Goal: Task Accomplishment & Management: Manage account settings

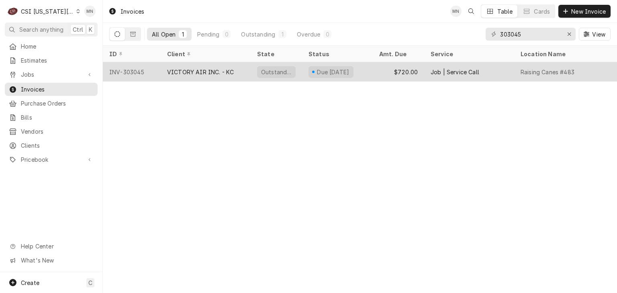
click at [216, 72] on div "VICTORY AIR INC. - KC" at bounding box center [200, 72] width 67 height 8
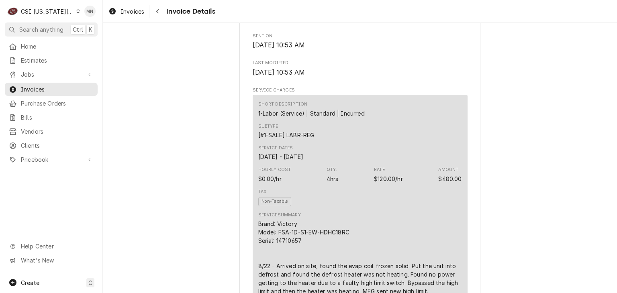
scroll to position [442, 0]
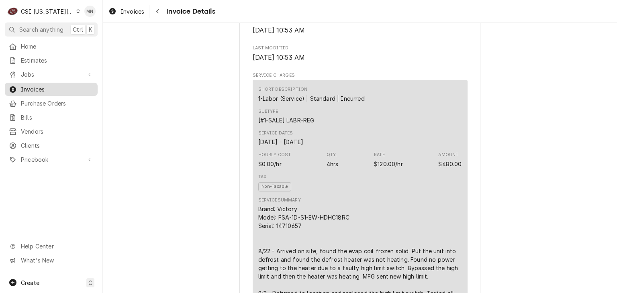
click at [28, 87] on span "Invoices" at bounding box center [57, 89] width 73 height 8
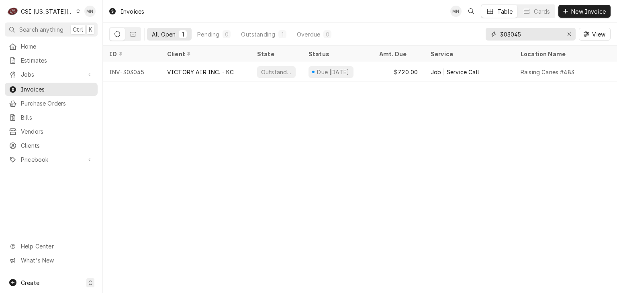
drag, startPoint x: 519, startPoint y: 33, endPoint x: 386, endPoint y: 33, distance: 133.0
click at [394, 33] on div "All Open 1 Pending 0 Outstanding 1 Overdue 0 303045 View" at bounding box center [359, 34] width 501 height 22
type input "302764"
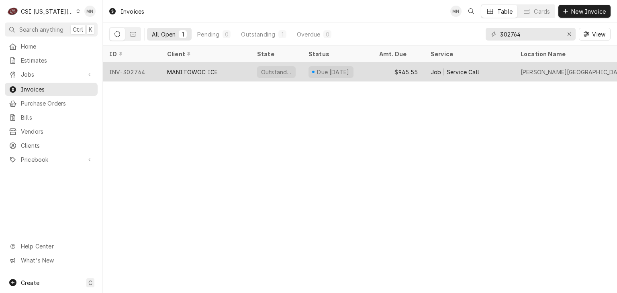
click at [207, 74] on div "MANITOWOC ICE" at bounding box center [192, 72] width 51 height 8
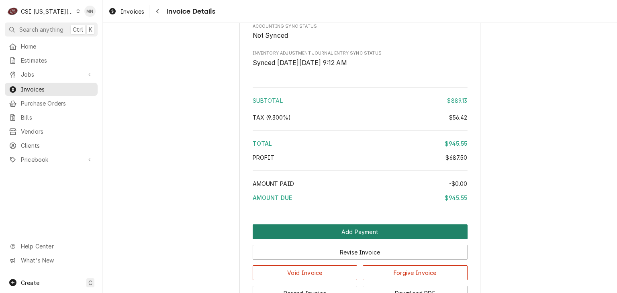
scroll to position [1613, 0]
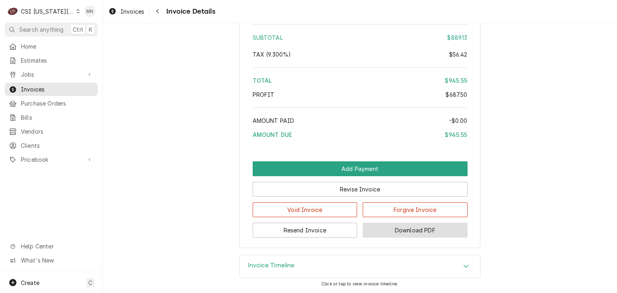
click at [420, 232] on button "Download PDF" at bounding box center [415, 230] width 105 height 15
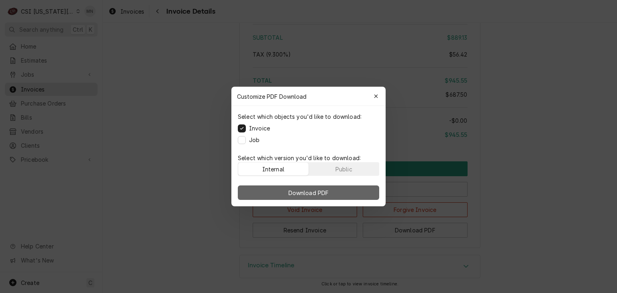
click at [337, 195] on button "Download PDF" at bounding box center [308, 193] width 141 height 14
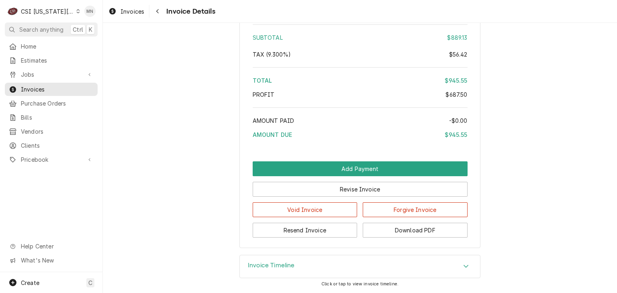
click at [53, 9] on div "CSI [US_STATE][GEOGRAPHIC_DATA]." at bounding box center [47, 11] width 53 height 8
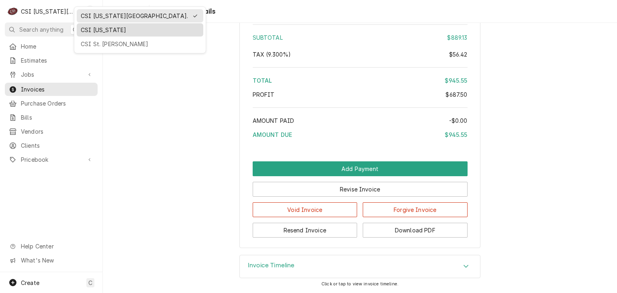
click at [82, 31] on div "CSI Kentucky" at bounding box center [140, 30] width 119 height 8
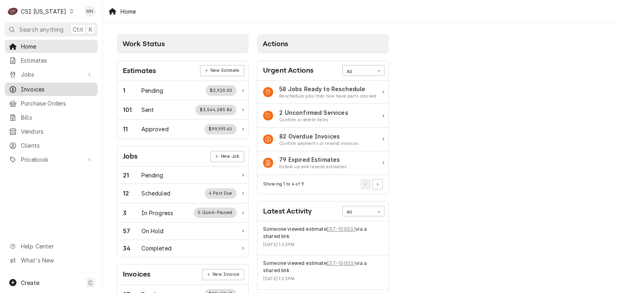
click at [35, 87] on span "Invoices" at bounding box center [57, 89] width 73 height 8
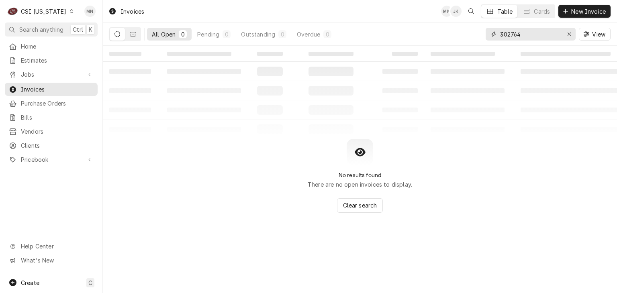
drag, startPoint x: 526, startPoint y: 33, endPoint x: 305, endPoint y: 44, distance: 221.6
click at [305, 44] on div "All Open 0 Pending 0 Outstanding 0 Overdue 0 302764 View" at bounding box center [359, 34] width 501 height 22
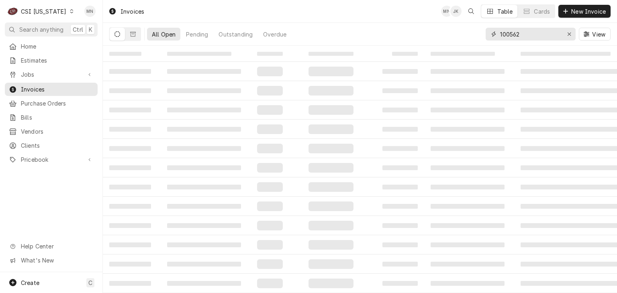
type input "100562"
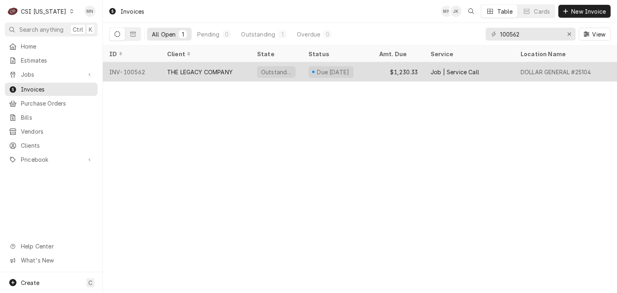
click at [208, 68] on div "THE LEGACY COMPANY" at bounding box center [199, 72] width 65 height 8
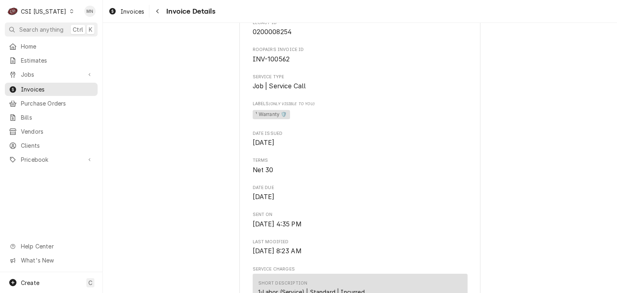
scroll to position [201, 0]
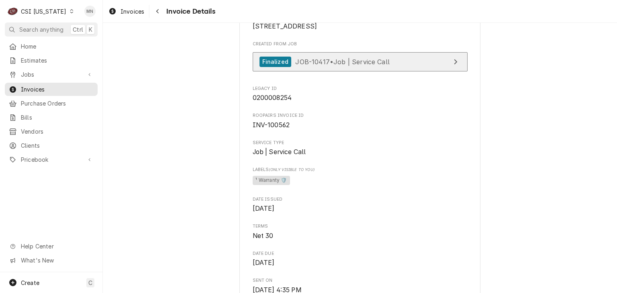
click at [330, 65] on span "JOB-10417 • Job | Service Call" at bounding box center [342, 61] width 94 height 8
click at [353, 65] on span "JOB-10417 • Job | Service Call" at bounding box center [342, 61] width 94 height 8
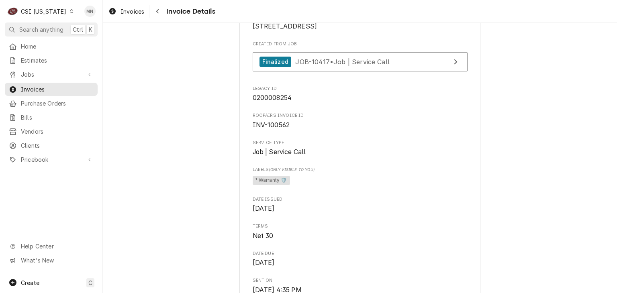
click at [29, 12] on div "CSI Kentucky" at bounding box center [43, 11] width 45 height 8
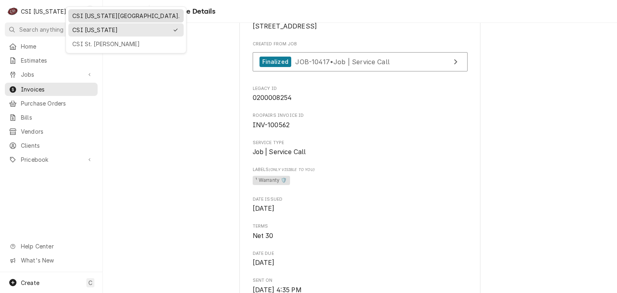
click at [72, 11] on div "CSI [US_STATE][GEOGRAPHIC_DATA]." at bounding box center [126, 16] width 112 height 10
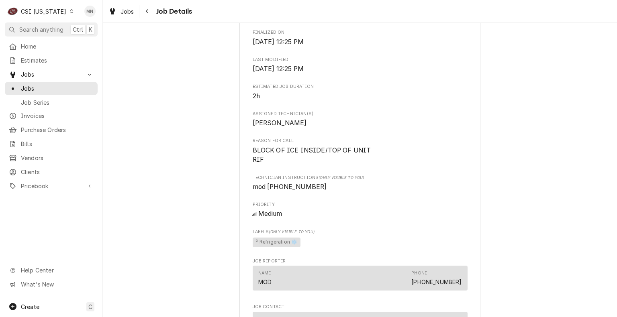
scroll to position [321, 0]
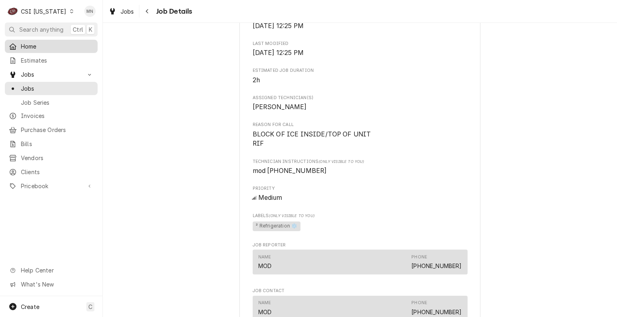
click at [35, 44] on span "Home" at bounding box center [57, 46] width 73 height 8
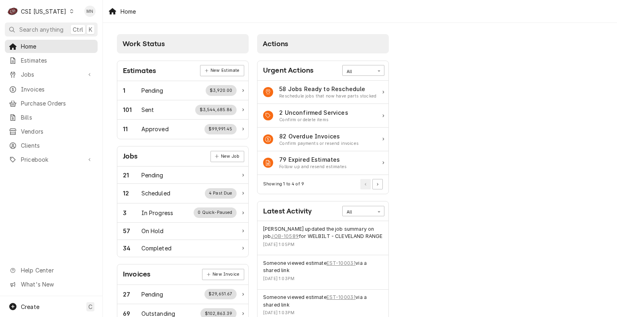
click at [53, 9] on div "CSI Kentucky" at bounding box center [43, 11] width 45 height 8
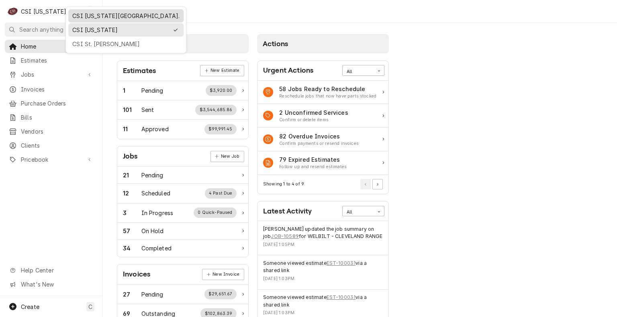
click at [78, 17] on div "CSI [US_STATE][GEOGRAPHIC_DATA]." at bounding box center [125, 16] width 107 height 8
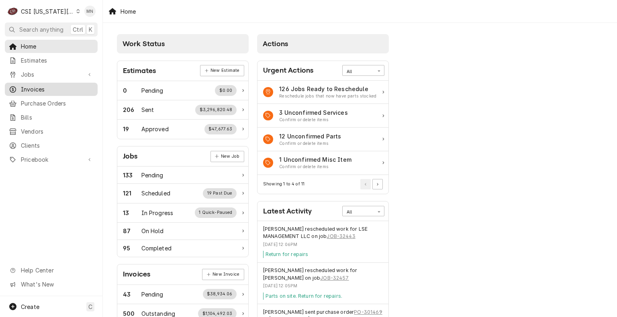
click at [37, 86] on span "Invoices" at bounding box center [57, 89] width 73 height 8
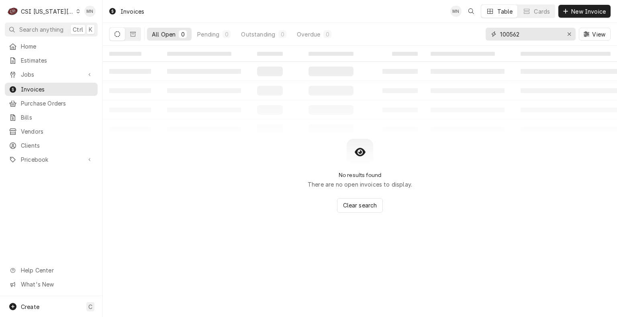
drag, startPoint x: 531, startPoint y: 33, endPoint x: 395, endPoint y: 36, distance: 135.4
click at [396, 36] on div "All Open 0 Pending 0 Outstanding 0 Overdue 0 100562 View" at bounding box center [359, 34] width 501 height 22
type input "303074"
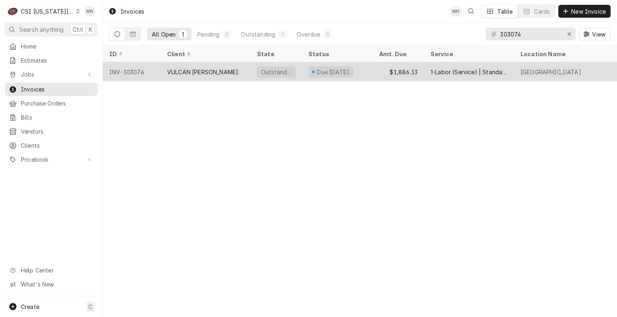
click at [193, 68] on div "VULCAN [PERSON_NAME]" at bounding box center [202, 72] width 71 height 8
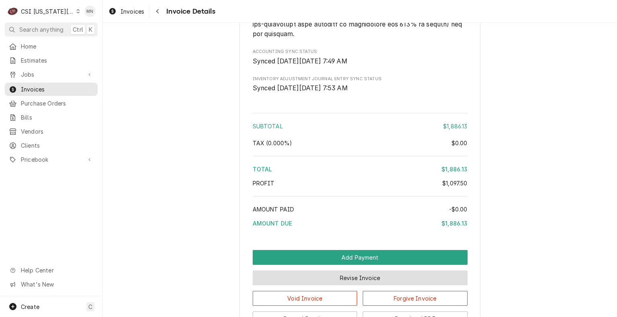
scroll to position [2065, 0]
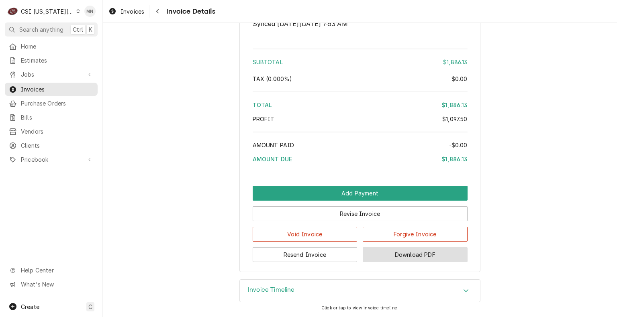
click at [417, 254] on button "Download PDF" at bounding box center [415, 254] width 105 height 15
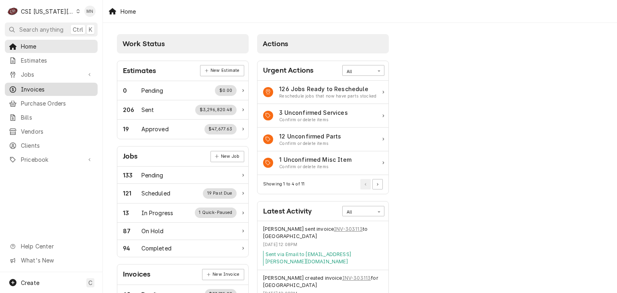
click at [34, 88] on span "Invoices" at bounding box center [57, 89] width 73 height 8
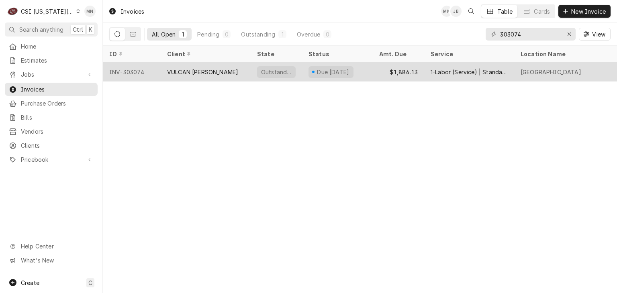
click at [183, 73] on div "VULCAN [PERSON_NAME]" at bounding box center [202, 72] width 71 height 8
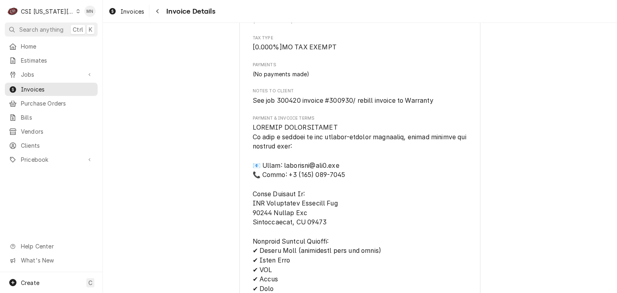
scroll to position [1487, 0]
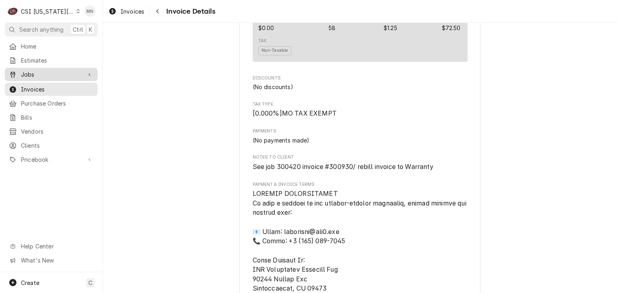
click at [31, 74] on span "Jobs" at bounding box center [51, 74] width 61 height 8
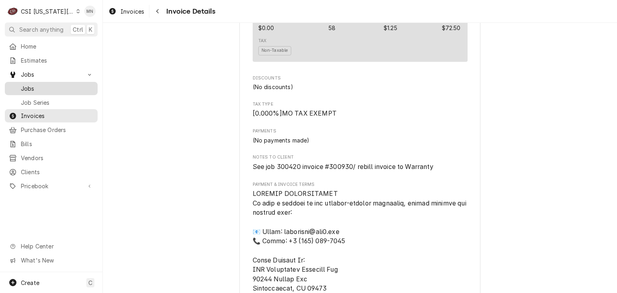
click at [30, 84] on span "Jobs" at bounding box center [57, 88] width 73 height 8
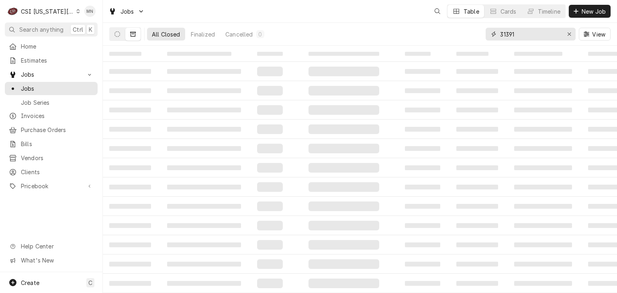
drag, startPoint x: 528, startPoint y: 35, endPoint x: 305, endPoint y: 35, distance: 222.5
click at [350, 37] on div "All Closed Finalized Cancelled 0 31391 View" at bounding box center [359, 34] width 501 height 22
type input "300420"
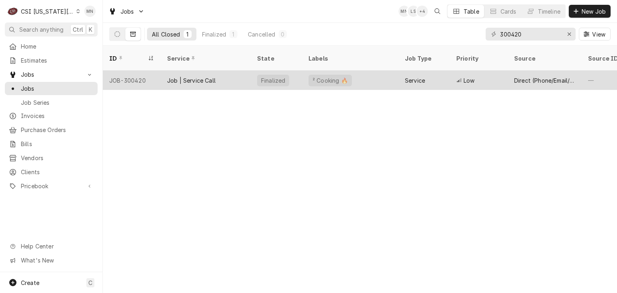
click at [181, 76] on div "Job | Service Call" at bounding box center [191, 80] width 49 height 8
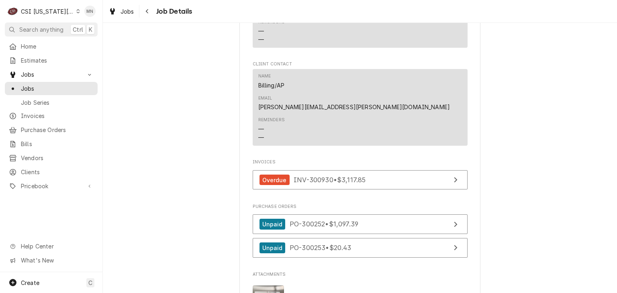
scroll to position [643, 0]
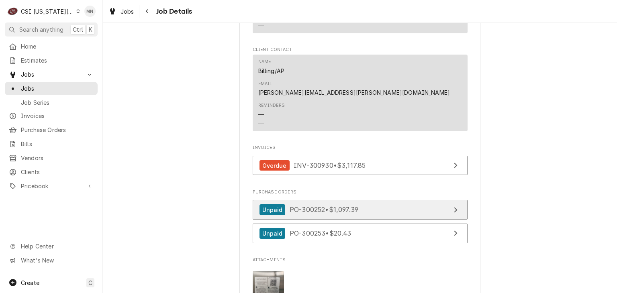
click at [327, 206] on span "PO-300252 • $1,097.39" at bounding box center [324, 210] width 69 height 8
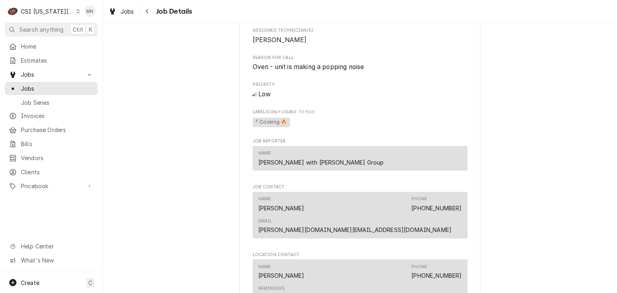
scroll to position [362, 0]
click at [54, 14] on div "CSI [US_STATE][GEOGRAPHIC_DATA]." at bounding box center [47, 11] width 53 height 8
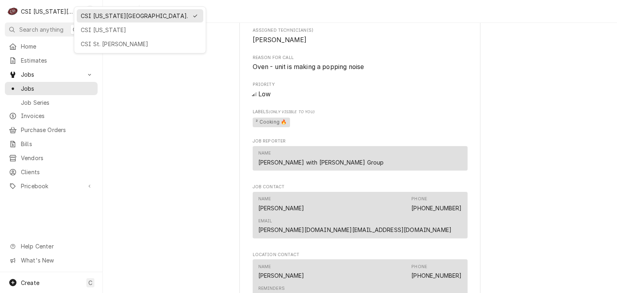
click at [91, 36] on div "CSI Kansas City. CSI Kentucky CSI St. Louis" at bounding box center [140, 29] width 132 height 47
click at [91, 34] on div "CSI Kentucky" at bounding box center [139, 30] width 123 height 10
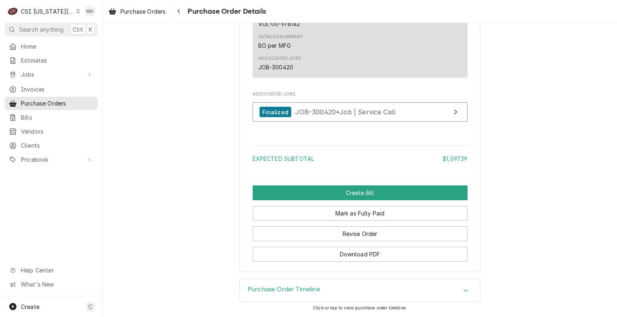
scroll to position [1030, 0]
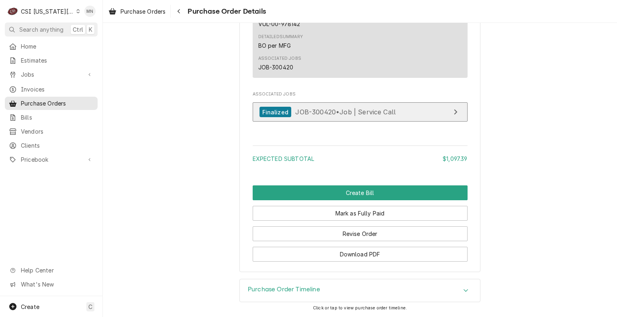
click at [339, 115] on span "JOB-300420 • Job | Service Call" at bounding box center [345, 112] width 100 height 8
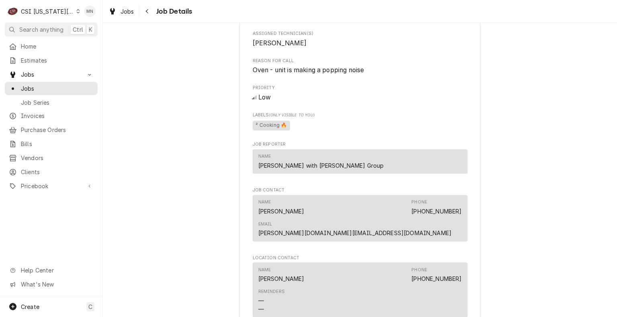
scroll to position [247, 0]
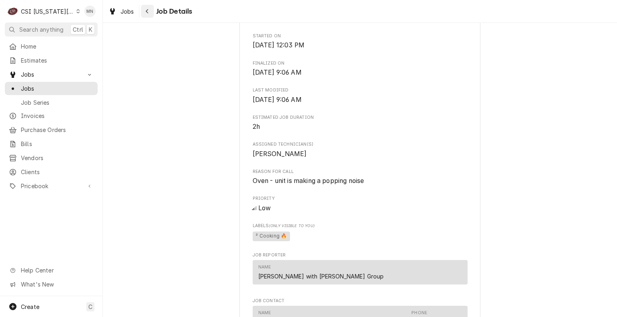
click at [146, 12] on icon "Navigate back" at bounding box center [147, 11] width 2 height 4
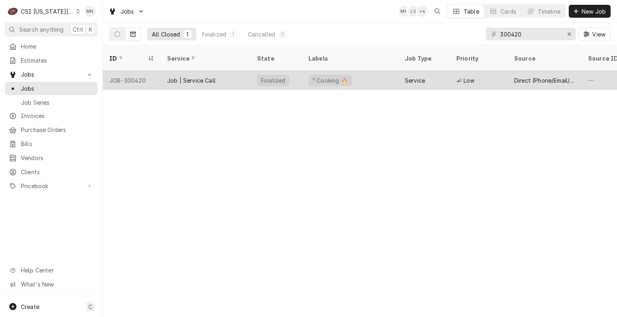
click at [153, 73] on div "JOB-300420" at bounding box center [132, 80] width 58 height 19
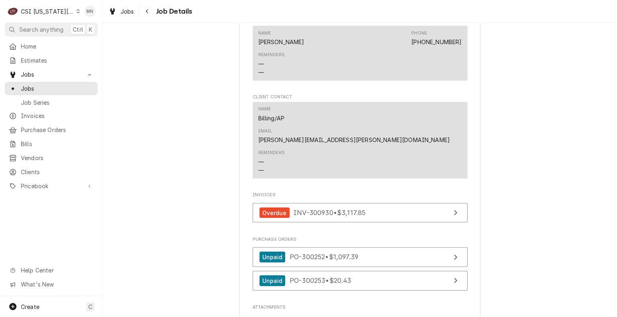
scroll to position [603, 0]
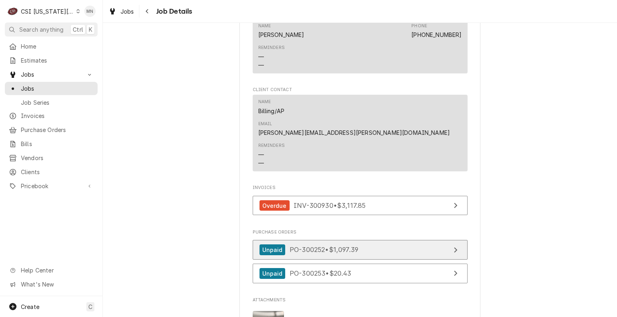
click at [352, 240] on link "Unpaid PO-300252 • $1,097.39" at bounding box center [360, 250] width 215 height 20
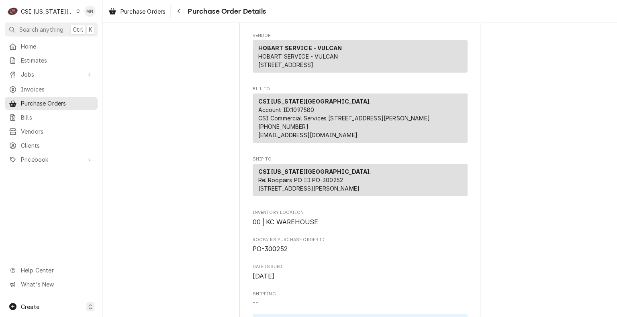
scroll to position [80, 0]
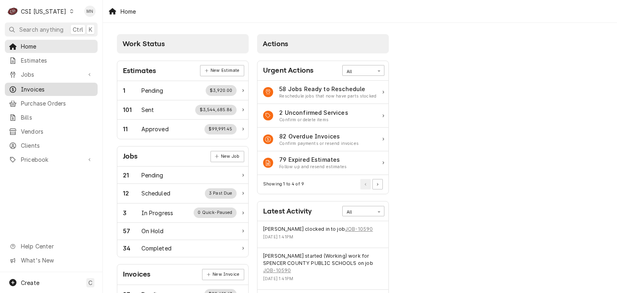
click at [34, 88] on span "Invoices" at bounding box center [57, 89] width 73 height 8
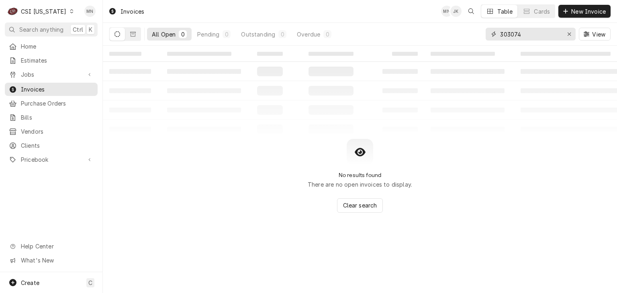
drag, startPoint x: 526, startPoint y: 35, endPoint x: 476, endPoint y: 34, distance: 50.2
click at [476, 34] on div "All Open 0 Pending 0 Outstanding 0 Overdue 0 303074 View" at bounding box center [359, 34] width 501 height 22
type input "100562"
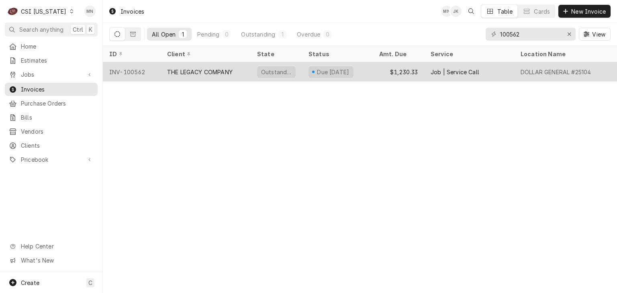
click at [238, 69] on div "THE LEGACY COMPANY" at bounding box center [206, 71] width 90 height 19
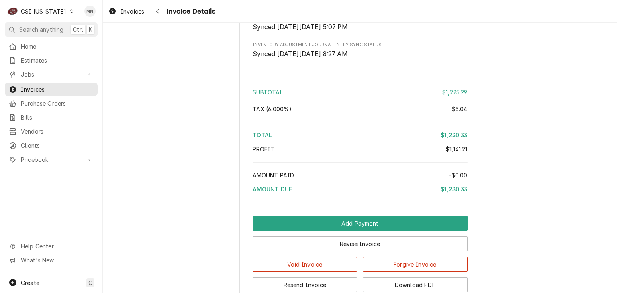
scroll to position [1804, 0]
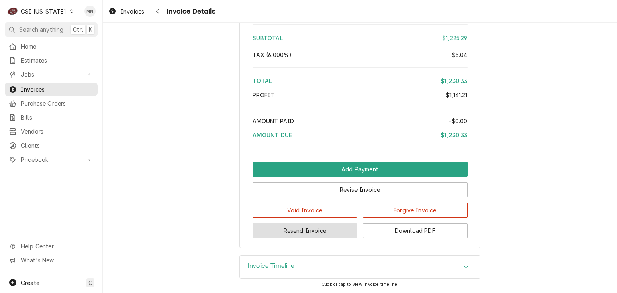
click at [307, 229] on button "Resend Invoice" at bounding box center [305, 230] width 105 height 15
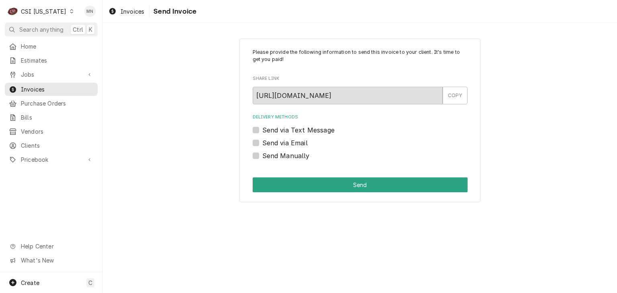
click at [262, 139] on label "Send via Email" at bounding box center [284, 143] width 45 height 10
click at [262, 139] on input "Send via Email" at bounding box center [369, 147] width 215 height 18
checkbox input "true"
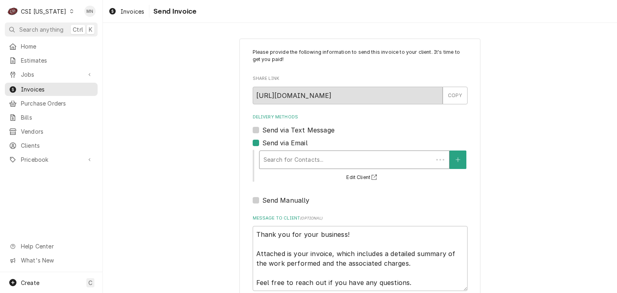
click at [292, 159] on div "Delivery Methods" at bounding box center [347, 160] width 166 height 14
click at [26, 46] on span "Home" at bounding box center [57, 46] width 73 height 8
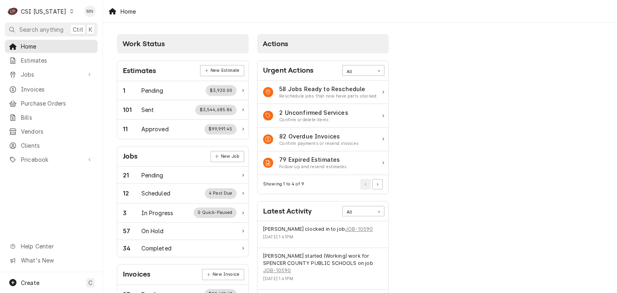
click at [38, 13] on div "CSI [US_STATE]" at bounding box center [43, 11] width 45 height 8
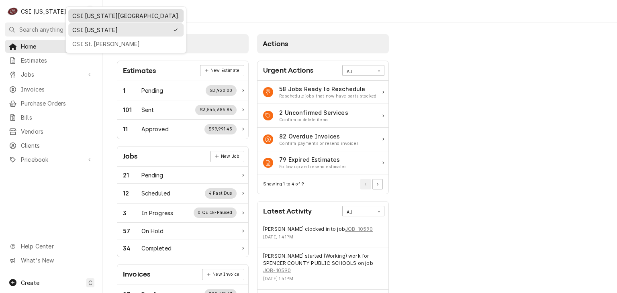
click at [90, 17] on div "CSI [US_STATE][GEOGRAPHIC_DATA]." at bounding box center [125, 16] width 107 height 8
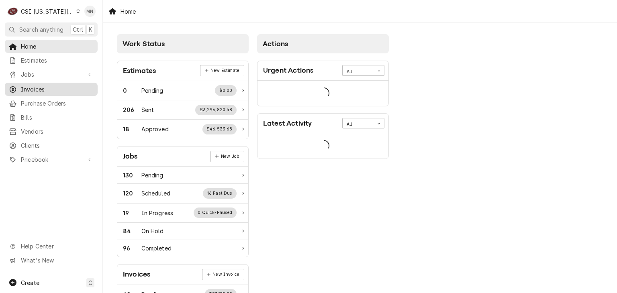
click at [44, 86] on span "Invoices" at bounding box center [57, 89] width 73 height 8
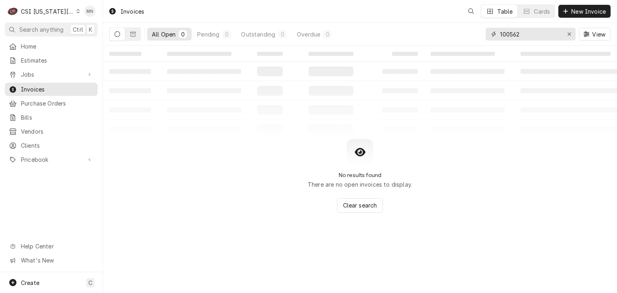
drag, startPoint x: 546, startPoint y: 34, endPoint x: 474, endPoint y: 38, distance: 71.2
click at [476, 38] on div "All Open 0 Pending 0 Outstanding 0 Overdue 0 100562 View" at bounding box center [359, 34] width 501 height 22
type input "302758"
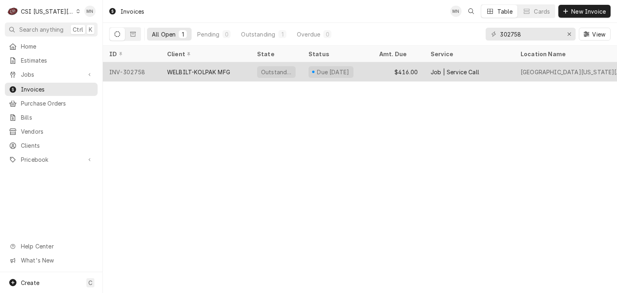
click at [191, 74] on div "WELBILT-KOLPAK MFG" at bounding box center [206, 71] width 90 height 19
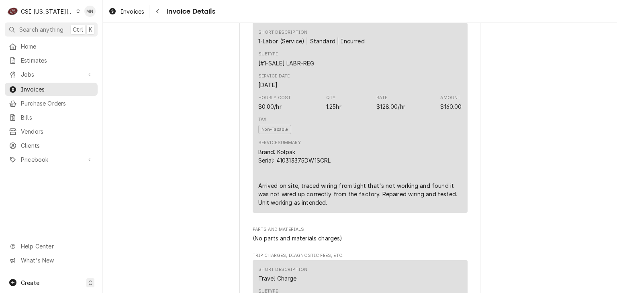
scroll to position [482, 0]
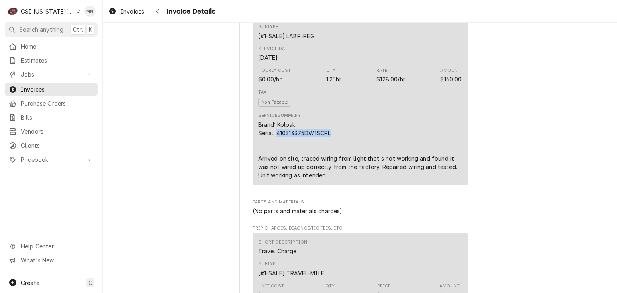
drag, startPoint x: 333, startPoint y: 158, endPoint x: 274, endPoint y: 161, distance: 59.1
click at [274, 161] on div "Brand: Kolpak Serial: 410313375DW1SCRL Arrived on site, traced wiring from ligh…" at bounding box center [360, 150] width 204 height 59
copy div "410313375DW1SCRL"
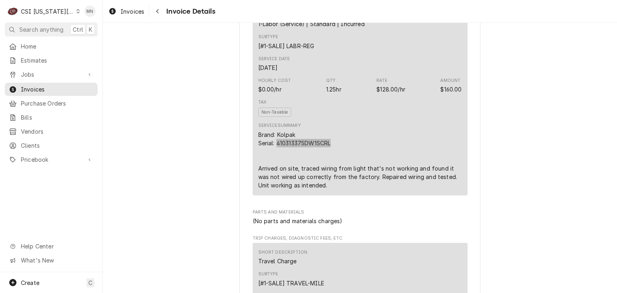
scroll to position [470, 0]
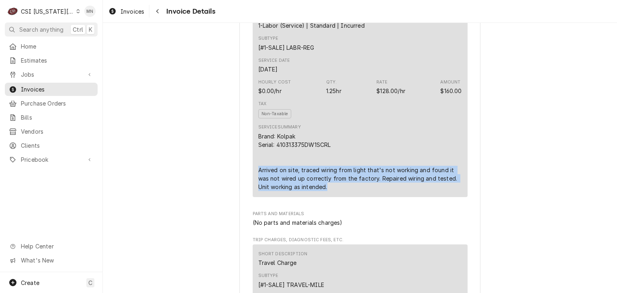
drag, startPoint x: 251, startPoint y: 198, endPoint x: 336, endPoint y: 211, distance: 85.3
click at [336, 197] on div "Short Description 1-Labor (Service) | Standard | Incurred Subtype [#1-SALE] LAB…" at bounding box center [360, 102] width 215 height 190
copy div "Arrived on site, traced wiring from light that's not working and found it was n…"
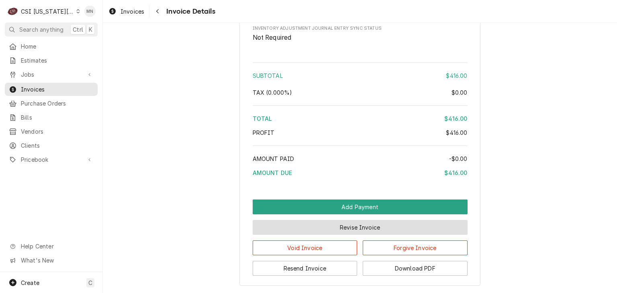
scroll to position [1354, 0]
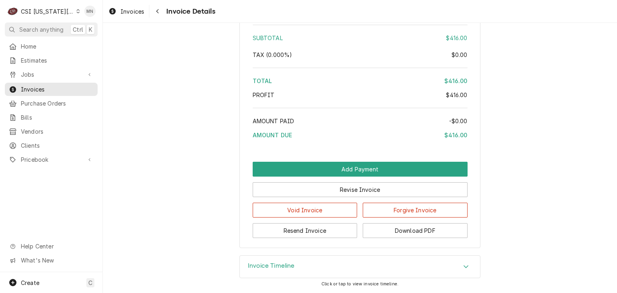
click at [395, 273] on div "Invoice Timeline" at bounding box center [360, 267] width 240 height 22
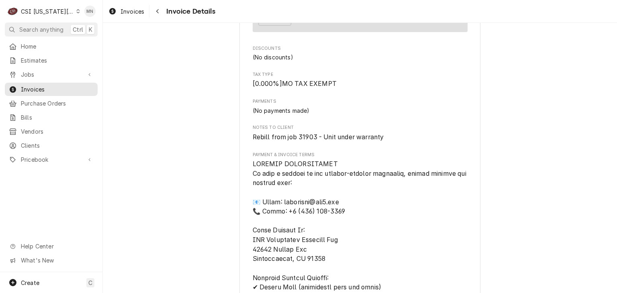
scroll to position [803, 0]
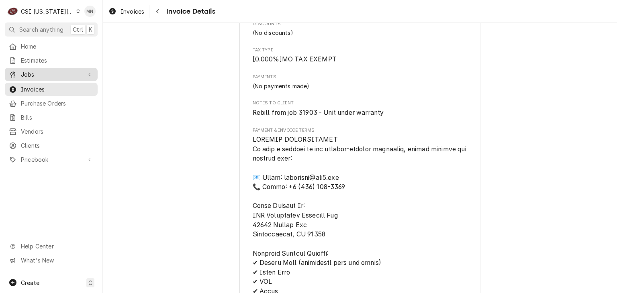
click at [27, 70] on span "Jobs" at bounding box center [51, 74] width 61 height 8
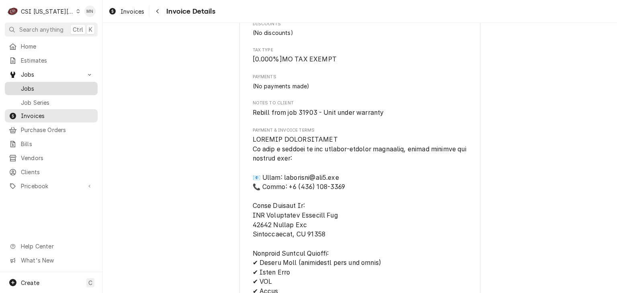
click at [31, 88] on span "Jobs" at bounding box center [57, 88] width 73 height 8
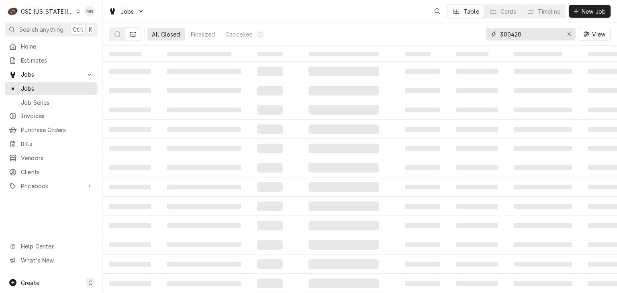
drag, startPoint x: 524, startPoint y: 37, endPoint x: 447, endPoint y: 34, distance: 77.2
click at [447, 34] on div "All Closed Finalized Cancelled 0 300420 View" at bounding box center [359, 34] width 501 height 22
type input "31903"
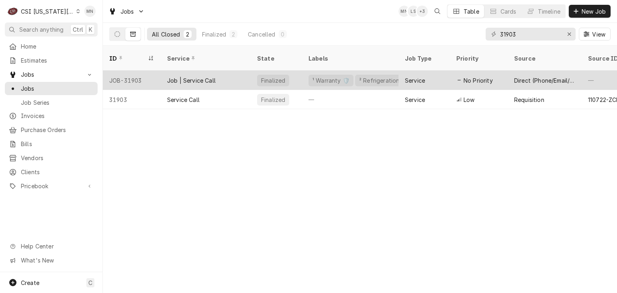
click at [155, 71] on div "JOB-31903" at bounding box center [132, 80] width 58 height 19
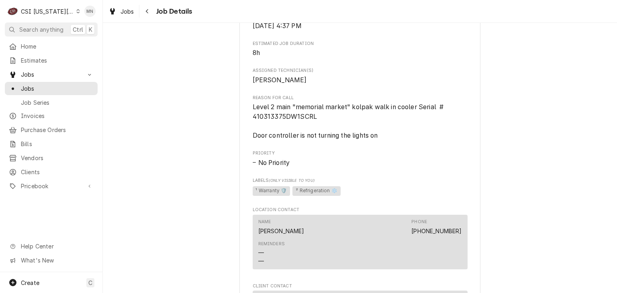
scroll to position [362, 0]
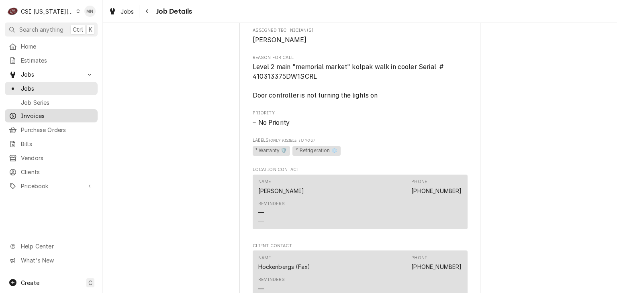
click at [29, 114] on span "Invoices" at bounding box center [57, 116] width 73 height 8
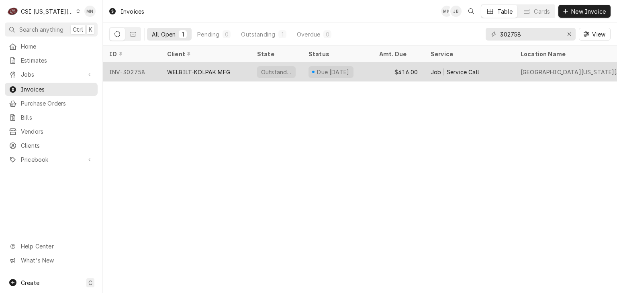
click at [206, 75] on div "WELBILT-KOLPAK MFG" at bounding box center [206, 71] width 90 height 19
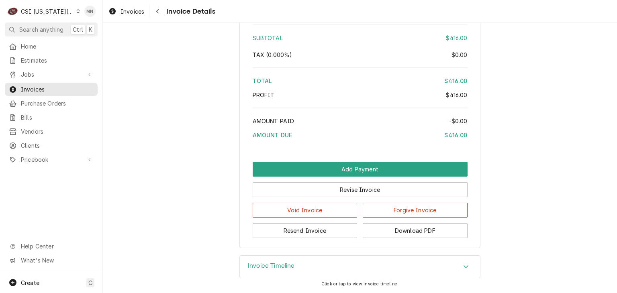
scroll to position [1354, 0]
click at [428, 232] on button "Download PDF" at bounding box center [415, 230] width 105 height 15
click at [156, 8] on div "Navigate back" at bounding box center [157, 11] width 8 height 8
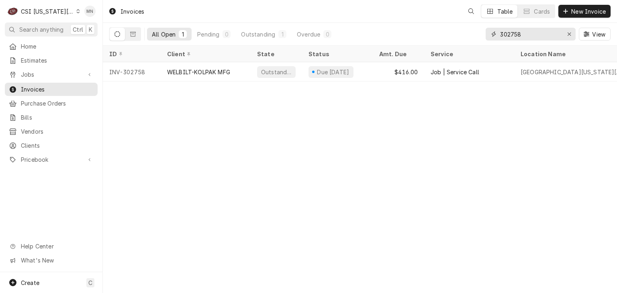
drag, startPoint x: 539, startPoint y: 34, endPoint x: 390, endPoint y: 29, distance: 149.1
click at [390, 29] on div "All Open 1 Pending 0 Outstanding 1 Overdue 0 302758 View" at bounding box center [359, 34] width 501 height 22
type input "302780"
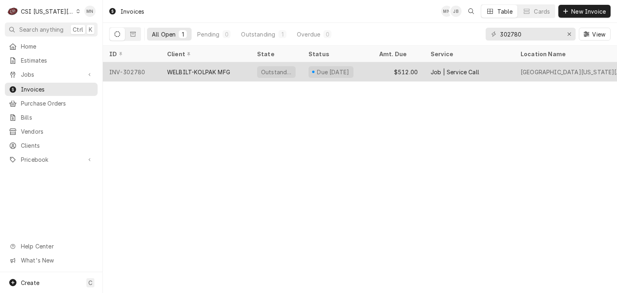
click at [168, 70] on div "WELBILT-KOLPAK MFG" at bounding box center [198, 72] width 63 height 8
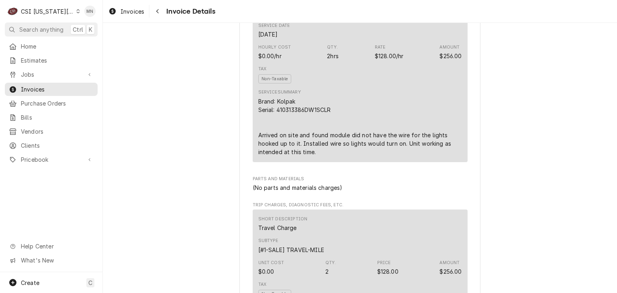
scroll to position [522, 0]
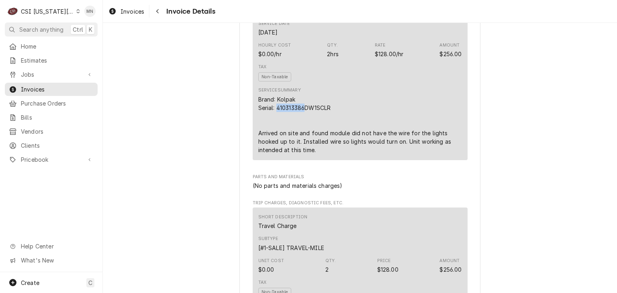
drag, startPoint x: 303, startPoint y: 133, endPoint x: 275, endPoint y: 135, distance: 28.2
click at [275, 135] on div "Brand: Kolpak Serial: 410313386DW1SCLR Arrived on site and found module did not…" at bounding box center [360, 124] width 204 height 59
copy div "410313386"
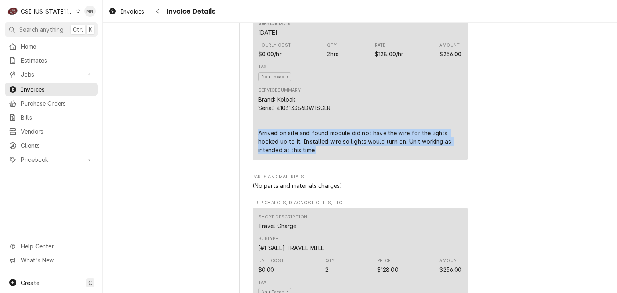
drag, startPoint x: 252, startPoint y: 159, endPoint x: 399, endPoint y: 177, distance: 148.5
click at [399, 160] on div "Short Description 1-Labor (Service) | Standard | Incurred Subtype [#1-SALE] LAB…" at bounding box center [360, 65] width 215 height 190
copy div "Arrived on site and found module did not have the wire for the lights hooked up…"
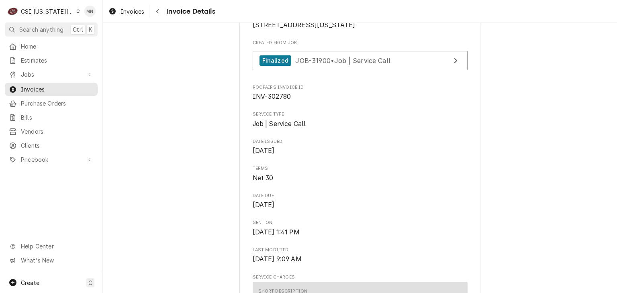
scroll to position [161, 0]
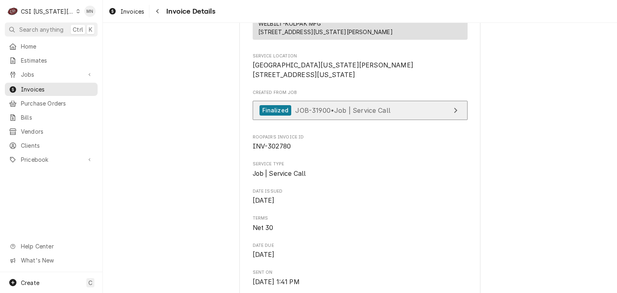
click at [366, 114] on span "JOB-31900 • Job | Service Call" at bounding box center [342, 110] width 95 height 8
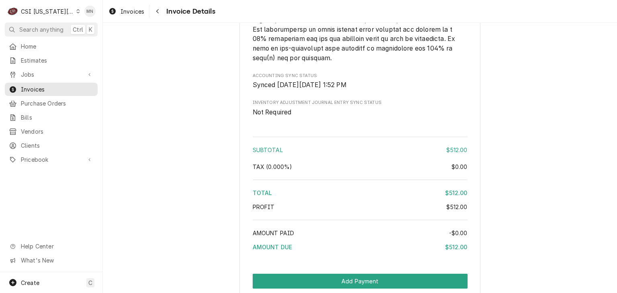
scroll to position [1342, 0]
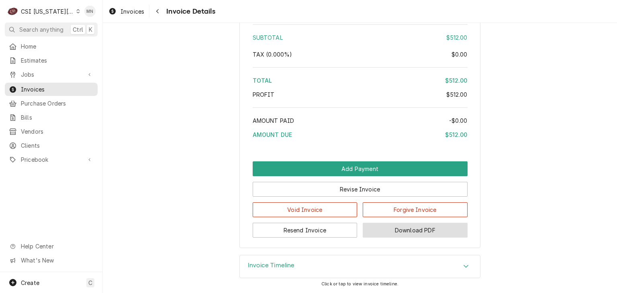
click at [437, 229] on button "Download PDF" at bounding box center [415, 230] width 105 height 15
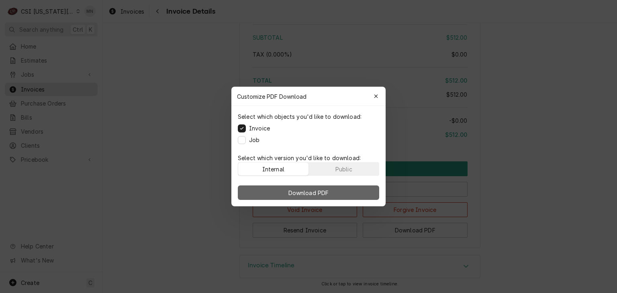
click at [341, 192] on button "Download PDF" at bounding box center [308, 193] width 141 height 14
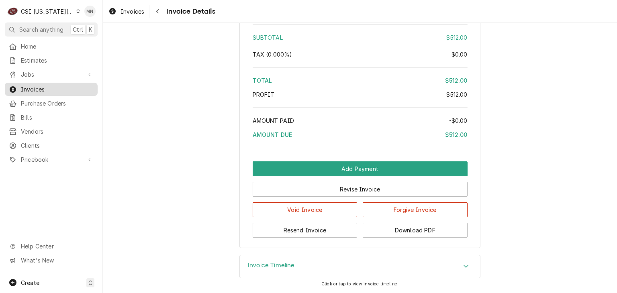
click at [45, 87] on span "Invoices" at bounding box center [57, 89] width 73 height 8
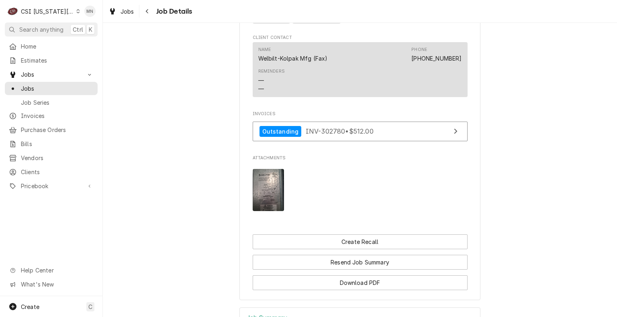
scroll to position [963, 0]
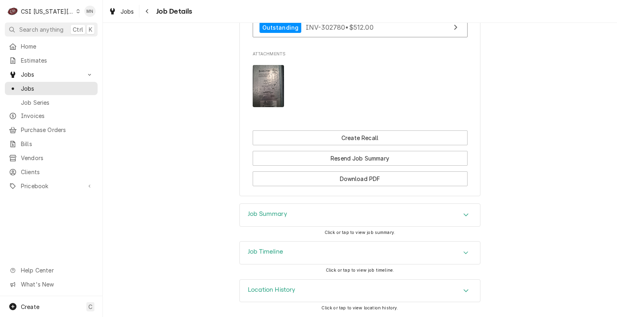
click at [375, 219] on div "Job Summary" at bounding box center [360, 215] width 240 height 22
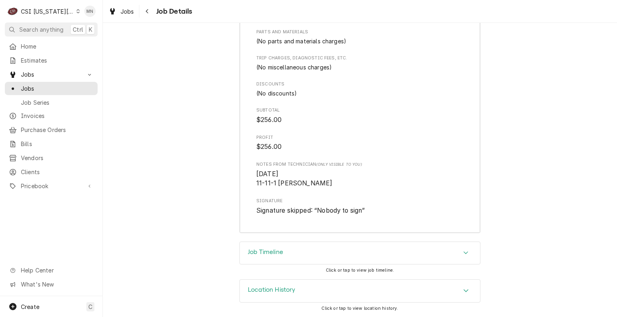
scroll to position [2142, 0]
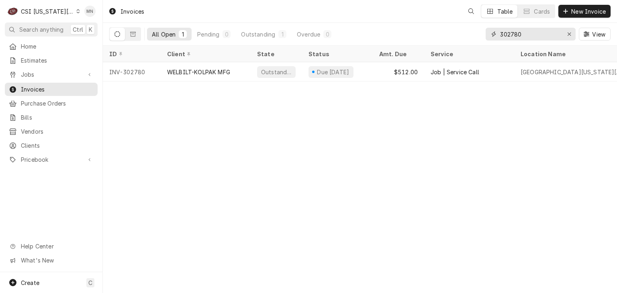
drag, startPoint x: 423, startPoint y: 27, endPoint x: 379, endPoint y: 26, distance: 44.2
click at [385, 26] on div "All Open 1 Pending 0 Outstanding 1 Overdue 0 302780 View" at bounding box center [359, 34] width 501 height 22
type input "302967"
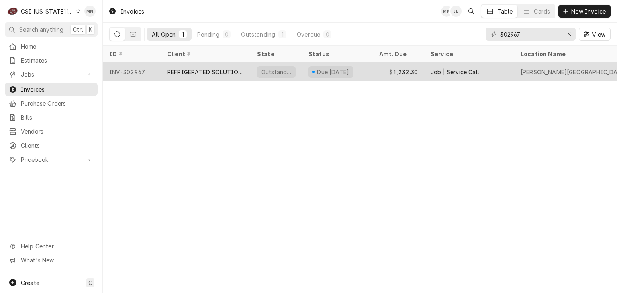
click at [202, 68] on div "REFRIGERATED SOLUTIONS GROUP (2)" at bounding box center [205, 72] width 77 height 8
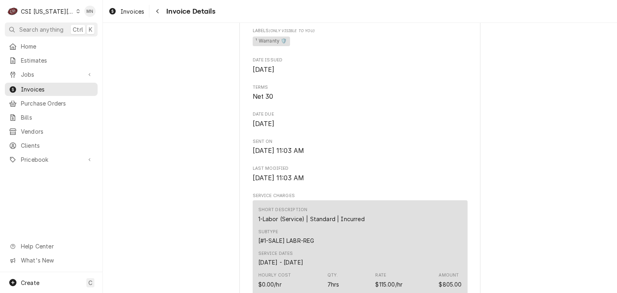
scroll to position [201, 0]
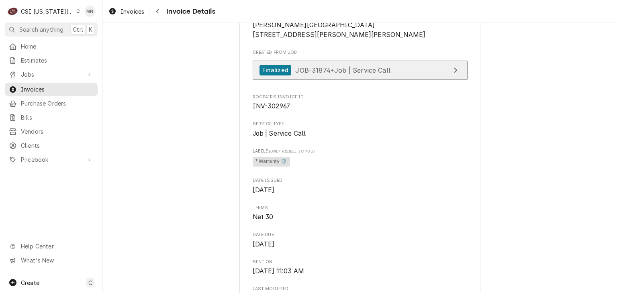
click at [361, 74] on span "JOB-31874 • Job | Service Call" at bounding box center [342, 70] width 95 height 8
click at [51, 8] on div "CSI [US_STATE][GEOGRAPHIC_DATA]." at bounding box center [47, 11] width 53 height 8
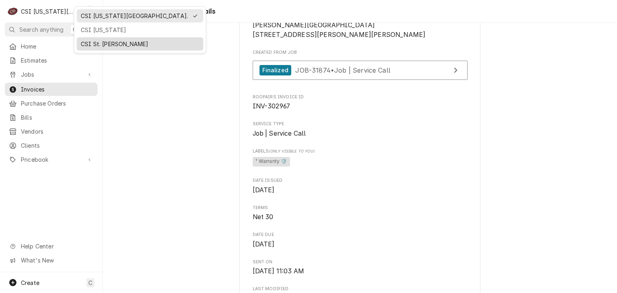
click at [86, 43] on div "CSI St. Louis" at bounding box center [140, 44] width 119 height 8
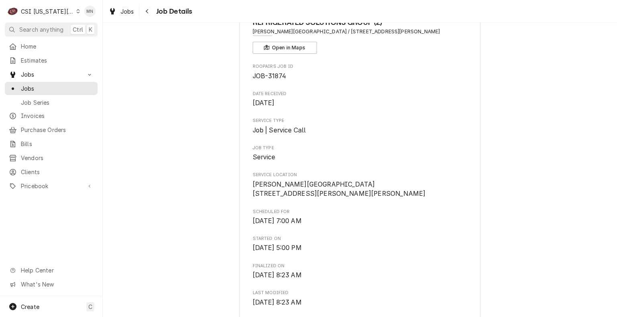
scroll to position [161, 0]
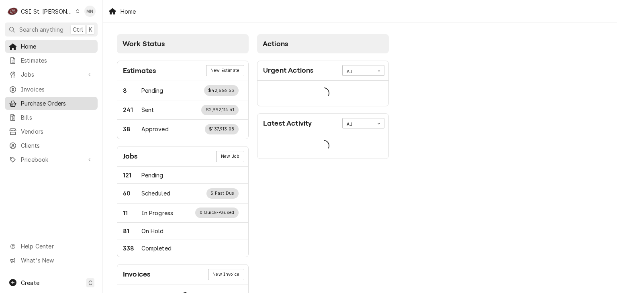
click at [51, 100] on span "Purchase Orders" at bounding box center [57, 103] width 73 height 8
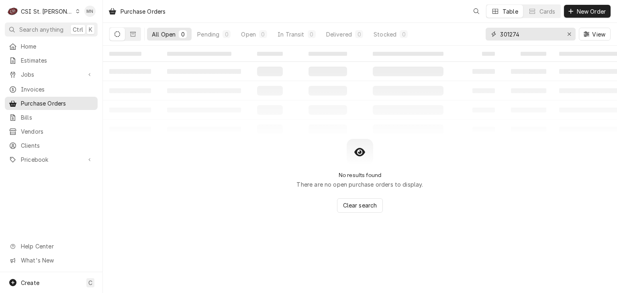
drag, startPoint x: 527, startPoint y: 36, endPoint x: 417, endPoint y: 42, distance: 109.8
click at [432, 41] on div "All Open 0 Pending 0 Open 0 In Transit 0 Delivered 0 Stocked 0 301274 View" at bounding box center [359, 34] width 501 height 22
type input "401205"
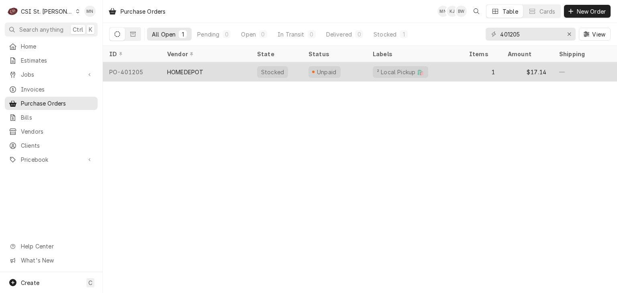
click at [202, 75] on div "HOMEDEPOT" at bounding box center [206, 71] width 90 height 19
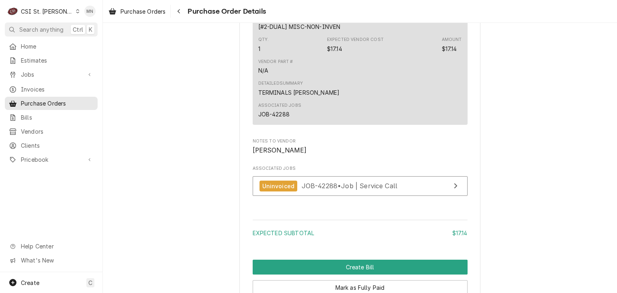
scroll to position [723, 0]
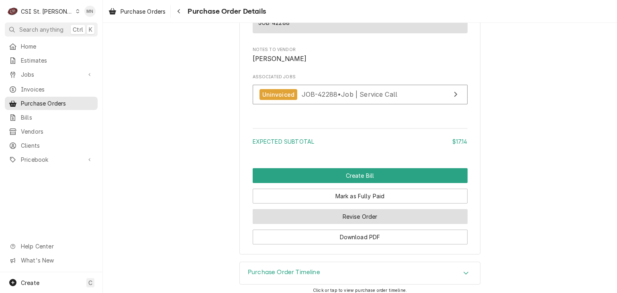
click at [354, 224] on button "Revise Order" at bounding box center [360, 216] width 215 height 15
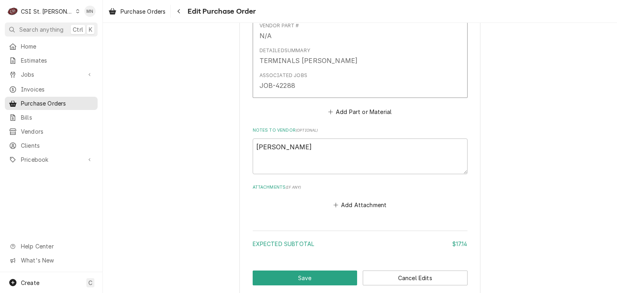
scroll to position [532, 0]
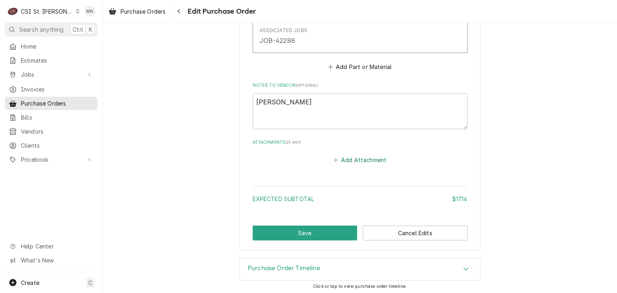
click at [345, 158] on button "Add Attachment" at bounding box center [360, 160] width 56 height 11
type textarea "x"
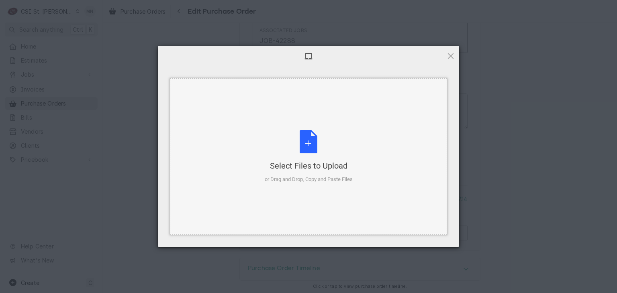
click at [320, 147] on div "Select Files to Upload or Drag and Drop, Copy and Paste Files" at bounding box center [309, 156] width 88 height 53
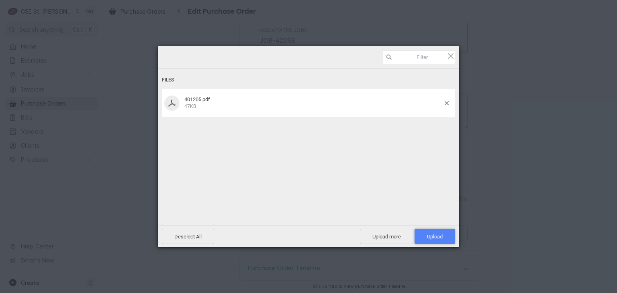
click at [423, 235] on span "Upload 1" at bounding box center [435, 236] width 41 height 15
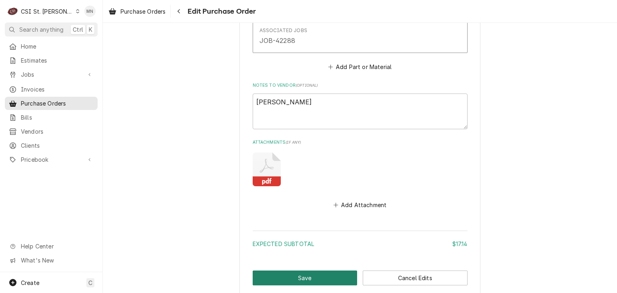
click at [315, 273] on button "Save" at bounding box center [305, 278] width 105 height 15
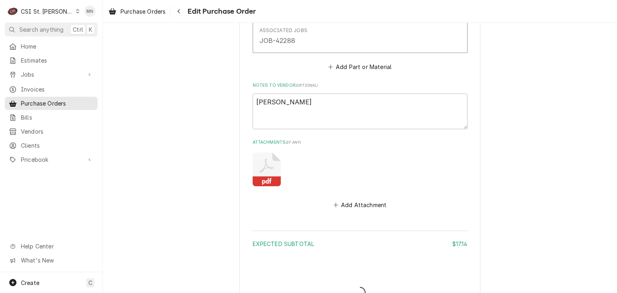
type textarea "x"
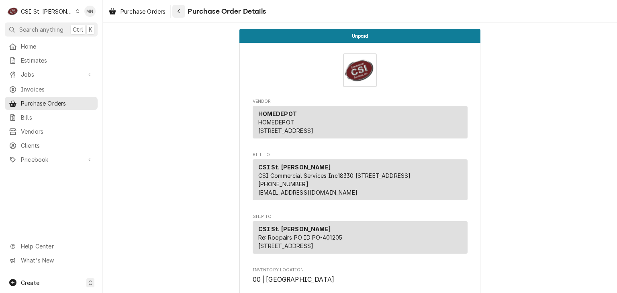
click at [182, 13] on div "Navigate back" at bounding box center [179, 11] width 8 height 8
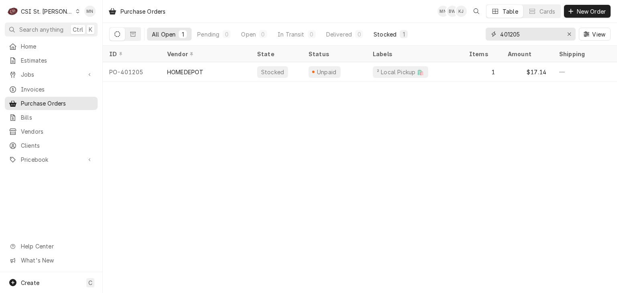
drag, startPoint x: 523, startPoint y: 37, endPoint x: 388, endPoint y: 37, distance: 135.0
click at [456, 37] on div "All Open 1 Pending 0 Open 0 In Transit 0 Delivered 0 Stocked 1 401205 View" at bounding box center [359, 34] width 501 height 22
type input "401210"
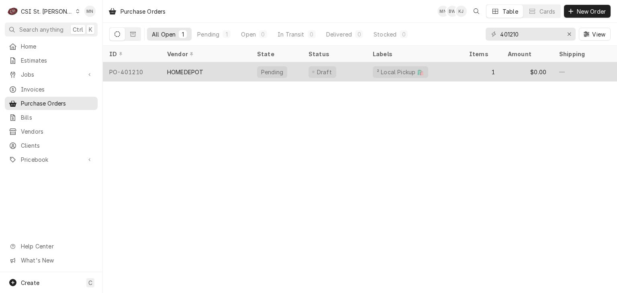
click at [180, 76] on div "HOMEDEPOT" at bounding box center [206, 71] width 90 height 19
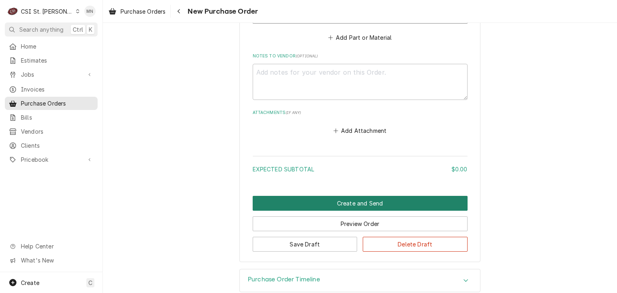
scroll to position [554, 0]
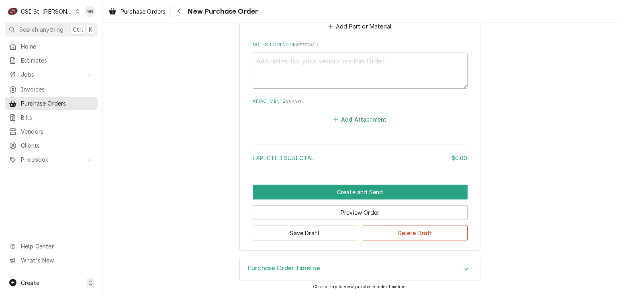
click at [349, 120] on button "Add Attachment" at bounding box center [360, 119] width 56 height 11
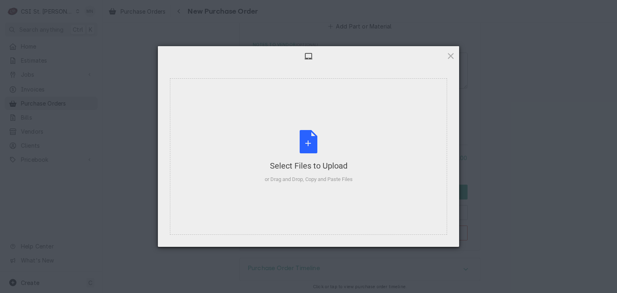
type textarea "x"
click at [320, 144] on div "Select Files to Upload or Drag and Drop, Copy and Paste Files" at bounding box center [309, 156] width 88 height 53
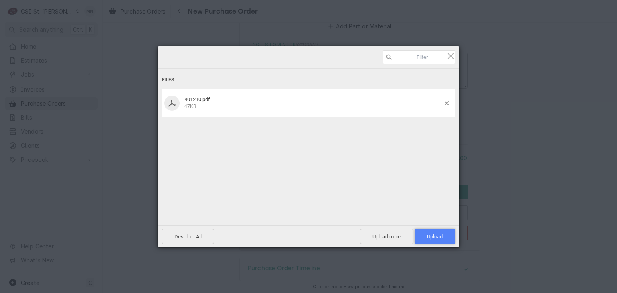
click at [423, 233] on span "Upload 1" at bounding box center [435, 236] width 41 height 15
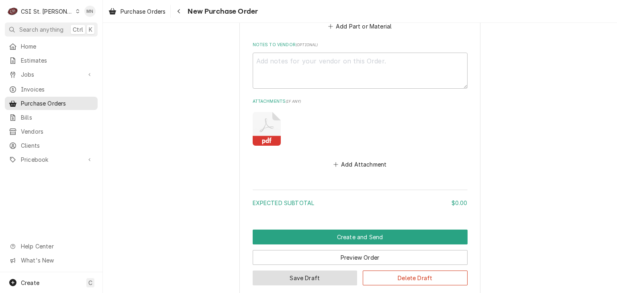
click at [326, 276] on button "Save Draft" at bounding box center [305, 278] width 105 height 15
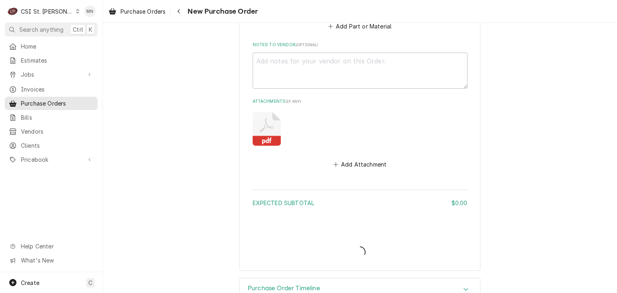
type textarea "x"
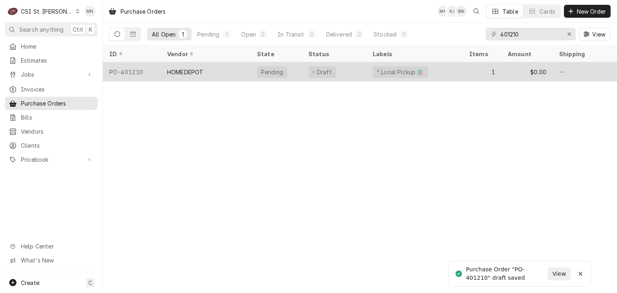
click at [208, 73] on div "HOMEDEPOT" at bounding box center [206, 71] width 90 height 19
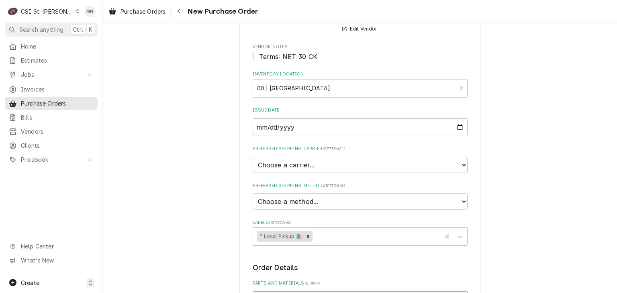
scroll to position [121, 0]
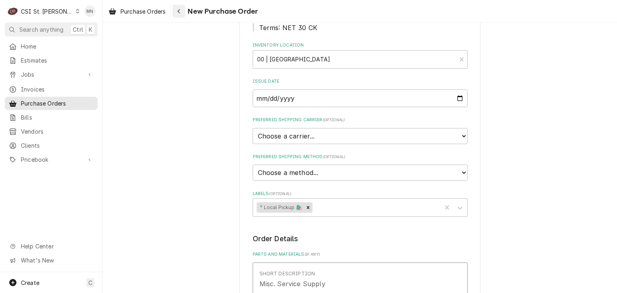
click at [178, 15] on button "Navigate back" at bounding box center [178, 11] width 13 height 13
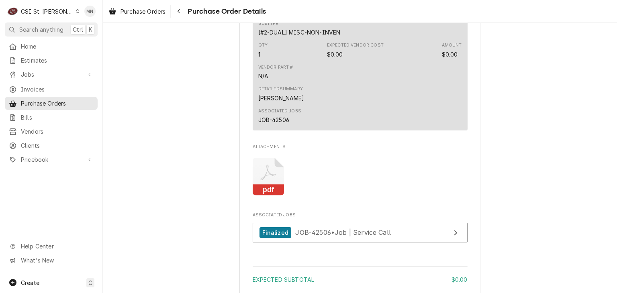
scroll to position [625, 0]
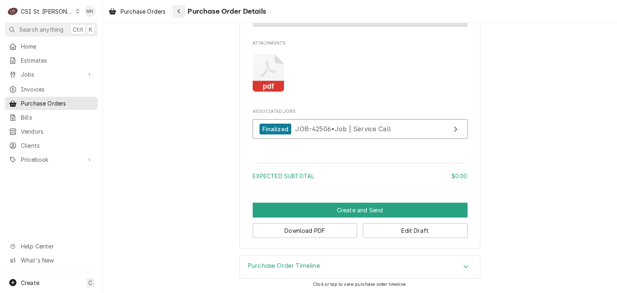
click at [178, 12] on icon "Navigate back" at bounding box center [179, 11] width 4 height 6
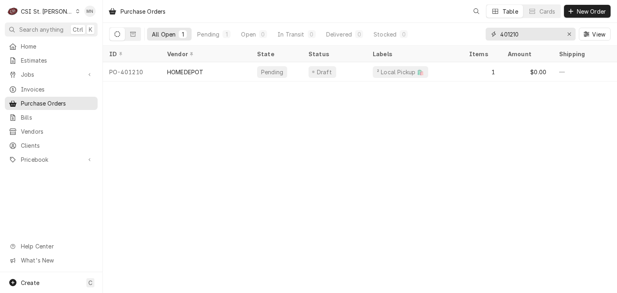
click at [522, 34] on input "401210" at bounding box center [530, 34] width 60 height 13
type input "401217"
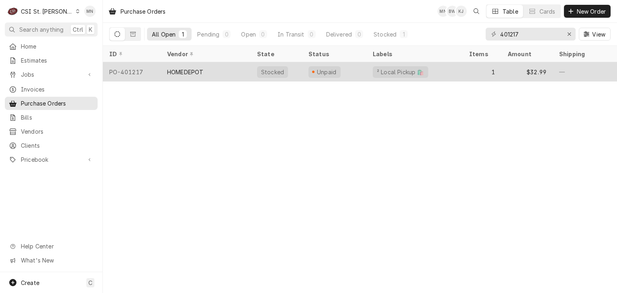
click at [193, 79] on div "HOMEDEPOT" at bounding box center [206, 71] width 90 height 19
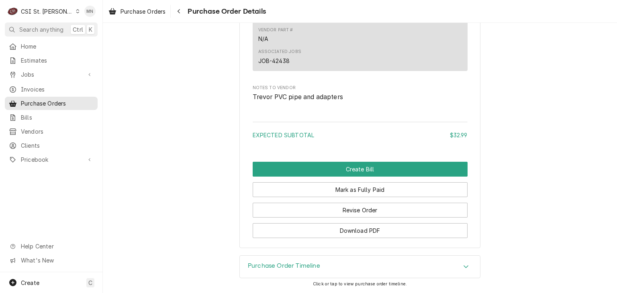
scroll to position [688, 0]
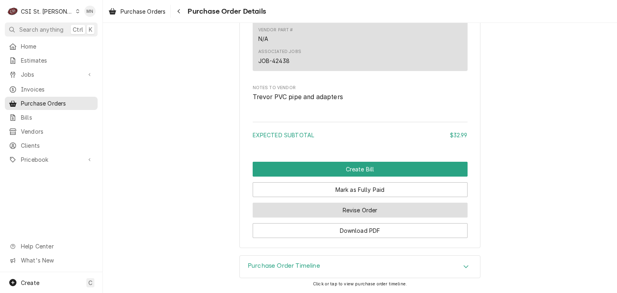
click at [341, 209] on button "Revise Order" at bounding box center [360, 210] width 215 height 15
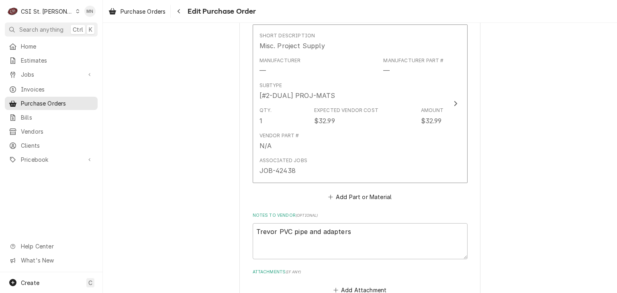
scroll to position [507, 0]
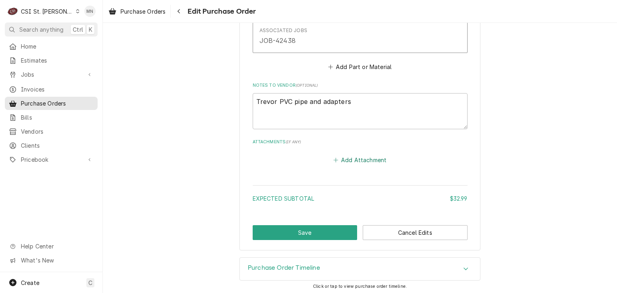
click at [358, 157] on button "Add Attachment" at bounding box center [360, 159] width 56 height 11
type textarea "x"
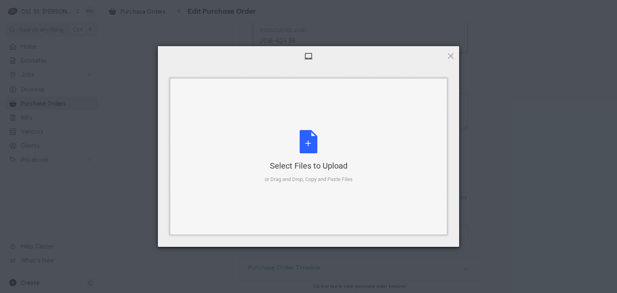
click at [315, 154] on div "Select Files to Upload or Drag and Drop, Copy and Paste Files" at bounding box center [309, 156] width 88 height 53
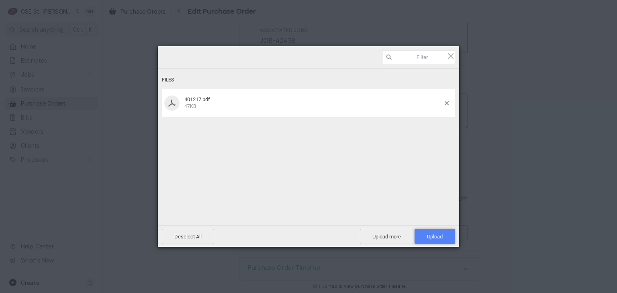
click at [438, 236] on span "Upload 1" at bounding box center [435, 237] width 16 height 6
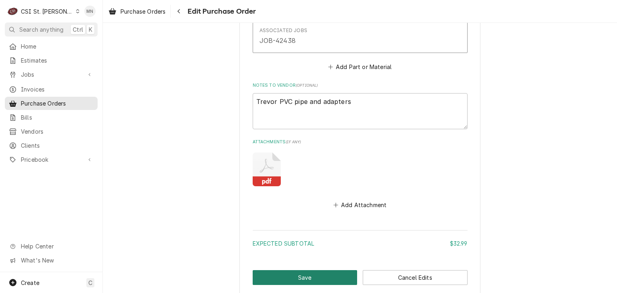
click at [321, 278] on button "Save" at bounding box center [305, 277] width 105 height 15
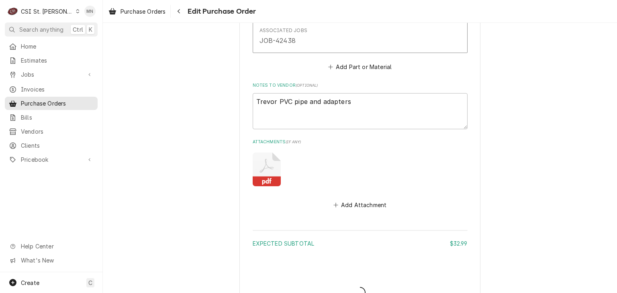
type textarea "x"
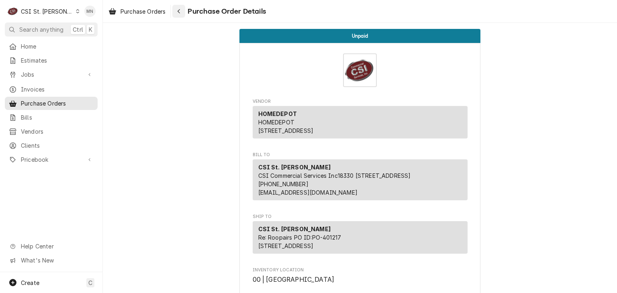
click at [183, 13] on div "Navigate back" at bounding box center [179, 11] width 8 height 8
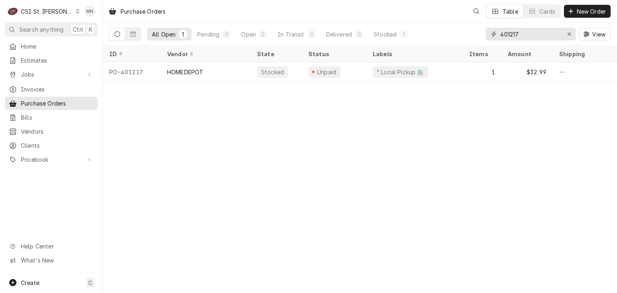
click at [522, 34] on input "401217" at bounding box center [530, 34] width 60 height 13
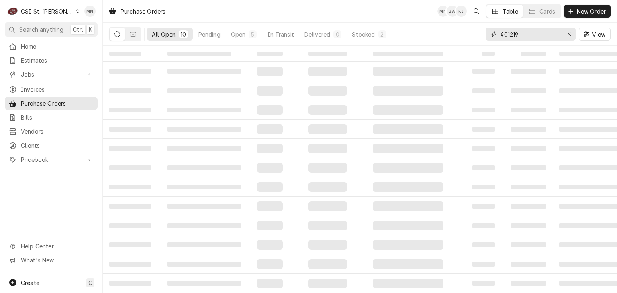
type input "401219"
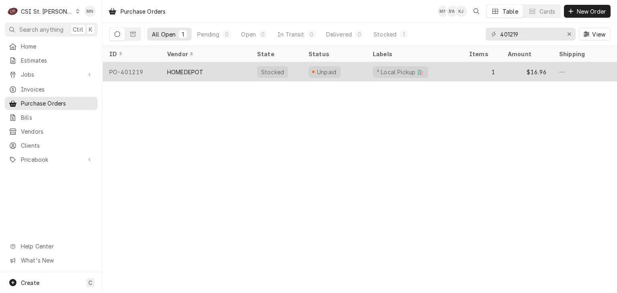
click at [214, 71] on div "HOMEDEPOT" at bounding box center [206, 71] width 90 height 19
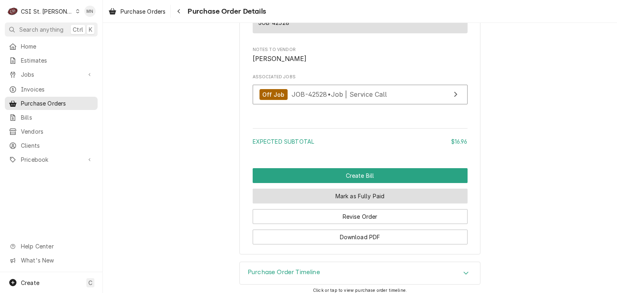
scroll to position [754, 0]
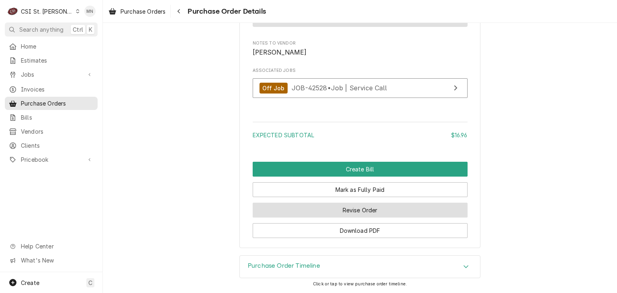
click at [352, 213] on button "Revise Order" at bounding box center [360, 210] width 215 height 15
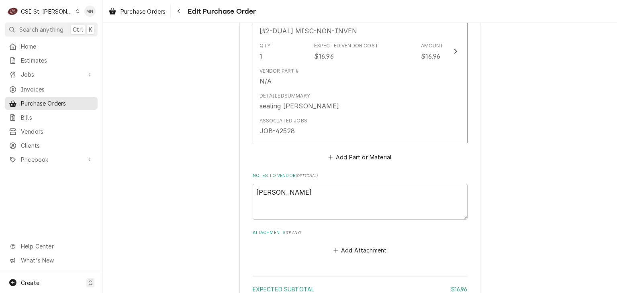
scroll to position [532, 0]
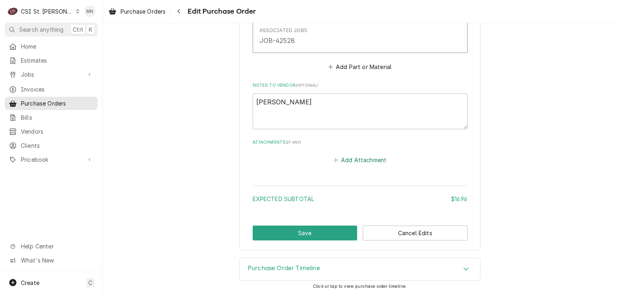
click at [343, 157] on button "Add Attachment" at bounding box center [360, 160] width 56 height 11
type textarea "x"
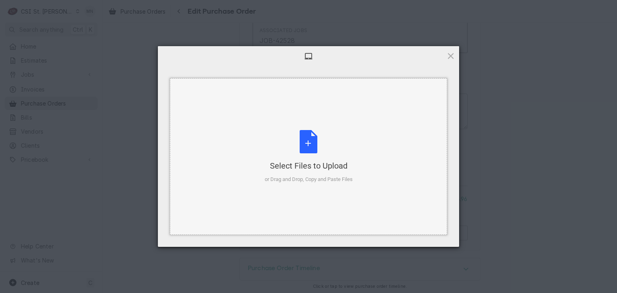
click at [319, 157] on div "Select Files to Upload or Drag and Drop, Copy and Paste Files" at bounding box center [309, 156] width 88 height 53
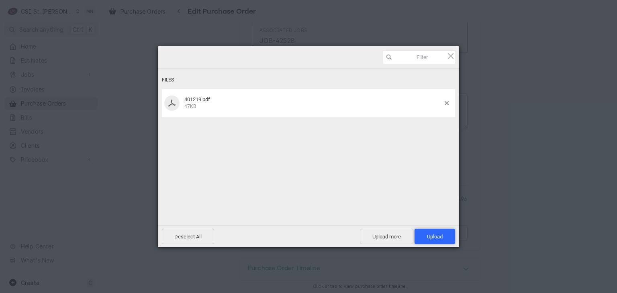
click at [433, 235] on span "Upload 1" at bounding box center [435, 237] width 16 height 6
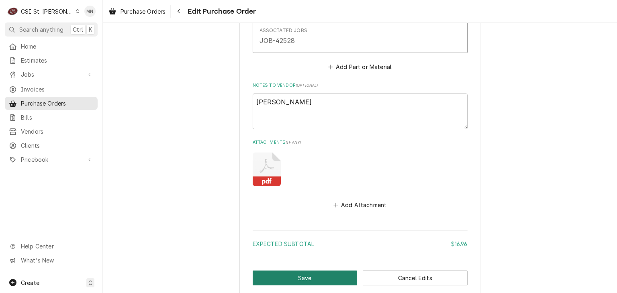
click at [321, 274] on button "Save" at bounding box center [305, 278] width 105 height 15
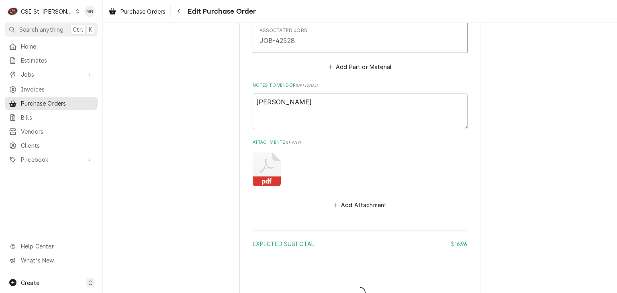
type textarea "x"
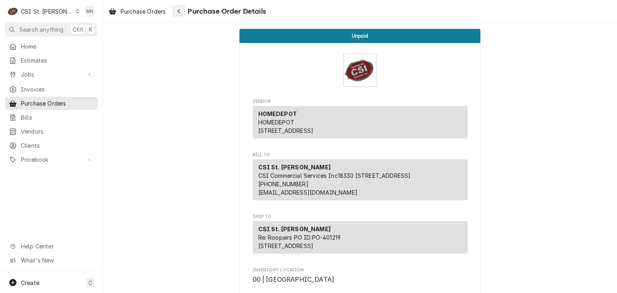
click at [185, 14] on button "Navigate back" at bounding box center [178, 11] width 13 height 13
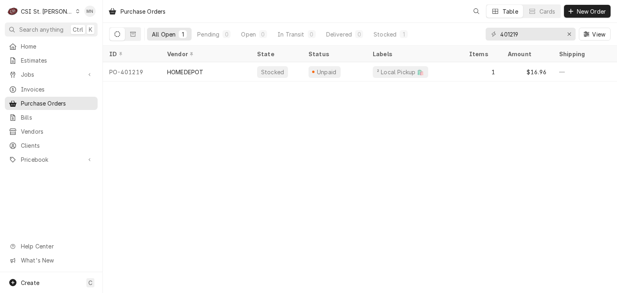
click at [53, 10] on div "CSI St. Louis" at bounding box center [47, 11] width 52 height 8
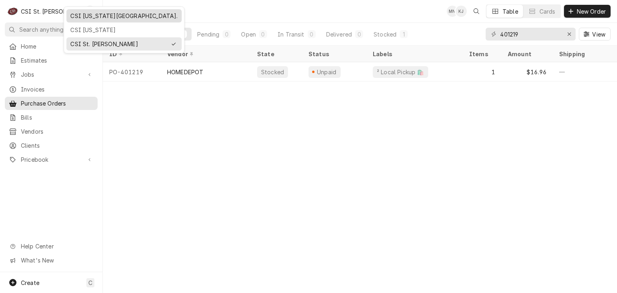
click at [87, 18] on div "CSI [US_STATE][GEOGRAPHIC_DATA]." at bounding box center [123, 16] width 107 height 8
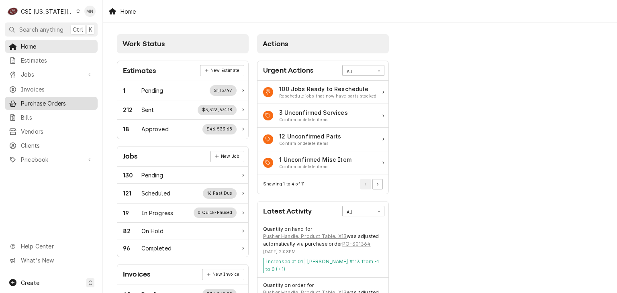
click at [40, 99] on span "Purchase Orders" at bounding box center [57, 103] width 73 height 8
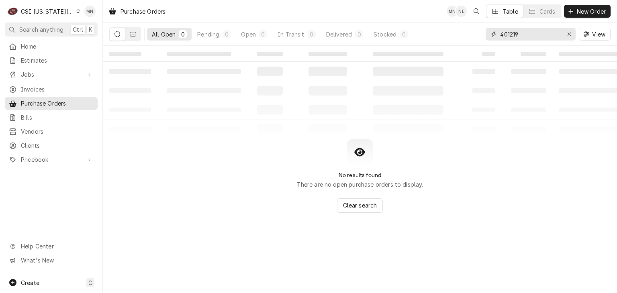
drag, startPoint x: 527, startPoint y: 34, endPoint x: 465, endPoint y: 39, distance: 62.8
click at [465, 39] on div "All Open 0 Pending 0 Open 0 In Transit 0 Delivered 0 Stocked 0 401219 View" at bounding box center [359, 34] width 501 height 22
type input "301449"
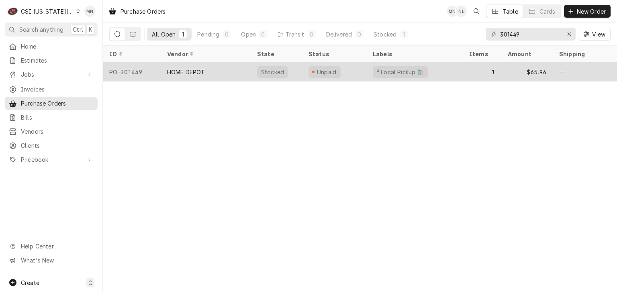
click at [160, 69] on div "PO-301449" at bounding box center [132, 71] width 58 height 19
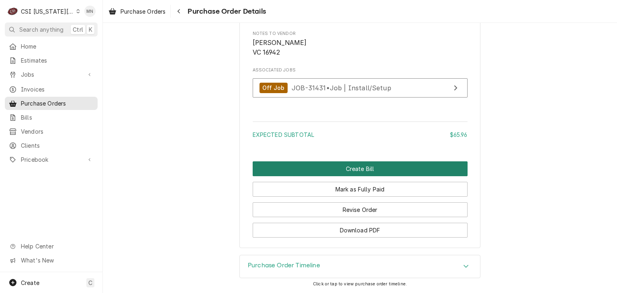
scroll to position [763, 0]
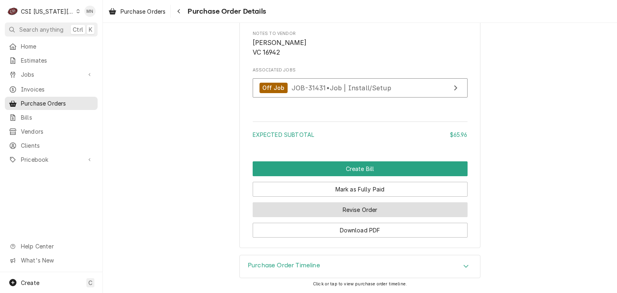
click at [348, 211] on button "Revise Order" at bounding box center [360, 209] width 215 height 15
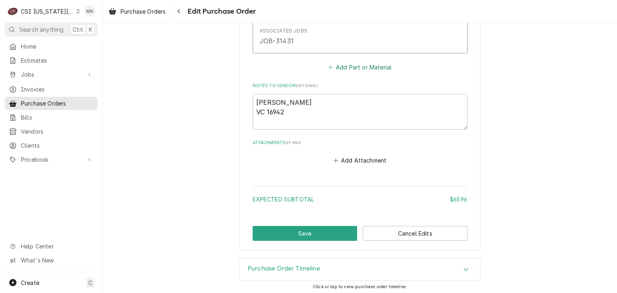
scroll to position [532, 0]
click at [351, 161] on button "Add Attachment" at bounding box center [360, 160] width 56 height 11
type textarea "x"
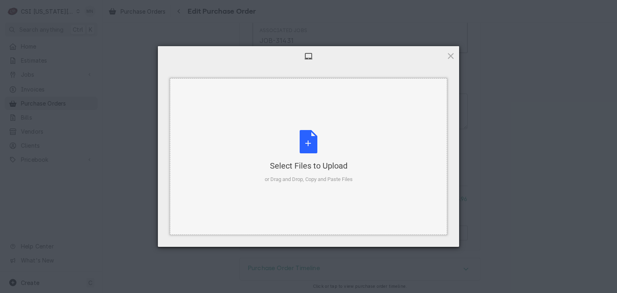
click at [318, 142] on div "Select Files to Upload or Drag and Drop, Copy and Paste Files" at bounding box center [309, 156] width 88 height 53
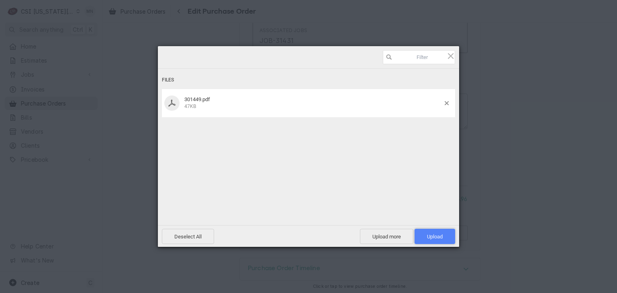
click at [427, 235] on span "Upload 1" at bounding box center [435, 237] width 16 height 6
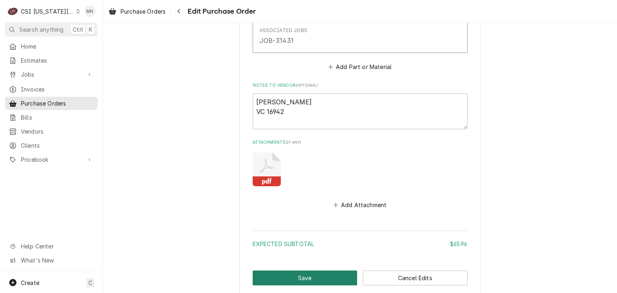
click at [310, 274] on button "Save" at bounding box center [305, 278] width 105 height 15
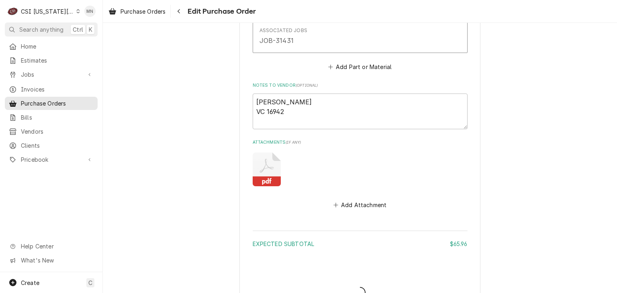
type textarea "x"
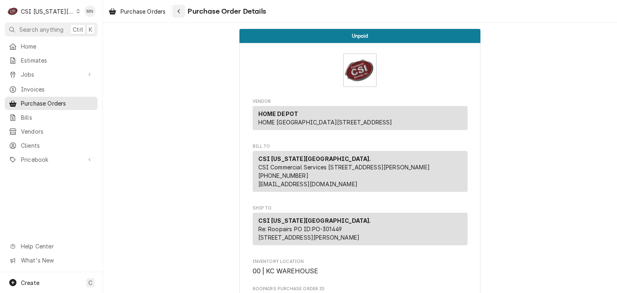
click at [177, 9] on div "Navigate back" at bounding box center [179, 11] width 8 height 8
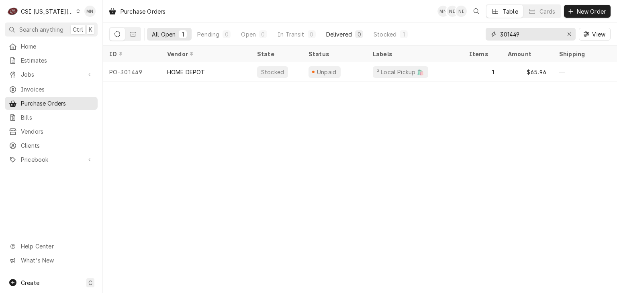
drag, startPoint x: 525, startPoint y: 31, endPoint x: 334, endPoint y: 34, distance: 191.2
click at [381, 31] on div "All Open 1 Pending 0 Open 0 In Transit 0 Delivered 0 Stocked 1 301449 View" at bounding box center [359, 34] width 501 height 22
type input "301450"
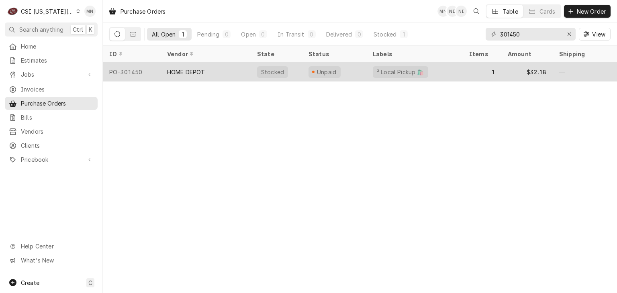
click at [146, 66] on div "PO-301450" at bounding box center [132, 71] width 58 height 19
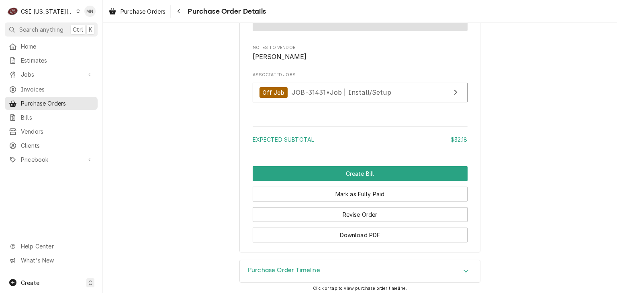
scroll to position [723, 0]
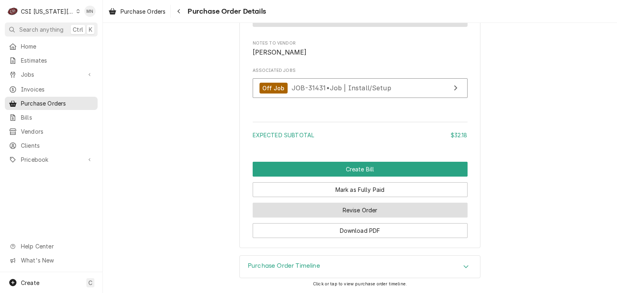
click at [354, 218] on button "Revise Order" at bounding box center [360, 210] width 215 height 15
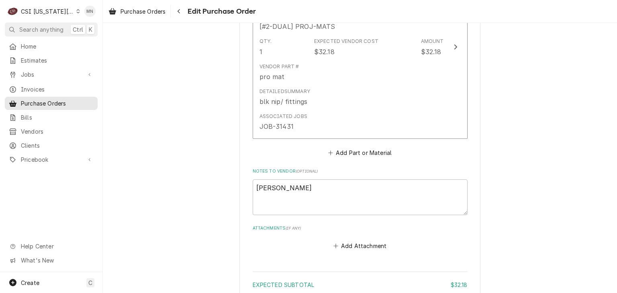
scroll to position [532, 0]
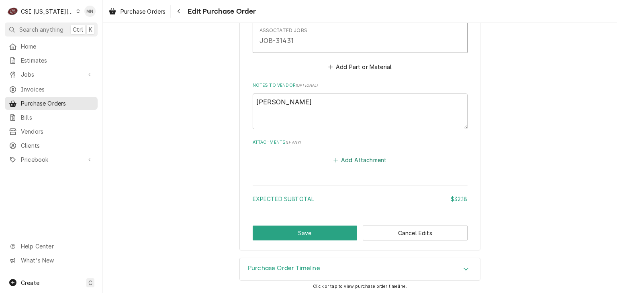
click at [341, 157] on button "Add Attachment" at bounding box center [360, 160] width 56 height 11
type textarea "x"
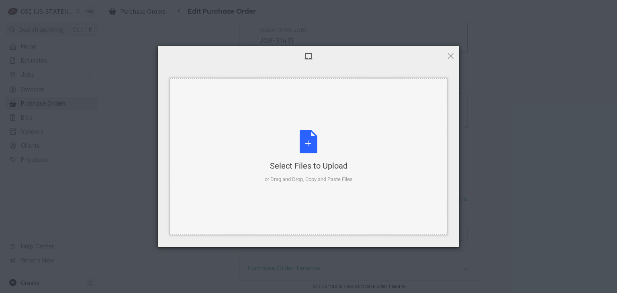
click at [299, 154] on div "Select Files to Upload or Drag and Drop, Copy and Paste Files" at bounding box center [309, 156] width 88 height 53
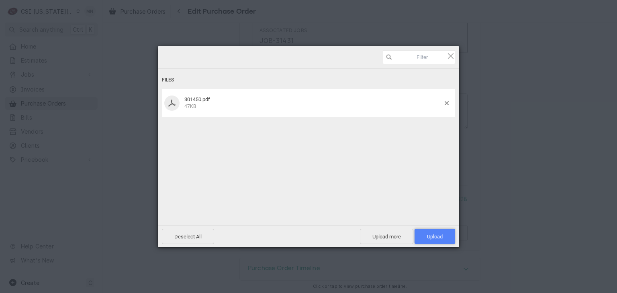
click at [433, 235] on span "Upload 1" at bounding box center [435, 237] width 16 height 6
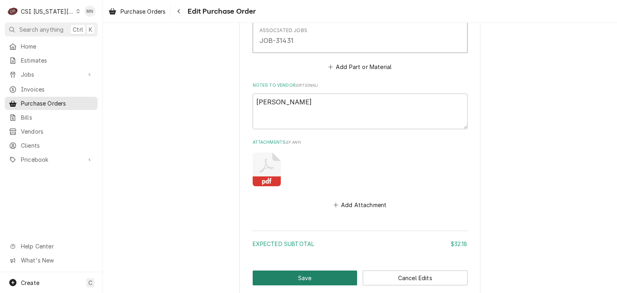
click at [315, 273] on button "Save" at bounding box center [305, 278] width 105 height 15
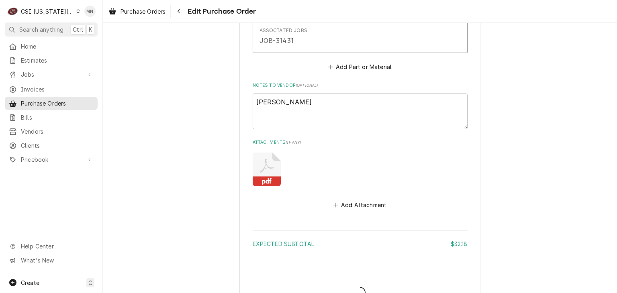
type textarea "x"
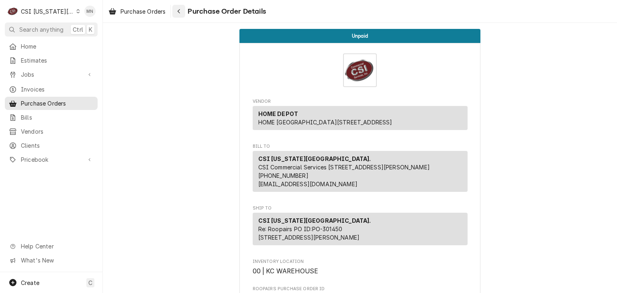
click at [183, 12] on div "Navigate back" at bounding box center [179, 11] width 8 height 8
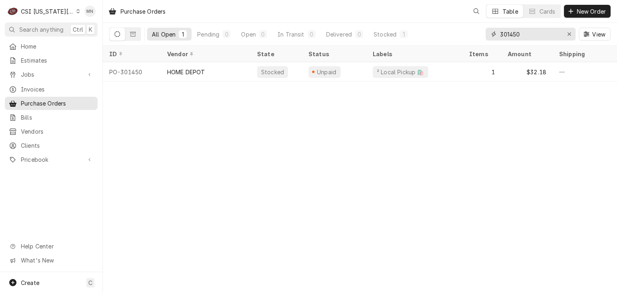
click at [520, 34] on input "301450" at bounding box center [530, 34] width 60 height 13
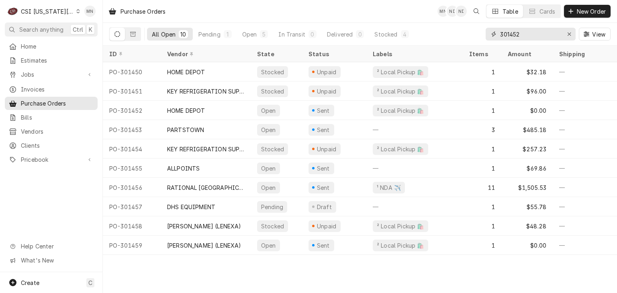
type input "301452"
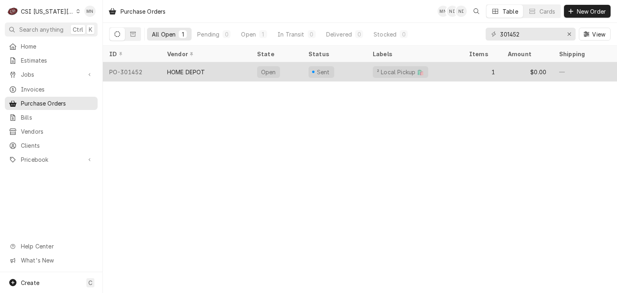
click at [188, 75] on div "HOME DEPOT" at bounding box center [206, 71] width 90 height 19
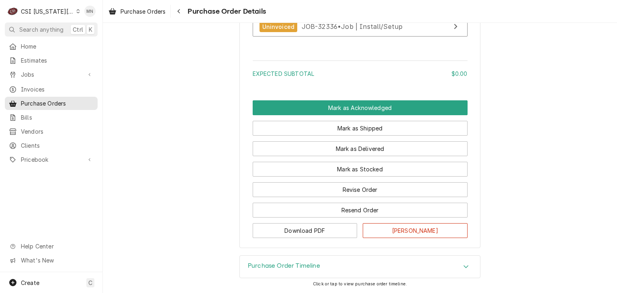
scroll to position [691, 0]
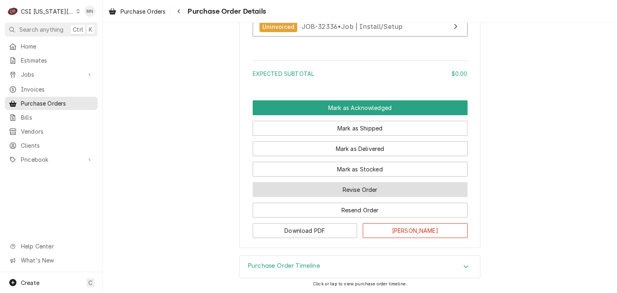
click at [336, 192] on button "Revise Order" at bounding box center [360, 189] width 215 height 15
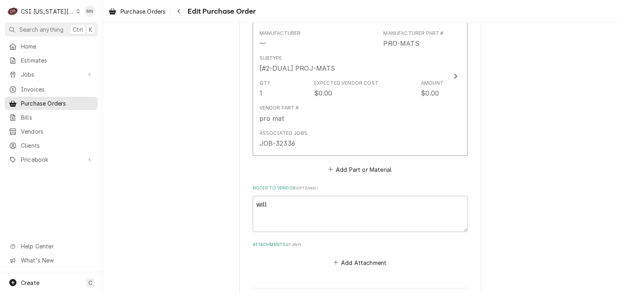
scroll to position [482, 0]
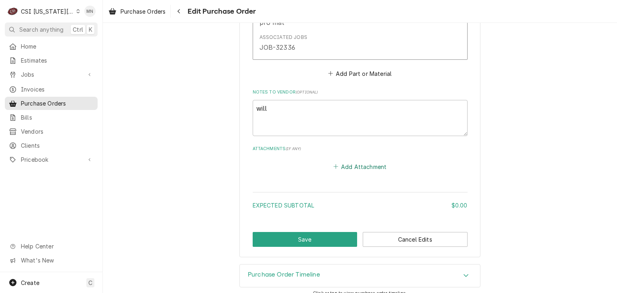
click at [354, 163] on button "Add Attachment" at bounding box center [360, 166] width 56 height 11
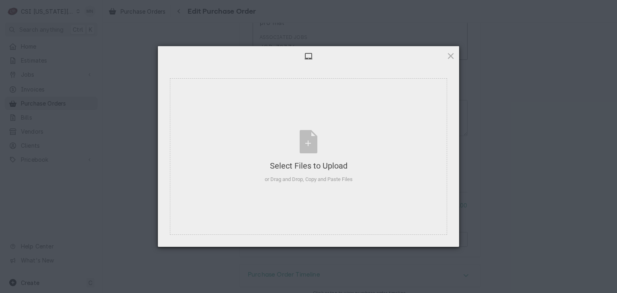
type textarea "x"
click at [322, 161] on div "Select Files to Upload" at bounding box center [309, 165] width 88 height 11
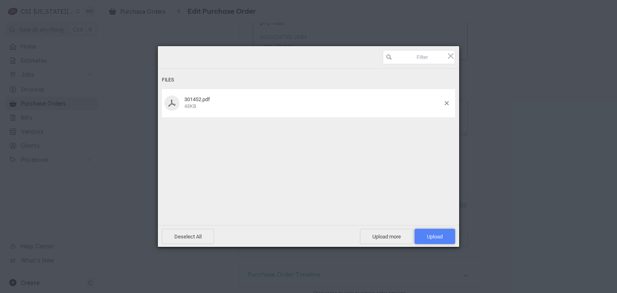
click at [440, 238] on span "Upload 1" at bounding box center [435, 237] width 16 height 6
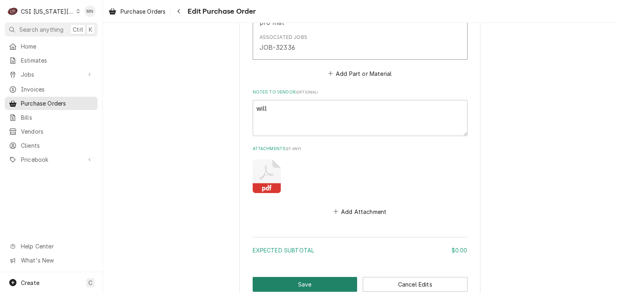
click at [281, 283] on button "Save" at bounding box center [305, 284] width 105 height 15
type textarea "x"
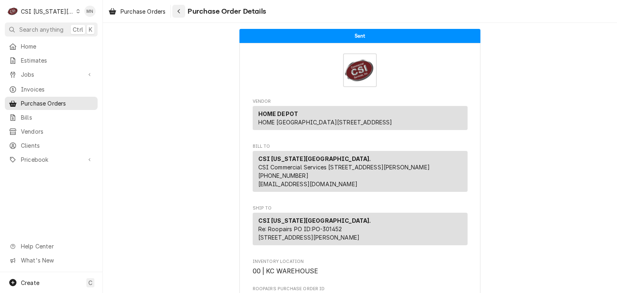
click at [181, 10] on icon "Navigate back" at bounding box center [179, 11] width 4 height 6
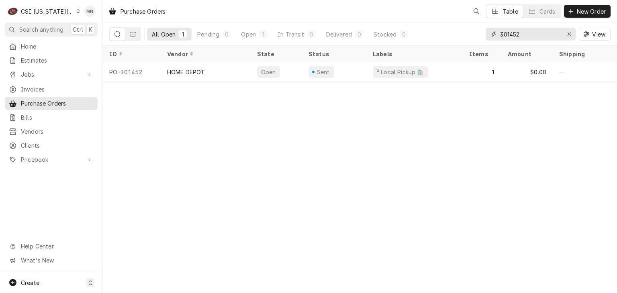
drag, startPoint x: 530, startPoint y: 39, endPoint x: 447, endPoint y: 39, distance: 83.2
click at [468, 39] on div "All Open 1 Pending 0 Open 1 In Transit 0 Delivered 0 Stocked 0 301452 View" at bounding box center [359, 34] width 501 height 22
type input "301455"
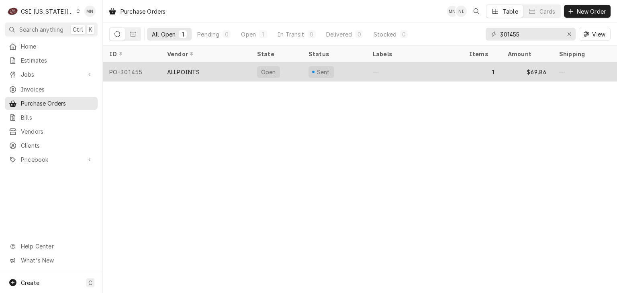
click at [212, 69] on div "ALLPOINTS" at bounding box center [206, 71] width 90 height 19
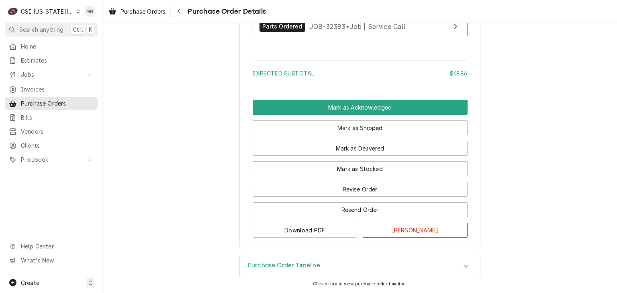
scroll to position [656, 0]
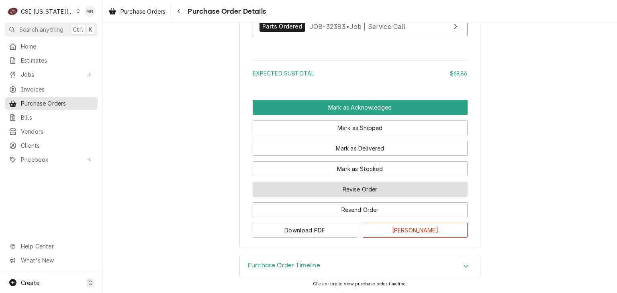
click at [365, 193] on button "Revise Order" at bounding box center [360, 189] width 215 height 15
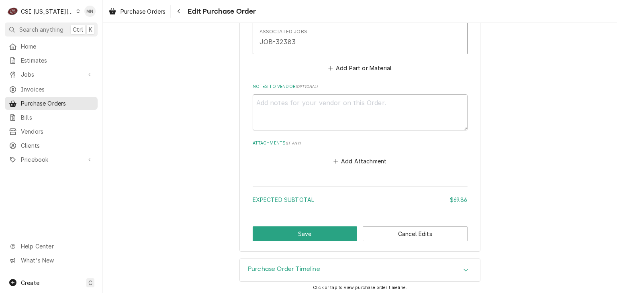
scroll to position [486, 0]
click at [356, 162] on button "Add Attachment" at bounding box center [360, 159] width 56 height 11
type textarea "x"
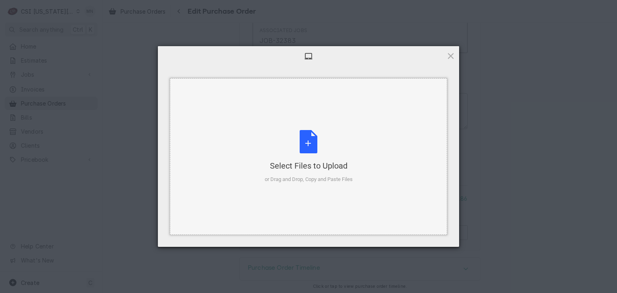
click at [331, 153] on div "Select Files to Upload or Drag and Drop, Copy and Paste Files" at bounding box center [309, 156] width 88 height 53
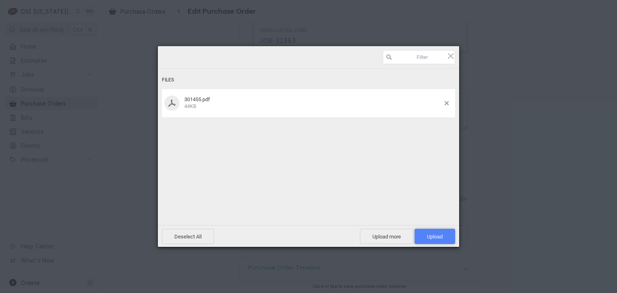
click at [439, 234] on span "Upload 1" at bounding box center [435, 237] width 16 height 6
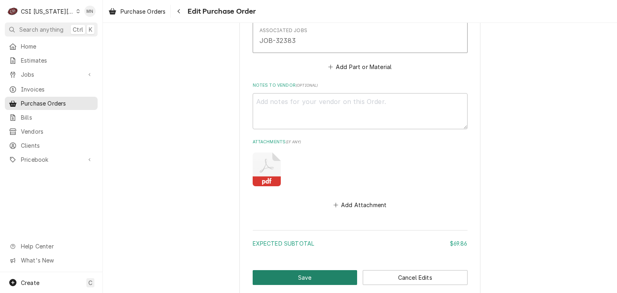
click at [302, 278] on button "Save" at bounding box center [305, 277] width 105 height 15
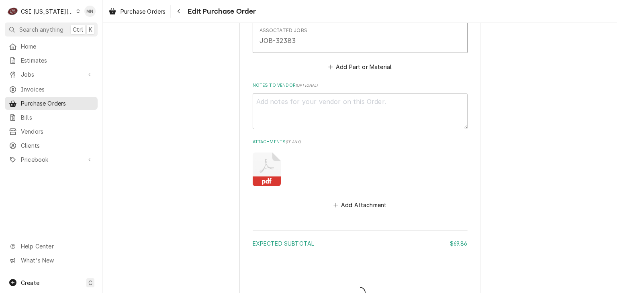
type textarea "x"
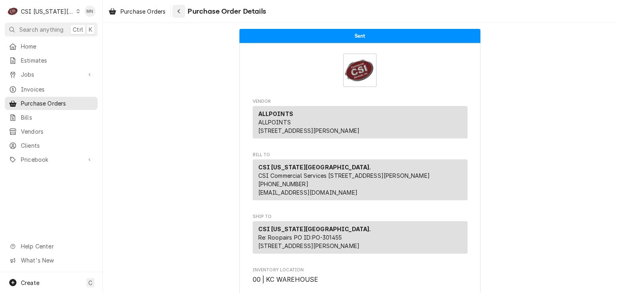
click at [183, 10] on div "Navigate back" at bounding box center [179, 11] width 8 height 8
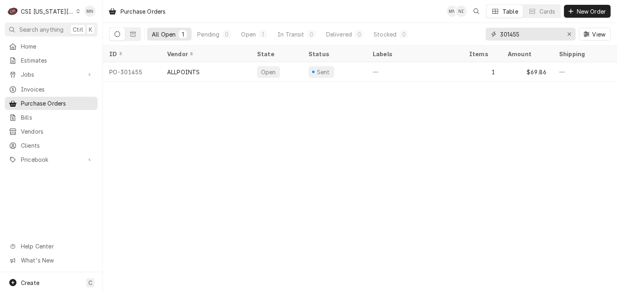
drag, startPoint x: 533, startPoint y: 36, endPoint x: 476, endPoint y: 36, distance: 57.0
click at [476, 36] on div "All Open 1 Pending 0 Open 1 In Transit 0 Delivered 0 Stocked 0 301455 View" at bounding box center [359, 34] width 501 height 22
click at [57, 12] on div "CSI [US_STATE][GEOGRAPHIC_DATA]." at bounding box center [47, 11] width 53 height 8
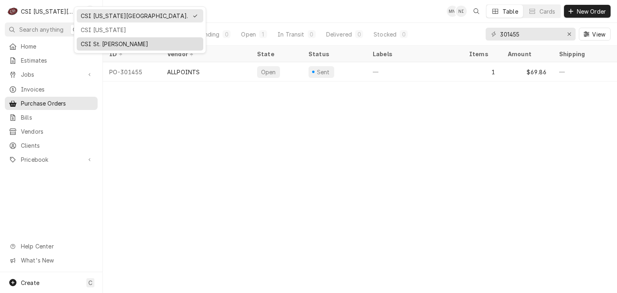
click at [98, 43] on div "CSI St. Louis" at bounding box center [140, 44] width 119 height 8
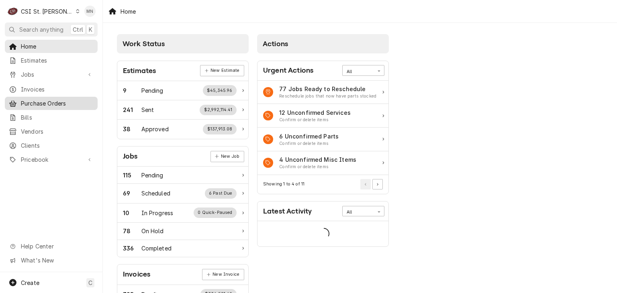
click at [54, 100] on span "Purchase Orders" at bounding box center [57, 103] width 73 height 8
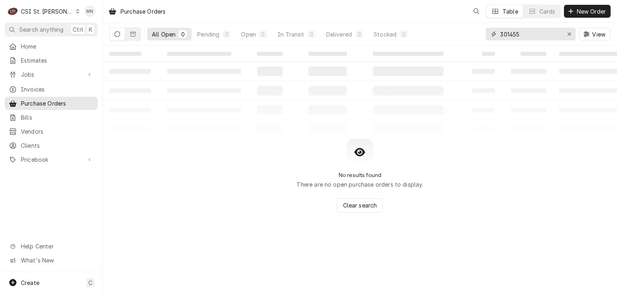
drag, startPoint x: 524, startPoint y: 32, endPoint x: 432, endPoint y: 33, distance: 91.6
click at [458, 36] on div "All Open 0 Pending 0 Open 0 In Transit 0 Delivered 0 Stocked 0 301455 View" at bounding box center [359, 34] width 501 height 22
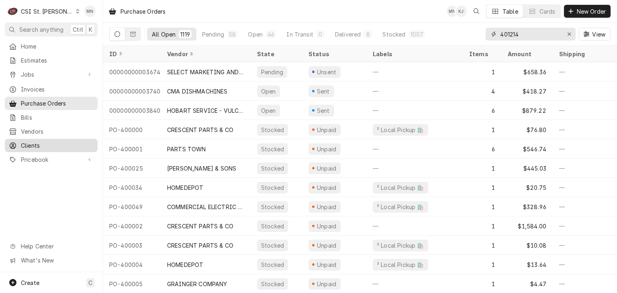
type input "401214"
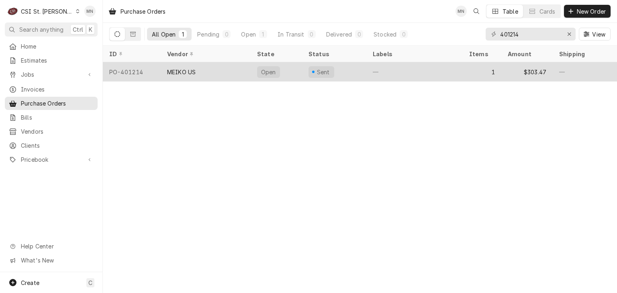
click at [202, 73] on div "MEIKO US" at bounding box center [206, 71] width 90 height 19
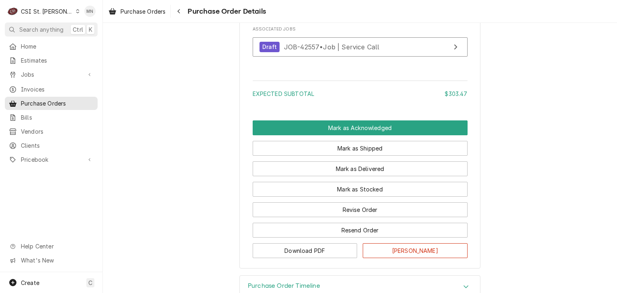
scroll to position [656, 0]
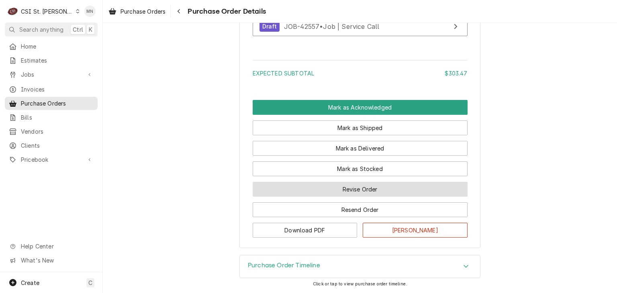
click at [317, 188] on button "Revise Order" at bounding box center [360, 189] width 215 height 15
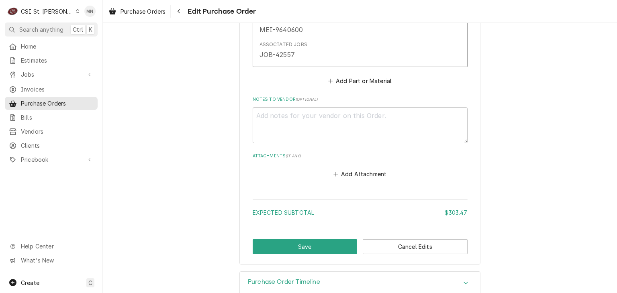
scroll to position [533, 0]
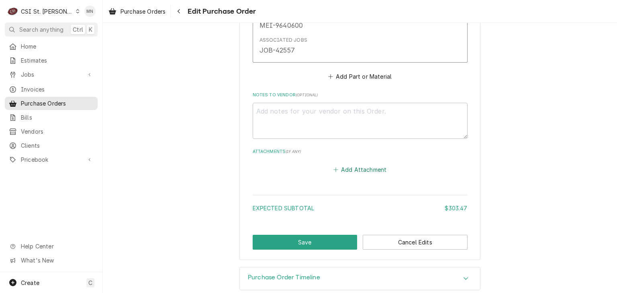
click at [340, 164] on button "Add Attachment" at bounding box center [360, 169] width 56 height 11
type textarea "x"
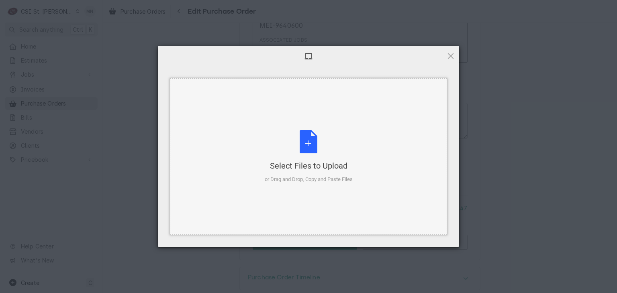
click at [313, 156] on div "Select Files to Upload or Drag and Drop, Copy and Paste Files" at bounding box center [309, 156] width 88 height 53
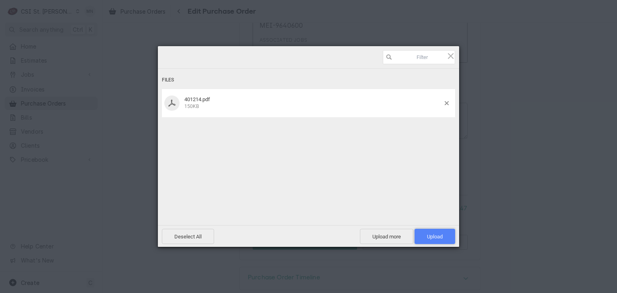
click at [442, 239] on span "Upload 1" at bounding box center [435, 237] width 16 height 6
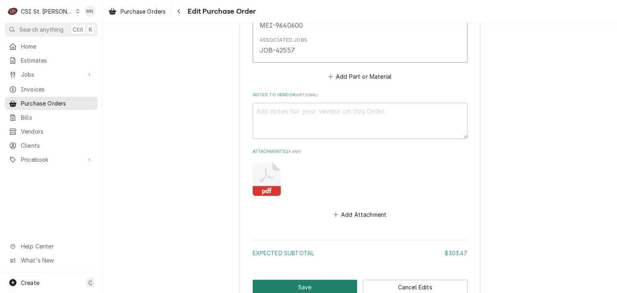
click at [319, 280] on button "Save" at bounding box center [305, 287] width 105 height 15
type textarea "x"
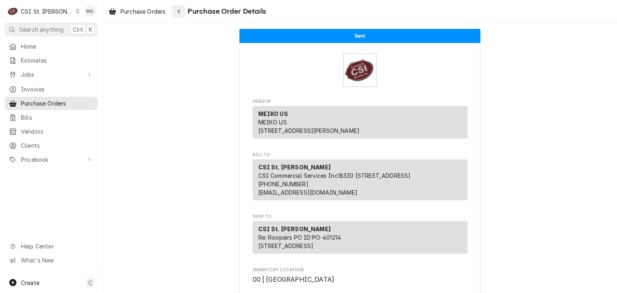
click at [178, 10] on div "Navigate back" at bounding box center [179, 11] width 8 height 8
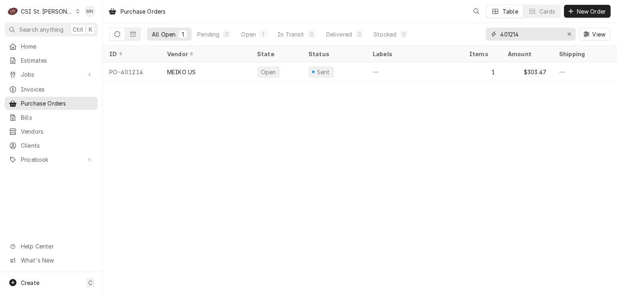
click at [525, 34] on input "401214" at bounding box center [530, 34] width 60 height 13
drag, startPoint x: 525, startPoint y: 34, endPoint x: 464, endPoint y: 34, distance: 60.3
click at [478, 34] on div "All Open 1 Pending 0 Open 1 In Transit 0 Delivered 0 Stocked 0 401214 View" at bounding box center [359, 34] width 501 height 22
type input "401206"
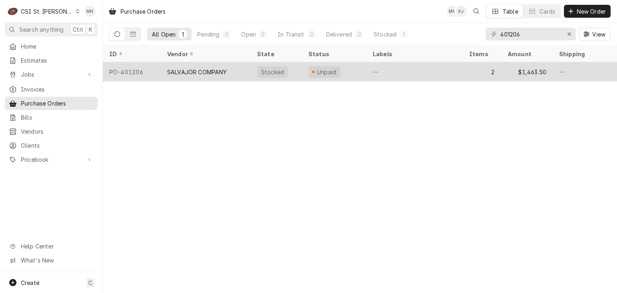
click at [234, 73] on div "SALVAJOR COMPANY" at bounding box center [206, 71] width 90 height 19
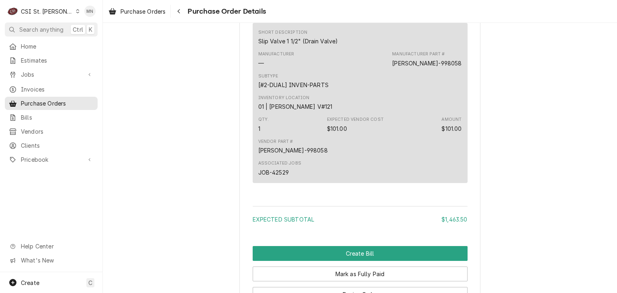
scroll to position [825, 0]
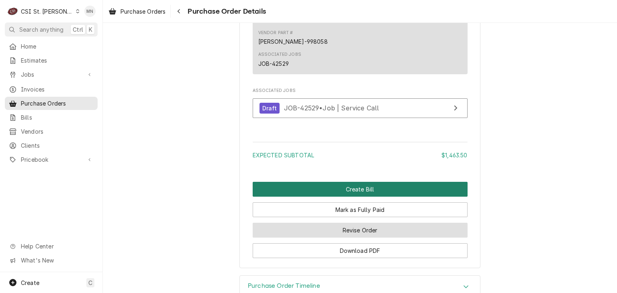
click at [325, 197] on button "Create Bill" at bounding box center [360, 189] width 215 height 15
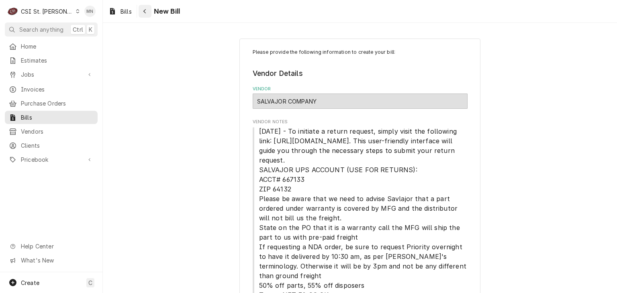
click at [145, 12] on icon "Navigate back" at bounding box center [144, 11] width 2 height 4
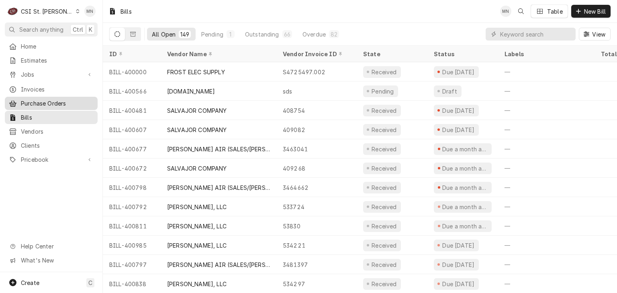
click at [47, 101] on span "Purchase Orders" at bounding box center [57, 103] width 73 height 8
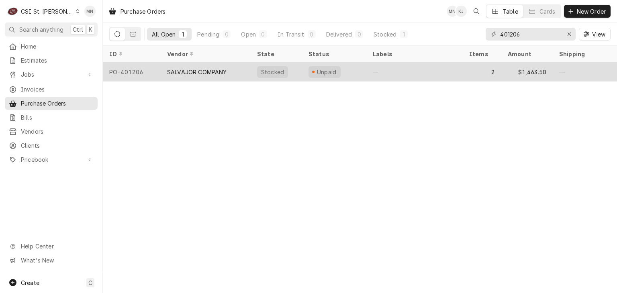
click at [217, 74] on div "SALVAJOR COMPANY" at bounding box center [206, 71] width 90 height 19
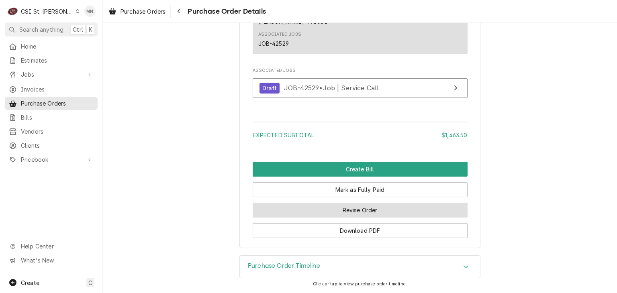
scroll to position [869, 0]
click at [352, 213] on button "Revise Order" at bounding box center [360, 210] width 215 height 15
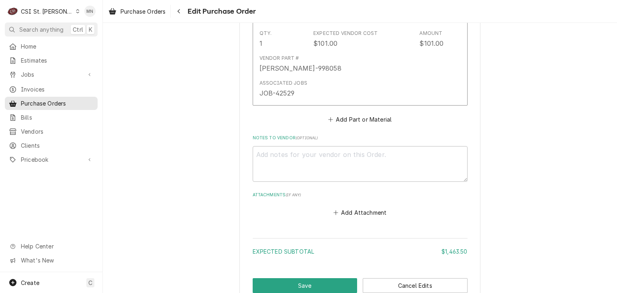
scroll to position [884, 0]
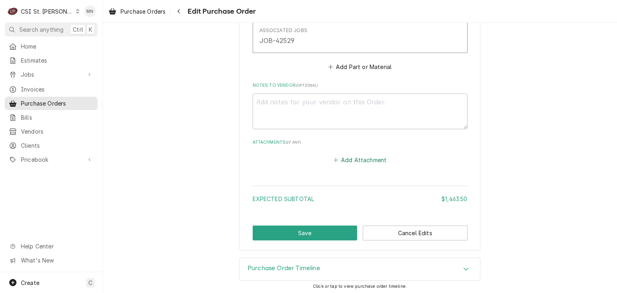
click at [358, 163] on button "Add Attachment" at bounding box center [360, 160] width 56 height 11
type textarea "x"
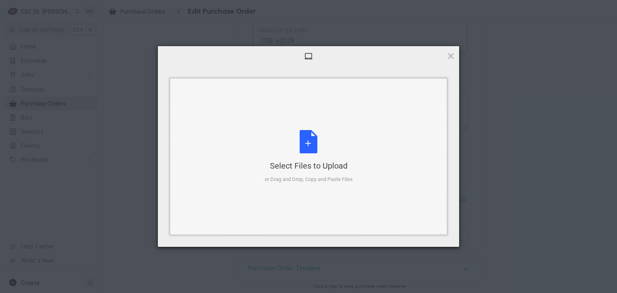
click at [302, 148] on div "Select Files to Upload or Drag and Drop, Copy and Paste Files" at bounding box center [309, 156] width 88 height 53
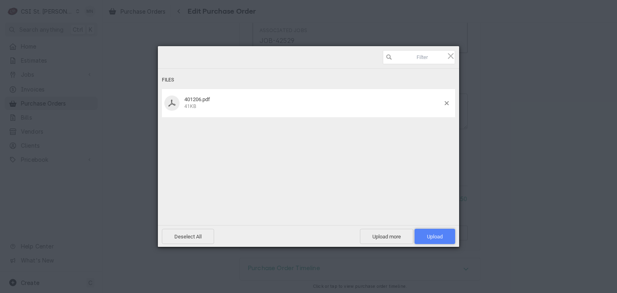
click at [433, 234] on span "Upload 1" at bounding box center [435, 237] width 16 height 6
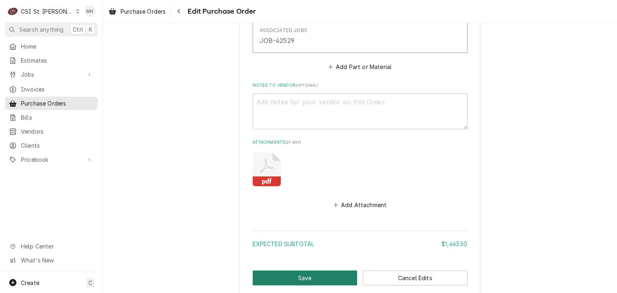
click at [311, 276] on button "Save" at bounding box center [305, 278] width 105 height 15
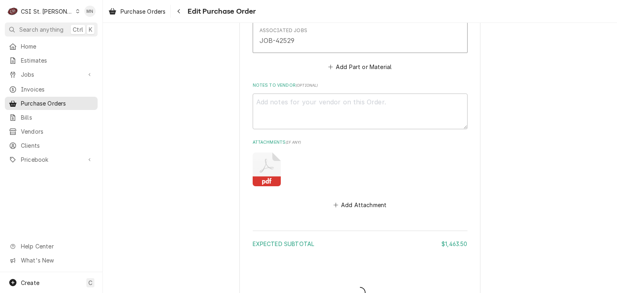
type textarea "x"
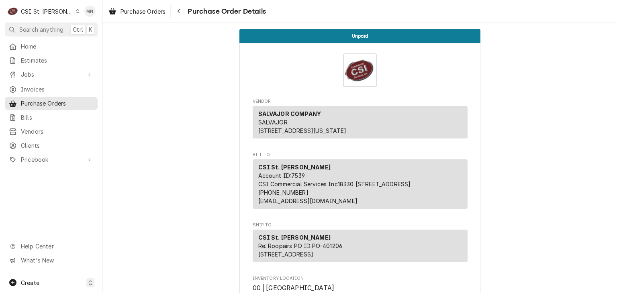
click at [76, 12] on div "Dynamic Content Wrapper" at bounding box center [78, 11] width 4 height 6
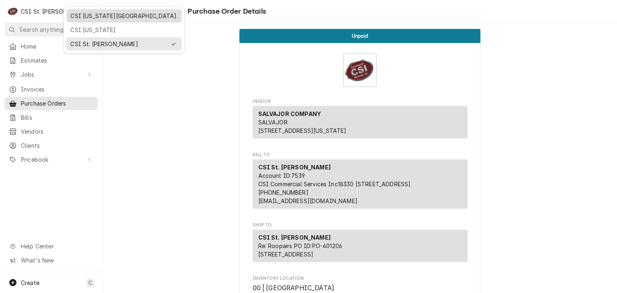
click at [80, 17] on div "CSI [US_STATE][GEOGRAPHIC_DATA]." at bounding box center [123, 16] width 107 height 8
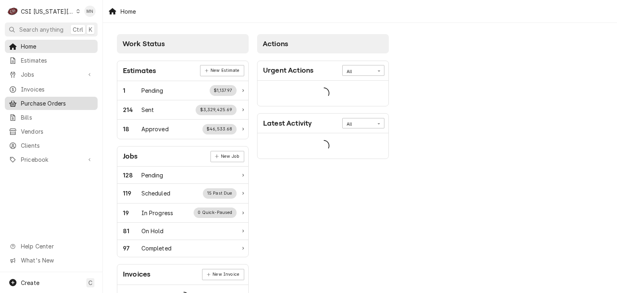
click at [41, 99] on span "Purchase Orders" at bounding box center [57, 103] width 73 height 8
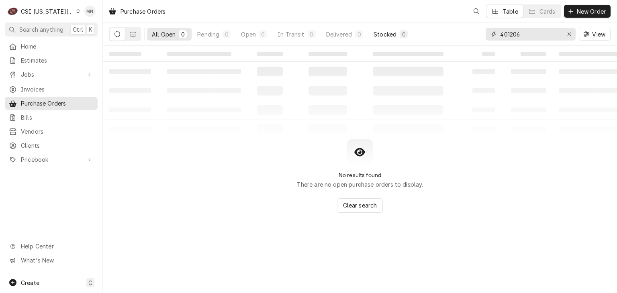
drag, startPoint x: 524, startPoint y: 34, endPoint x: 387, endPoint y: 33, distance: 137.0
click at [390, 33] on div "All Open 0 Pending 0 Open 0 In Transit 0 Delivered 0 Stocked 0 401206 View" at bounding box center [359, 34] width 501 height 22
type input "301460"
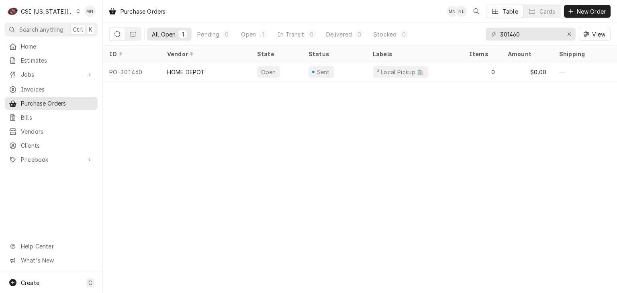
click at [207, 68] on div "HOME DEPOT" at bounding box center [206, 71] width 90 height 19
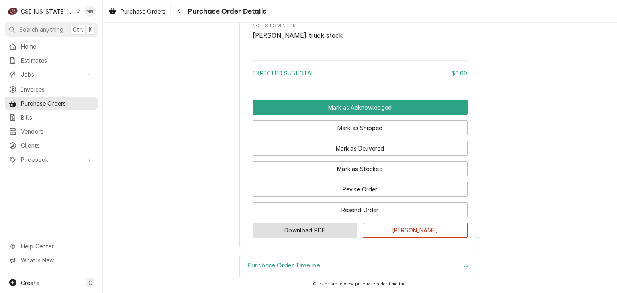
scroll to position [513, 0]
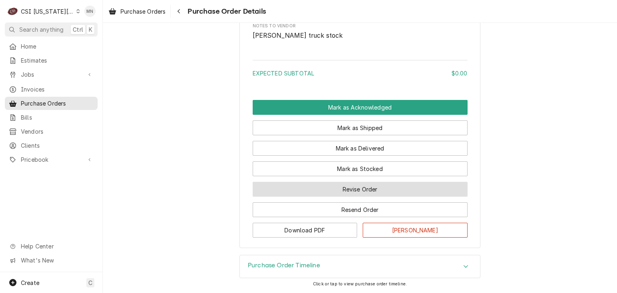
click at [352, 190] on button "Revise Order" at bounding box center [360, 189] width 215 height 15
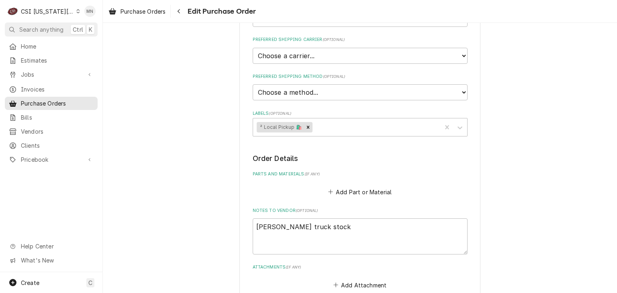
scroll to position [326, 0]
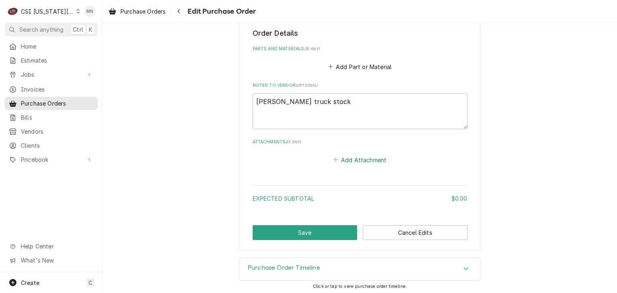
click at [350, 159] on button "Add Attachment" at bounding box center [360, 159] width 56 height 11
type textarea "x"
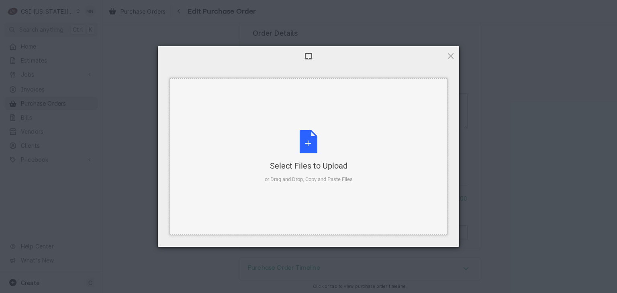
click at [310, 159] on div "Select Files to Upload or Drag and Drop, Copy and Paste Files" at bounding box center [309, 156] width 88 height 53
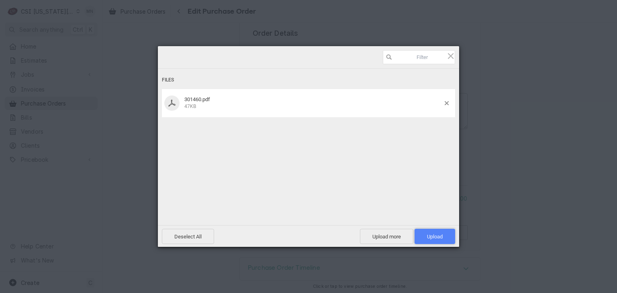
click at [442, 237] on span "Upload 1" at bounding box center [435, 237] width 16 height 6
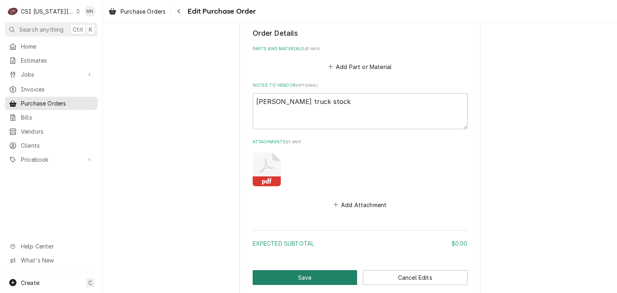
click at [321, 274] on button "Save" at bounding box center [305, 277] width 105 height 15
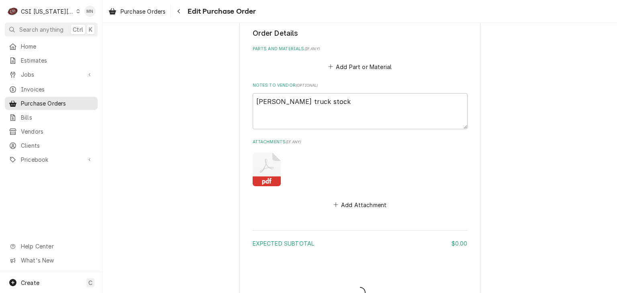
type textarea "x"
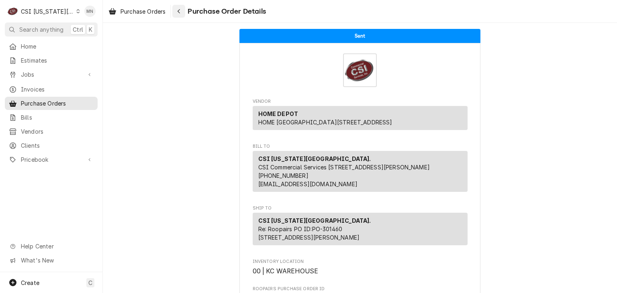
click at [185, 11] on button "Navigate back" at bounding box center [178, 11] width 13 height 13
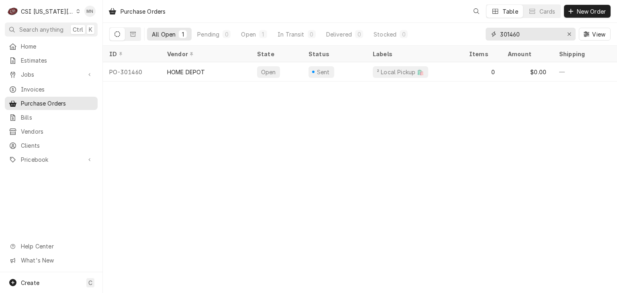
click at [525, 31] on input "301460" at bounding box center [530, 34] width 60 height 13
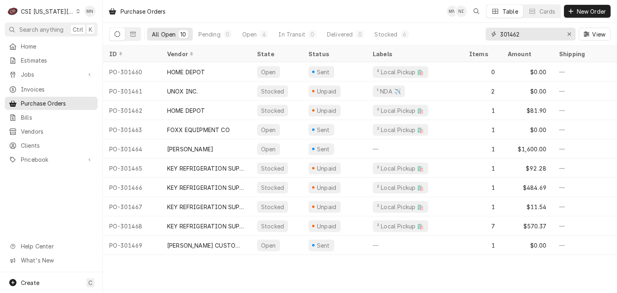
type input "301462"
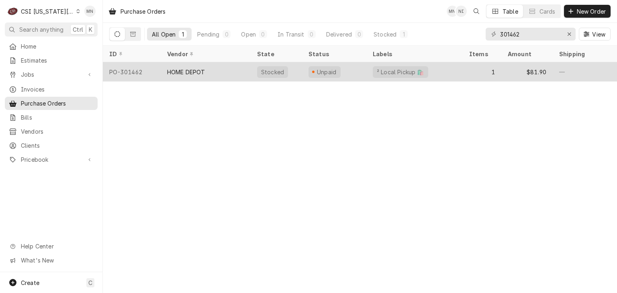
click at [200, 68] on div "HOME DEPOT" at bounding box center [186, 72] width 38 height 8
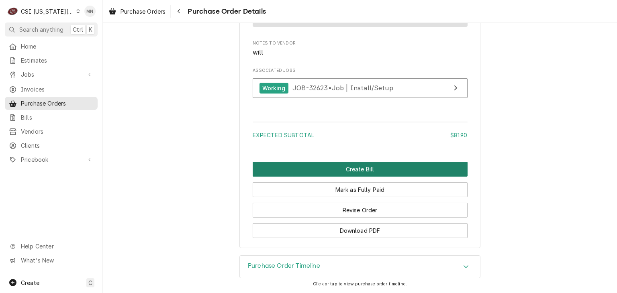
scroll to position [754, 0]
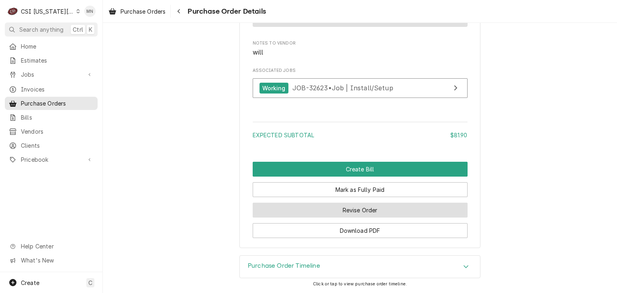
click at [341, 211] on button "Revise Order" at bounding box center [360, 210] width 215 height 15
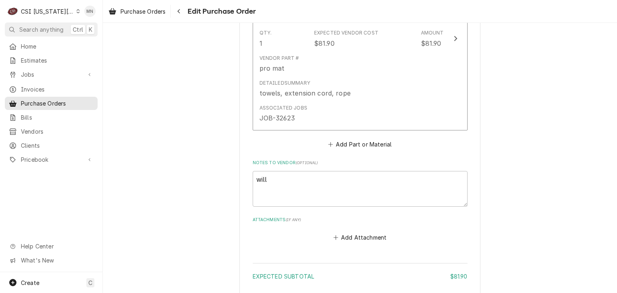
scroll to position [532, 0]
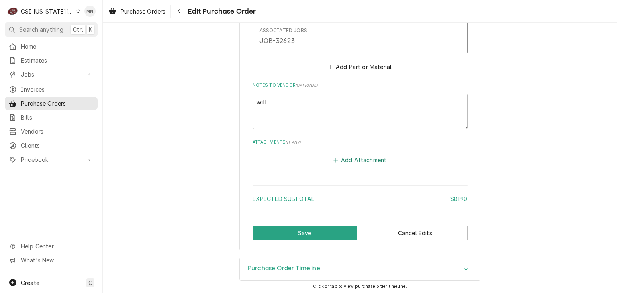
click at [357, 160] on button "Add Attachment" at bounding box center [360, 160] width 56 height 11
type textarea "x"
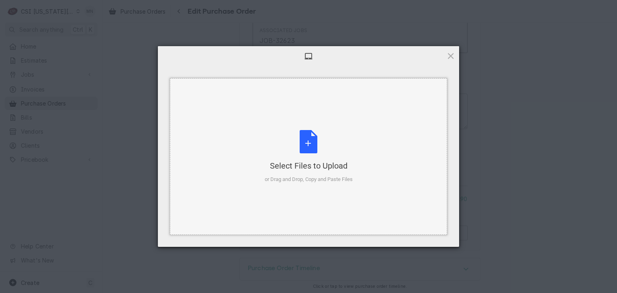
click at [311, 151] on div "Select Files to Upload or Drag and Drop, Copy and Paste Files" at bounding box center [309, 156] width 88 height 53
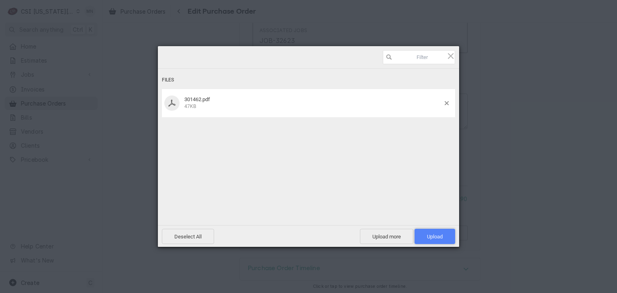
click at [433, 232] on span "Upload 1" at bounding box center [435, 236] width 41 height 15
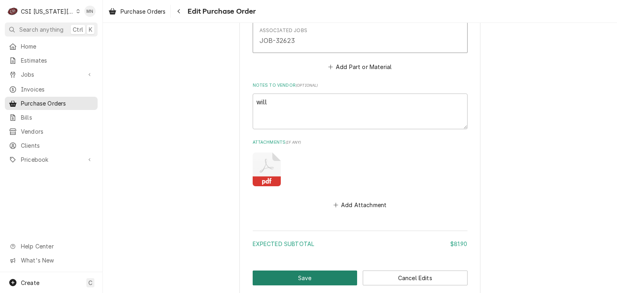
click at [304, 272] on button "Save" at bounding box center [305, 278] width 105 height 15
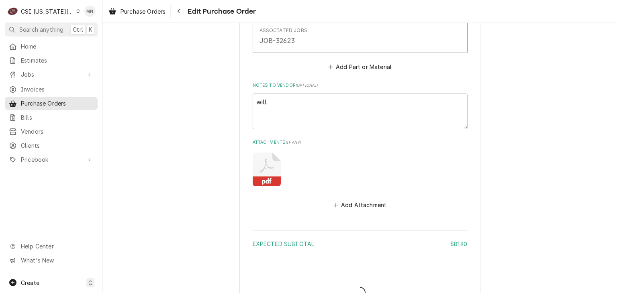
type textarea "x"
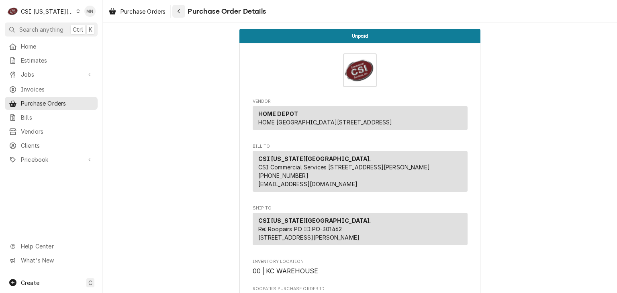
click at [181, 11] on icon "Navigate back" at bounding box center [179, 11] width 4 height 6
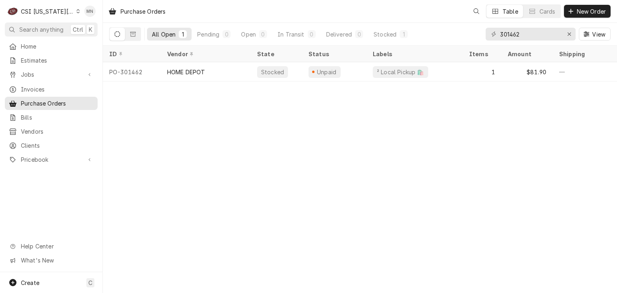
click at [55, 10] on div "CSI [US_STATE][GEOGRAPHIC_DATA]." at bounding box center [47, 11] width 53 height 8
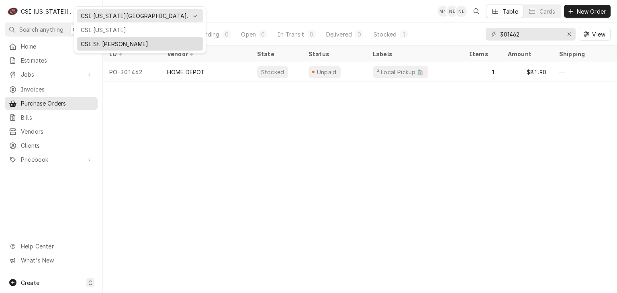
click at [112, 41] on div "CSI St. [PERSON_NAME]" at bounding box center [140, 44] width 119 height 8
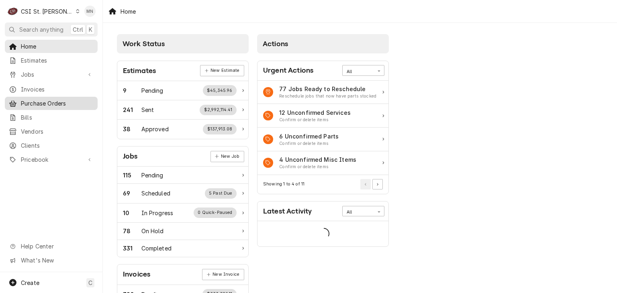
click at [47, 99] on span "Purchase Orders" at bounding box center [57, 103] width 73 height 8
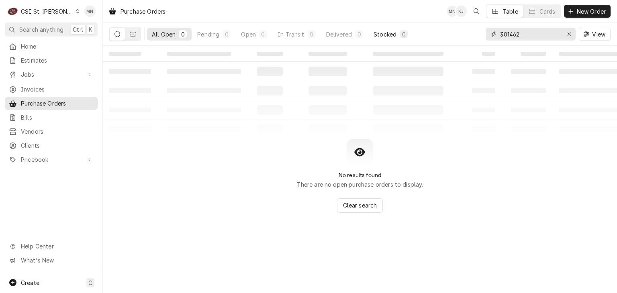
drag, startPoint x: 527, startPoint y: 30, endPoint x: 388, endPoint y: 34, distance: 139.1
click at [428, 36] on div "All Open 0 Pending 0 Open 0 In Transit 0 Delivered 0 Stocked 0 301462 View" at bounding box center [359, 34] width 501 height 22
type input "401226"
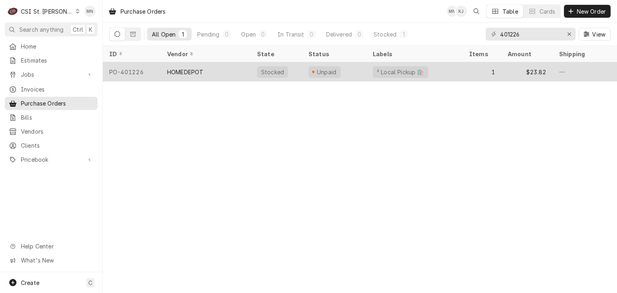
click at [196, 68] on div "HOMEDEPOT" at bounding box center [185, 72] width 36 height 8
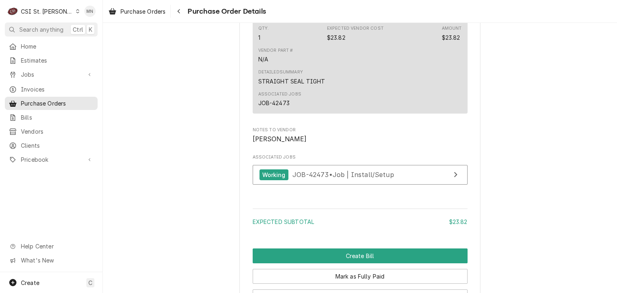
scroll to position [754, 0]
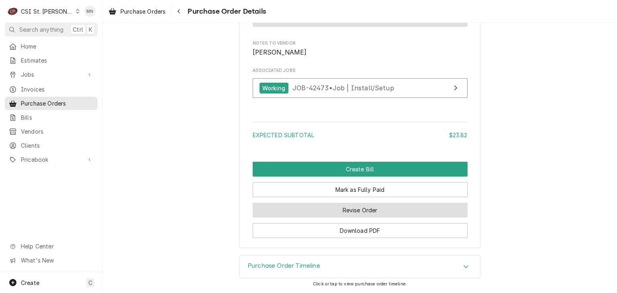
click at [332, 212] on button "Revise Order" at bounding box center [360, 210] width 215 height 15
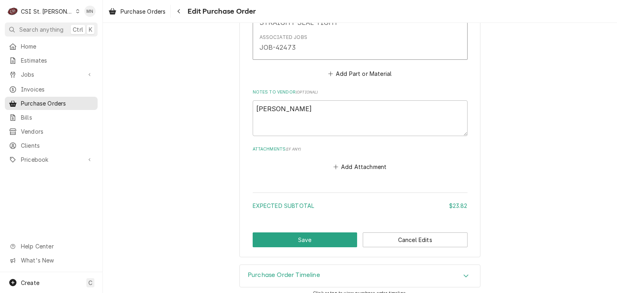
scroll to position [532, 0]
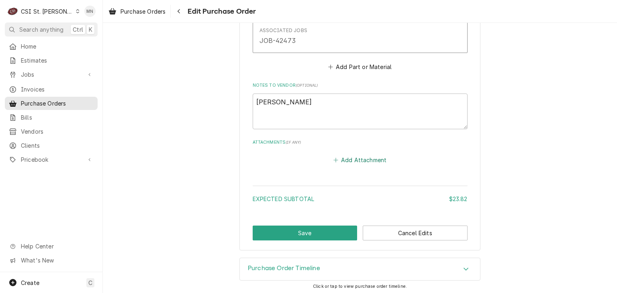
click at [350, 155] on button "Add Attachment" at bounding box center [360, 160] width 56 height 11
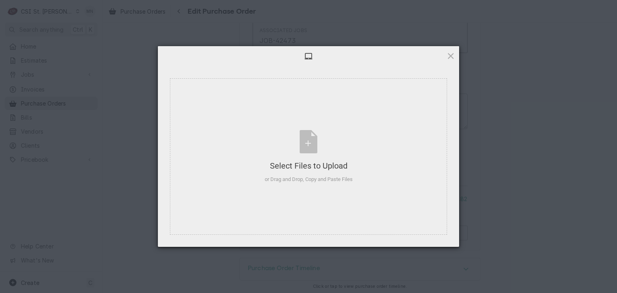
type textarea "x"
click at [316, 150] on div "Select Files to Upload or Drag and Drop, Copy and Paste Files" at bounding box center [309, 156] width 88 height 53
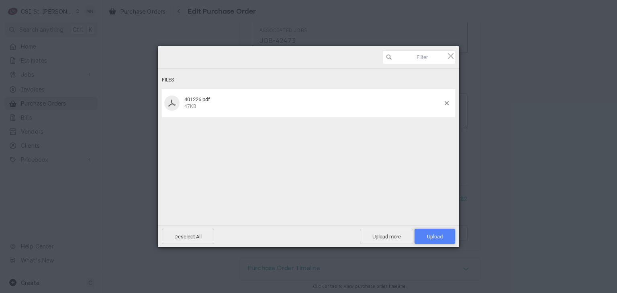
click at [435, 234] on span "Upload 1" at bounding box center [435, 237] width 16 height 6
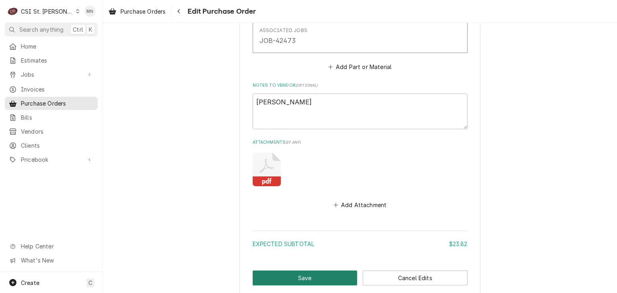
click at [321, 277] on button "Save" at bounding box center [305, 278] width 105 height 15
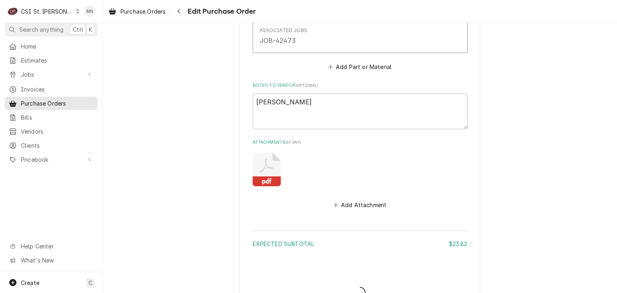
type textarea "x"
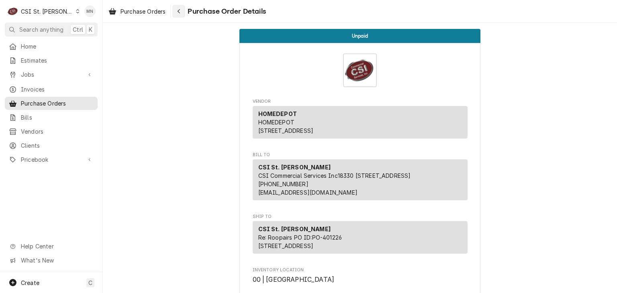
click at [176, 8] on div "Navigate back" at bounding box center [179, 11] width 8 height 8
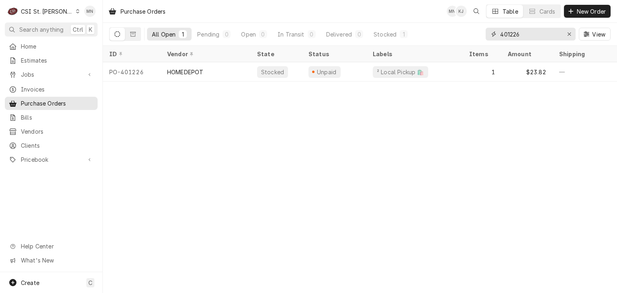
drag, startPoint x: 521, startPoint y: 34, endPoint x: 458, endPoint y: 29, distance: 63.7
click at [458, 29] on div "All Open 1 Pending 0 Open 0 In Transit 0 Delivered 0 Stocked 1 401226 View" at bounding box center [359, 34] width 501 height 22
type input "401203"
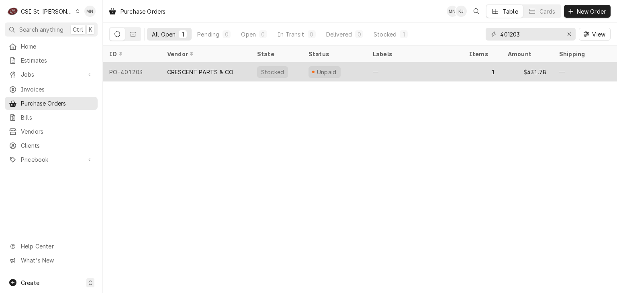
click at [206, 74] on div "CRESCENT PARTS & CO" at bounding box center [200, 72] width 66 height 8
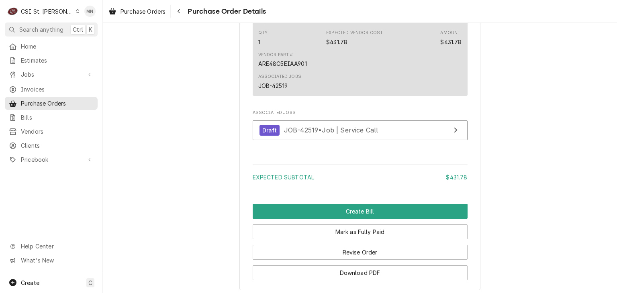
scroll to position [643, 0]
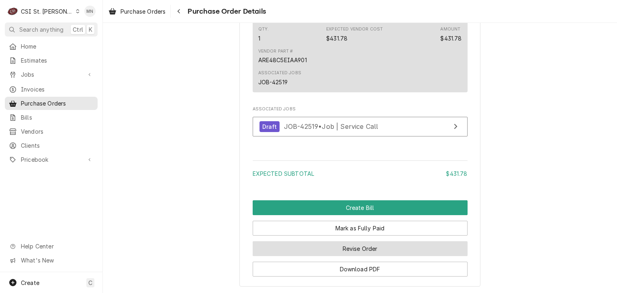
click at [373, 256] on button "Revise Order" at bounding box center [360, 248] width 215 height 15
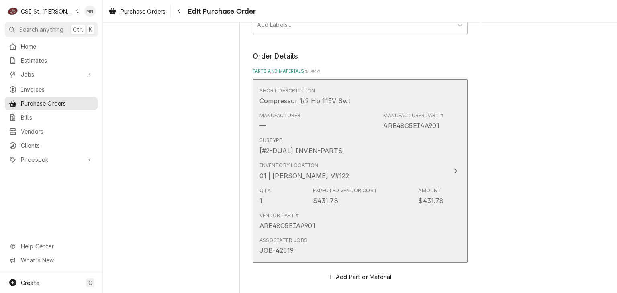
scroll to position [643, 0]
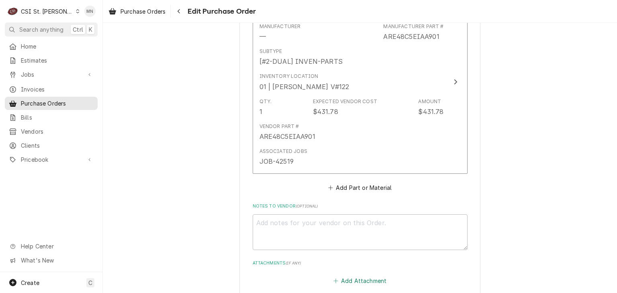
click at [343, 276] on button "Add Attachment" at bounding box center [360, 281] width 56 height 11
type textarea "x"
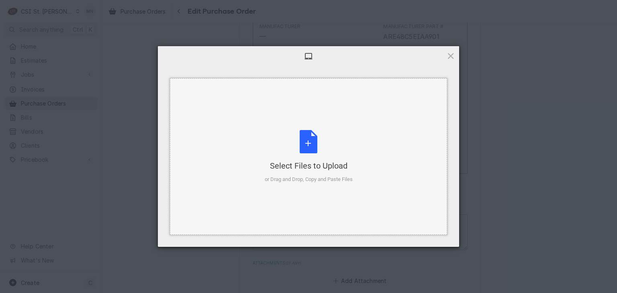
click at [315, 155] on div "Select Files to Upload or Drag and Drop, Copy and Paste Files" at bounding box center [309, 156] width 88 height 53
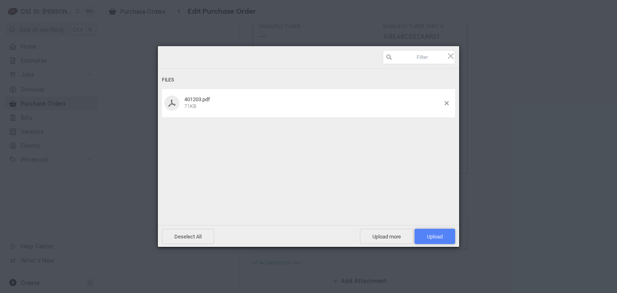
click at [422, 232] on span "Upload 1" at bounding box center [435, 236] width 41 height 15
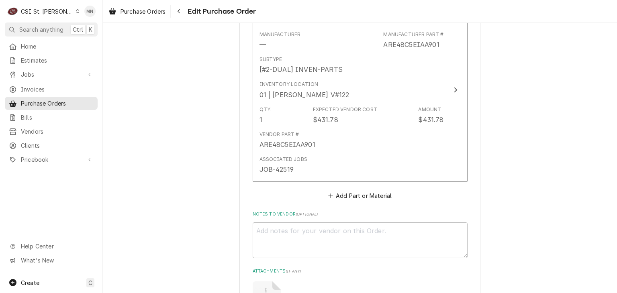
scroll to position [703, 0]
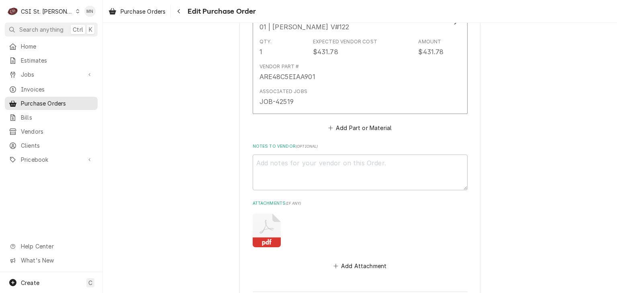
type textarea "x"
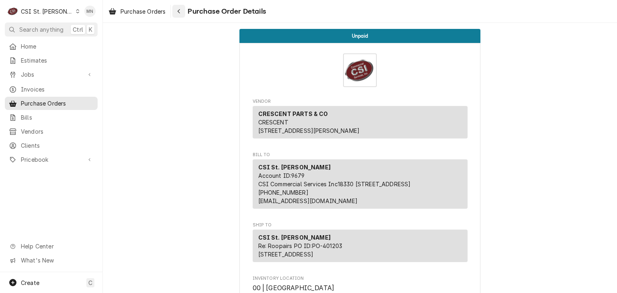
click at [182, 11] on div "Navigate back" at bounding box center [179, 11] width 8 height 8
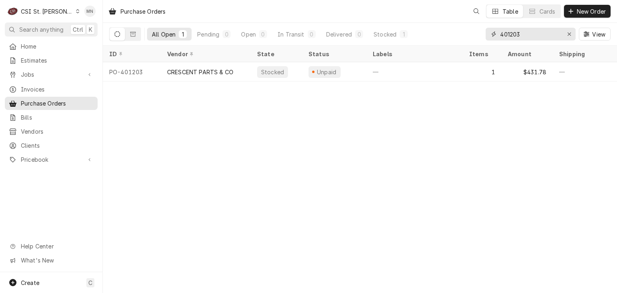
click at [524, 34] on input "401203" at bounding box center [530, 34] width 60 height 13
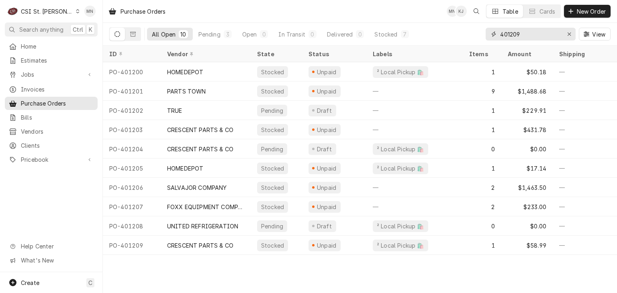
type input "401209"
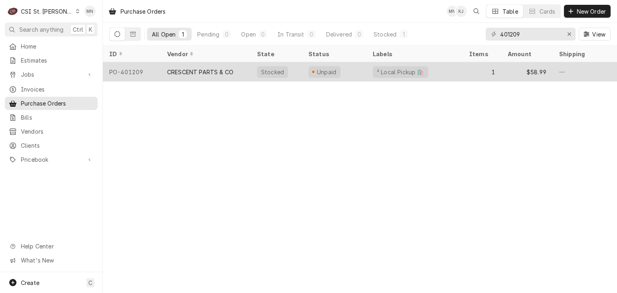
click at [193, 71] on div "CRESCENT PARTS & CO" at bounding box center [200, 72] width 66 height 8
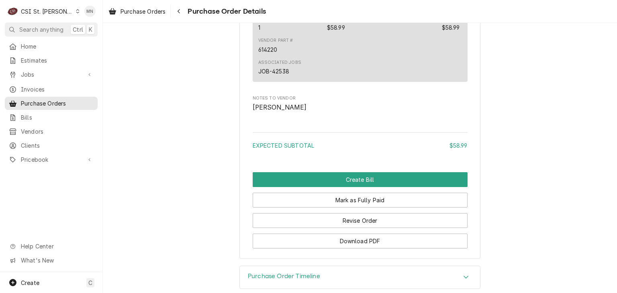
scroll to position [718, 0]
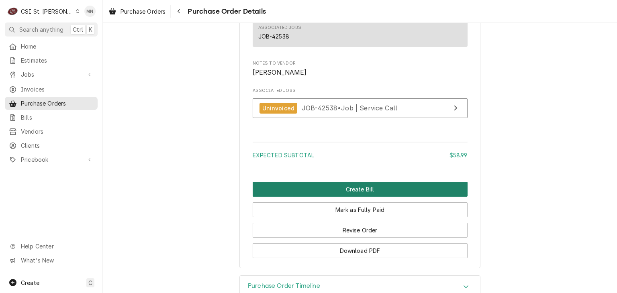
click at [347, 197] on button "Create Bill" at bounding box center [360, 189] width 215 height 15
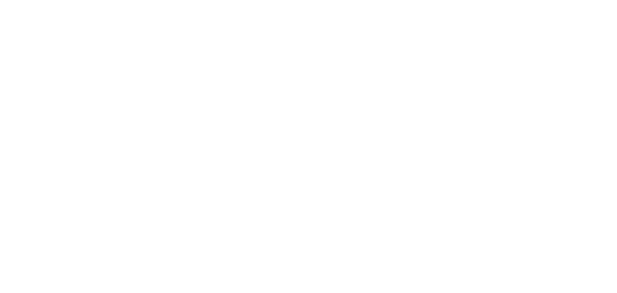
click at [358, 255] on div "Dynamic Content Wrapper" at bounding box center [308, 146] width 617 height 293
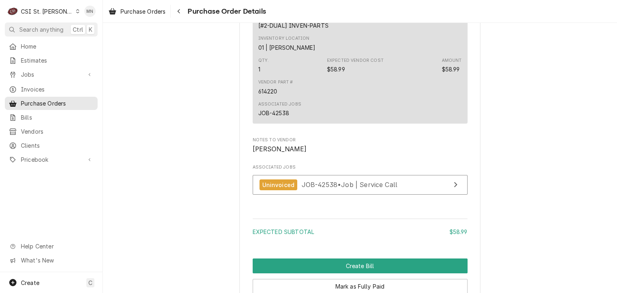
scroll to position [723, 0]
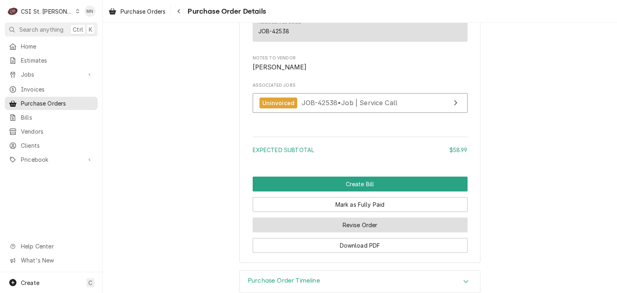
click at [350, 233] on button "Revise Order" at bounding box center [360, 225] width 215 height 15
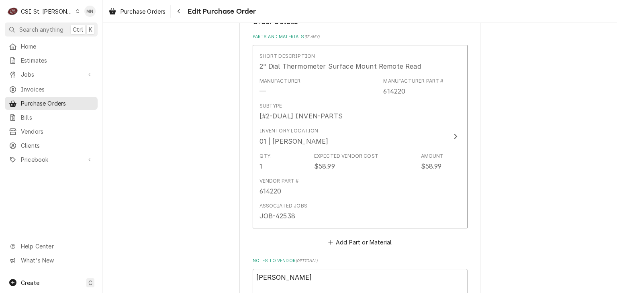
scroll to position [643, 0]
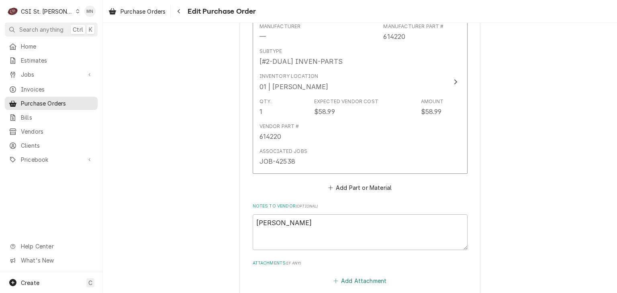
click at [344, 276] on button "Add Attachment" at bounding box center [360, 281] width 56 height 11
type textarea "x"
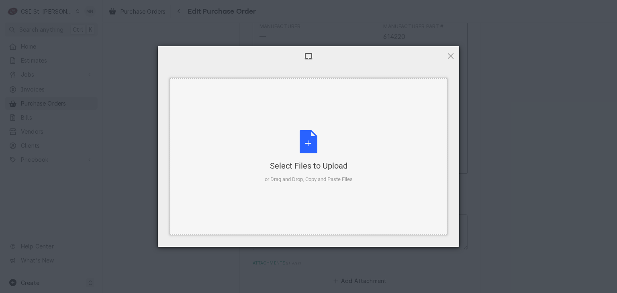
click at [315, 156] on div "Select Files to Upload or Drag and Drop, Copy and Paste Files" at bounding box center [309, 156] width 88 height 53
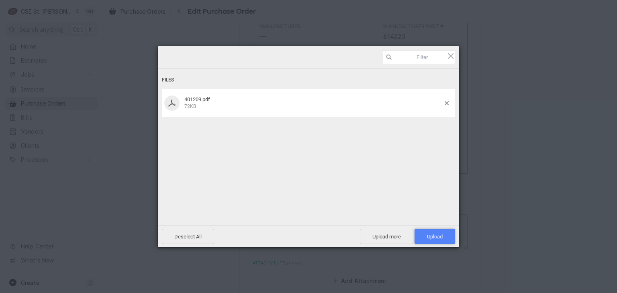
click at [434, 234] on span "Upload 1" at bounding box center [435, 237] width 16 height 6
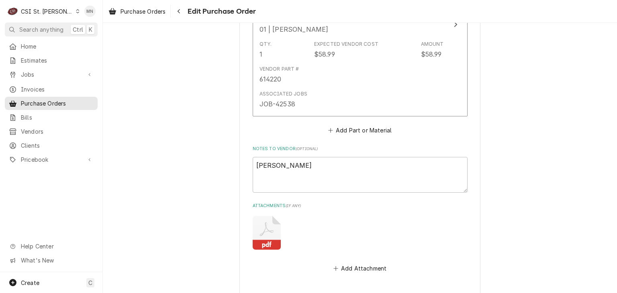
scroll to position [703, 0]
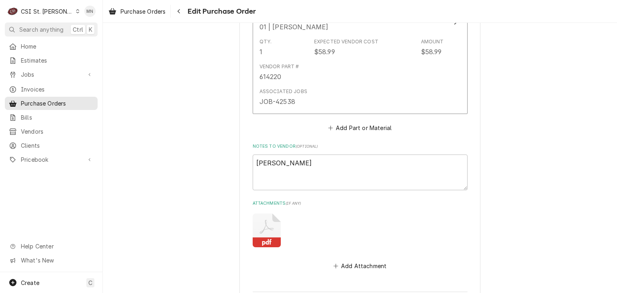
type textarea "x"
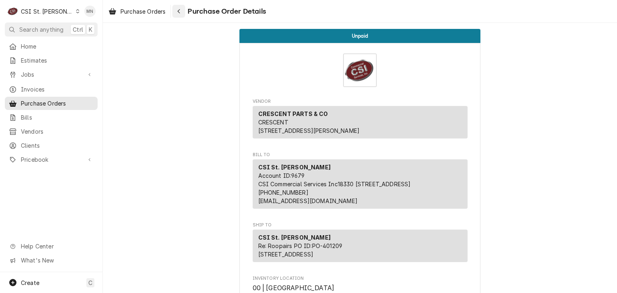
click at [177, 14] on div "Navigate back" at bounding box center [179, 11] width 8 height 8
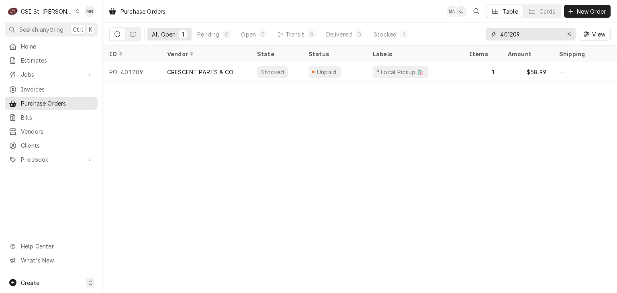
drag, startPoint x: 525, startPoint y: 34, endPoint x: 471, endPoint y: 34, distance: 53.8
click at [472, 34] on div "All Open 1 Pending 0 Open 0 In Transit 0 Delivered 0 Stocked 1 401209 View" at bounding box center [359, 34] width 501 height 22
type input "401081"
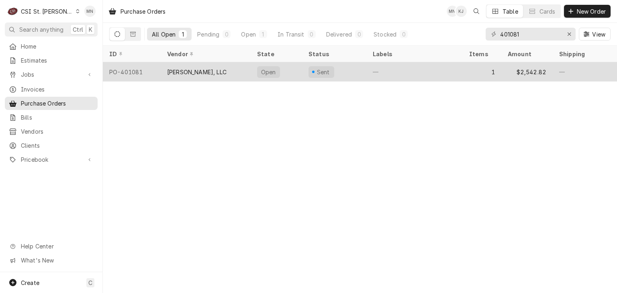
click at [221, 73] on div "[PERSON_NAME], LLC" at bounding box center [196, 72] width 59 height 8
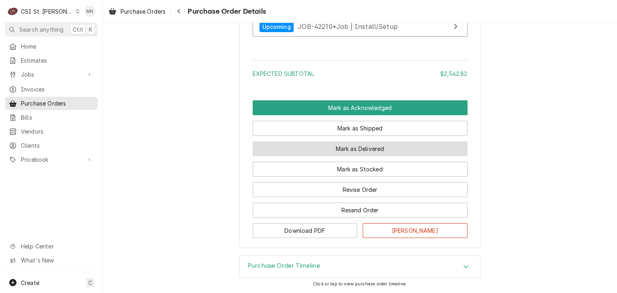
scroll to position [643, 0]
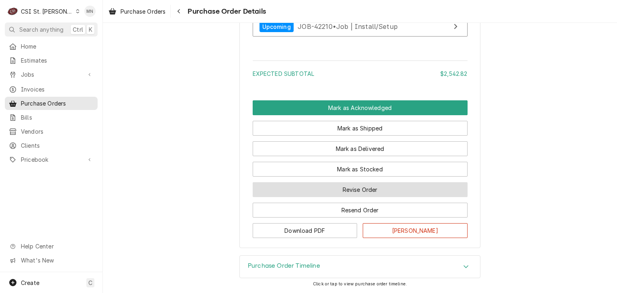
click at [354, 192] on button "Revise Order" at bounding box center [360, 189] width 215 height 15
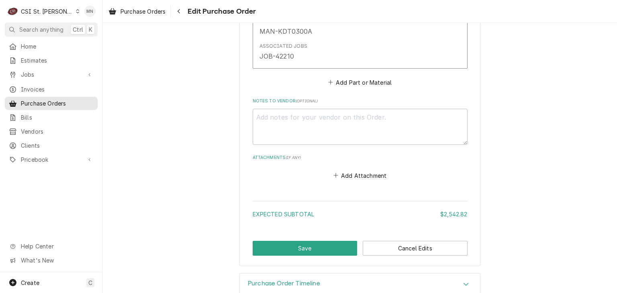
scroll to position [537, 0]
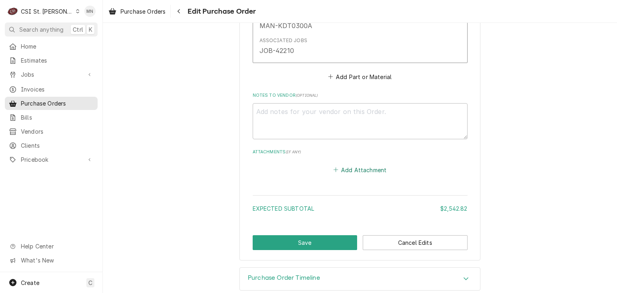
click at [357, 164] on button "Add Attachment" at bounding box center [360, 169] width 56 height 11
type textarea "x"
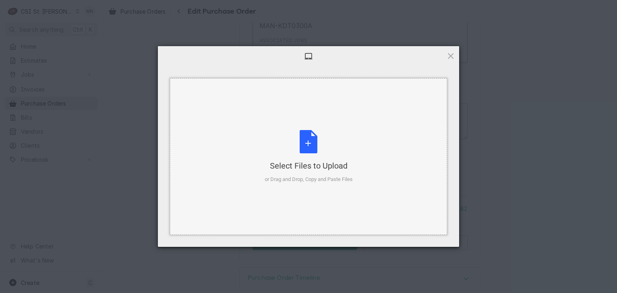
click at [313, 145] on div "Select Files to Upload or Drag and Drop, Copy and Paste Files" at bounding box center [309, 156] width 88 height 53
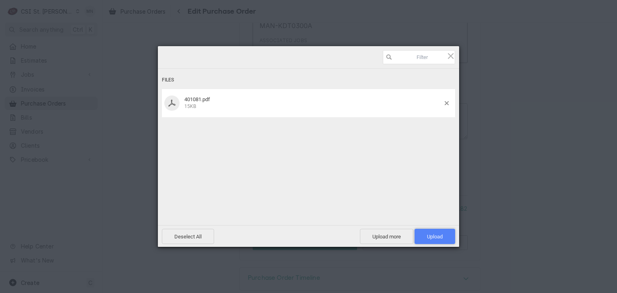
click at [432, 231] on span "Upload 1" at bounding box center [435, 236] width 41 height 15
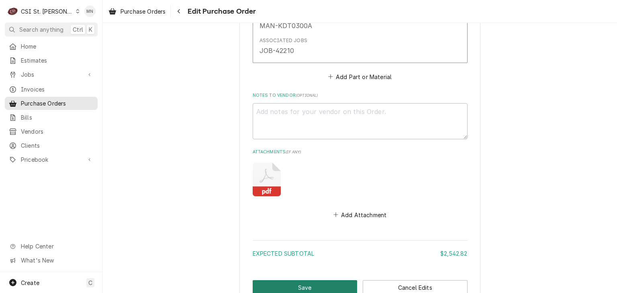
click at [300, 280] on button "Save" at bounding box center [305, 287] width 105 height 15
type textarea "x"
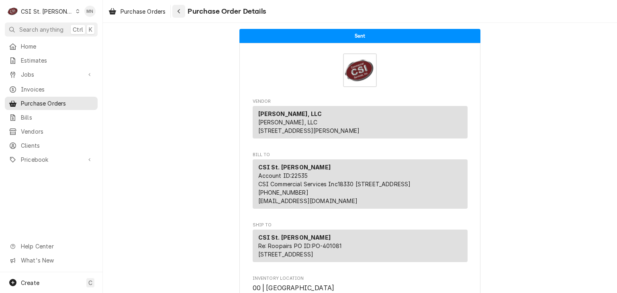
click at [184, 15] on button "Navigate back" at bounding box center [178, 11] width 13 height 13
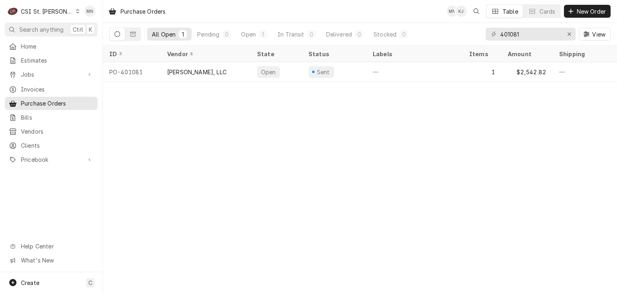
click at [43, 7] on div "CSI St. [PERSON_NAME]" at bounding box center [47, 11] width 52 height 8
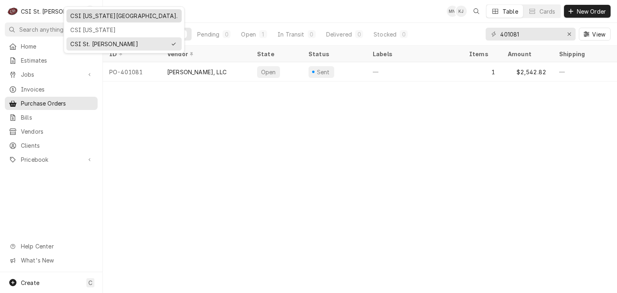
click at [75, 14] on div "CSI [US_STATE][GEOGRAPHIC_DATA]." at bounding box center [123, 16] width 107 height 8
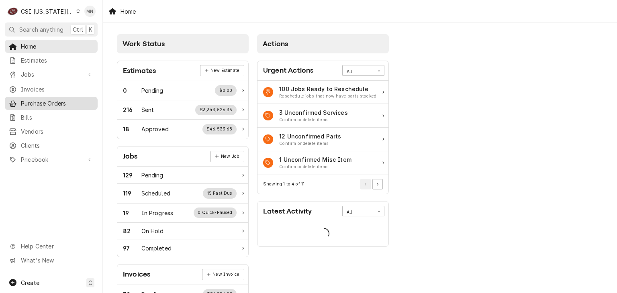
click at [40, 103] on span "Purchase Orders" at bounding box center [57, 103] width 73 height 8
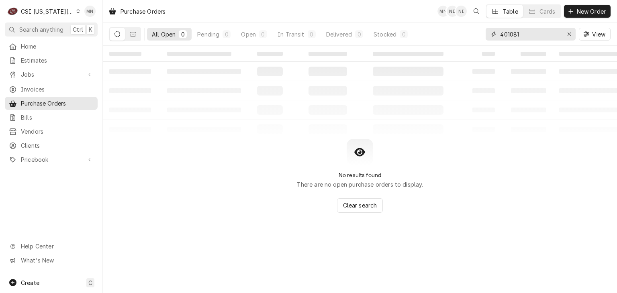
drag, startPoint x: 540, startPoint y: 34, endPoint x: 429, endPoint y: 34, distance: 110.9
click at [441, 33] on div "All Open 0 Pending 0 Open 0 In Transit 0 Delivered 0 Stocked 0 401081 View" at bounding box center [359, 34] width 501 height 22
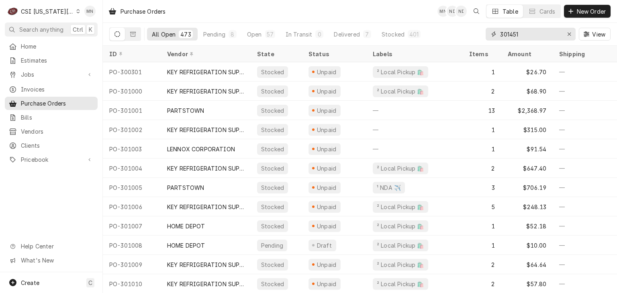
type input "301451"
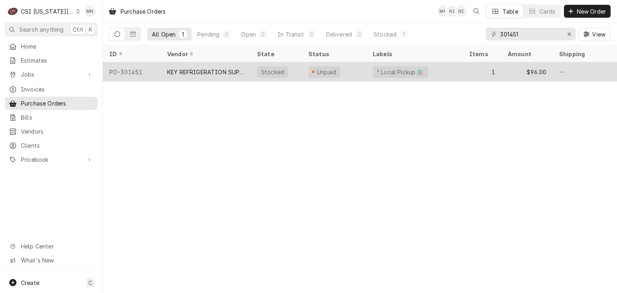
click at [175, 65] on div "KEY REFRIGERATION SUPPLY" at bounding box center [206, 71] width 90 height 19
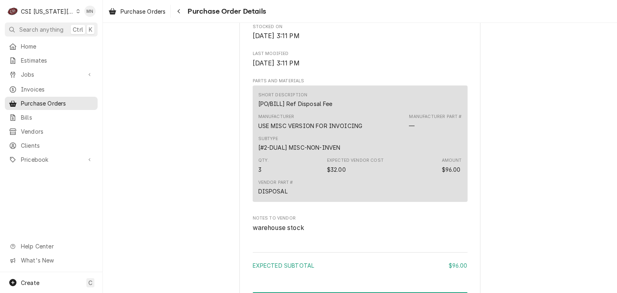
scroll to position [674, 0]
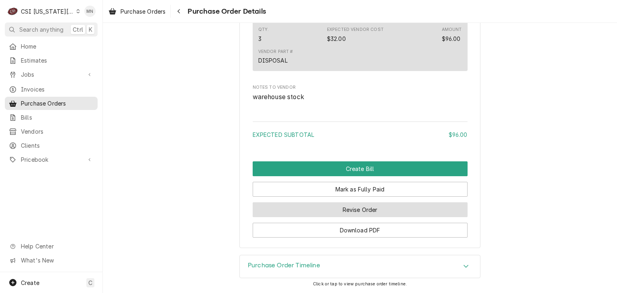
click at [355, 214] on button "Revise Order" at bounding box center [360, 209] width 215 height 15
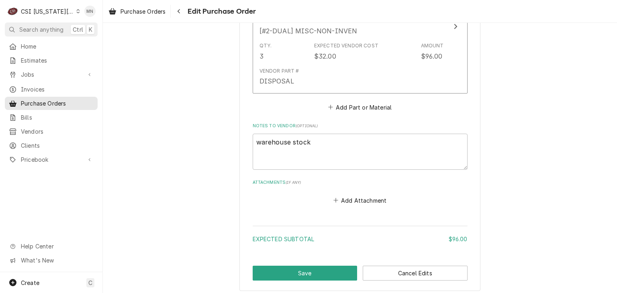
scroll to position [482, 0]
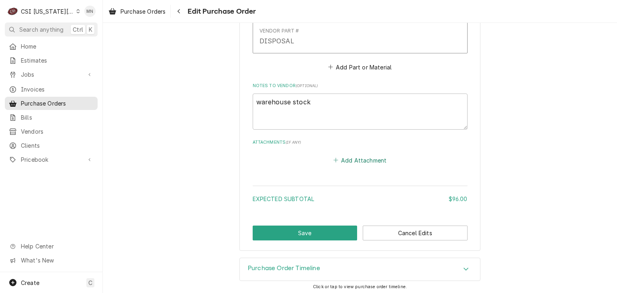
click at [352, 158] on button "Add Attachment" at bounding box center [360, 160] width 56 height 11
type textarea "x"
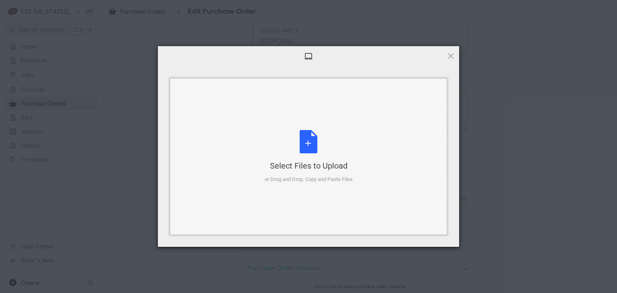
click at [309, 151] on div "Select Files to Upload or Drag and Drop, Copy and Paste Files" at bounding box center [309, 156] width 88 height 53
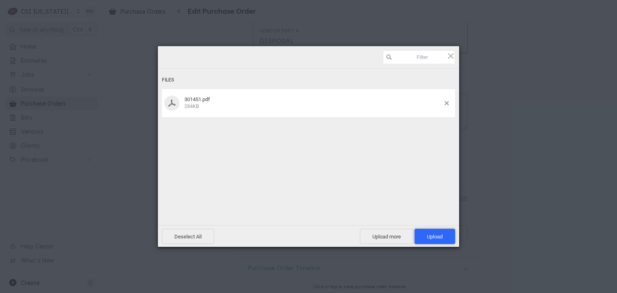
click at [428, 235] on span "Upload 1" at bounding box center [435, 237] width 16 height 6
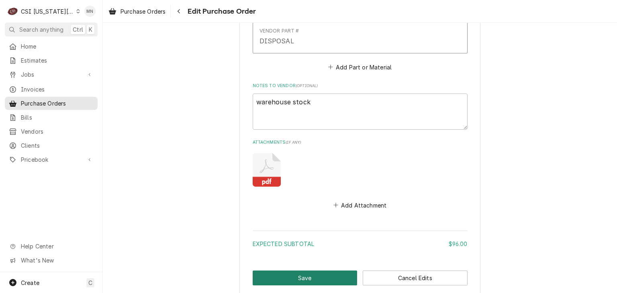
click at [312, 274] on button "Save" at bounding box center [305, 278] width 105 height 15
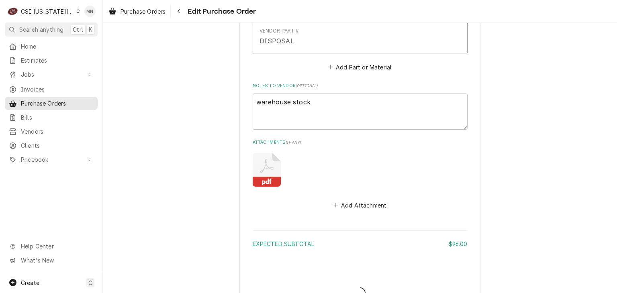
type textarea "x"
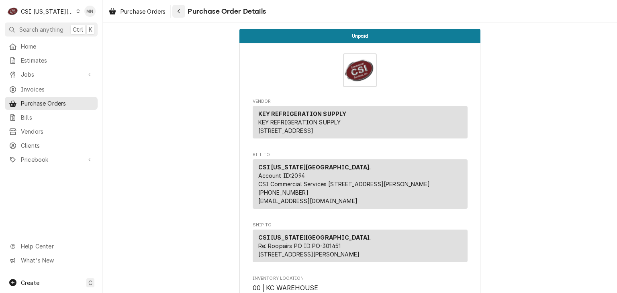
click at [182, 13] on div "Navigate back" at bounding box center [179, 11] width 8 height 8
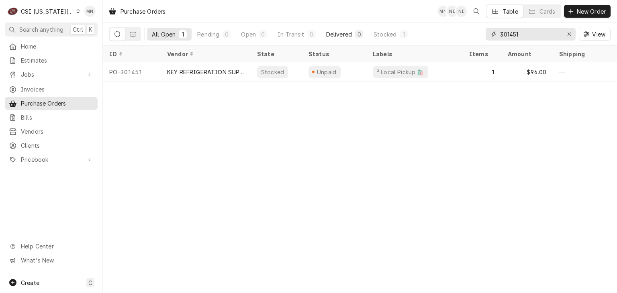
drag, startPoint x: 527, startPoint y: 36, endPoint x: 345, endPoint y: 34, distance: 181.6
click at [413, 32] on div "All Open 1 Pending 0 Open 0 In Transit 0 Delivered 0 Stocked 1 301451 View" at bounding box center [359, 34] width 501 height 22
type input "301448"
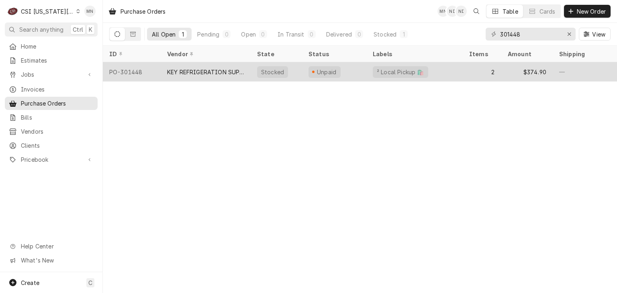
click at [190, 72] on div "KEY REFRIGERATION SUPPLY" at bounding box center [205, 72] width 77 height 8
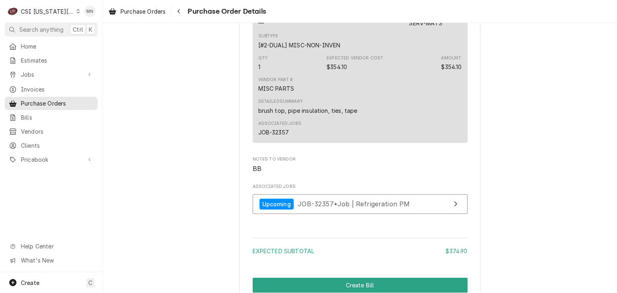
scroll to position [884, 0]
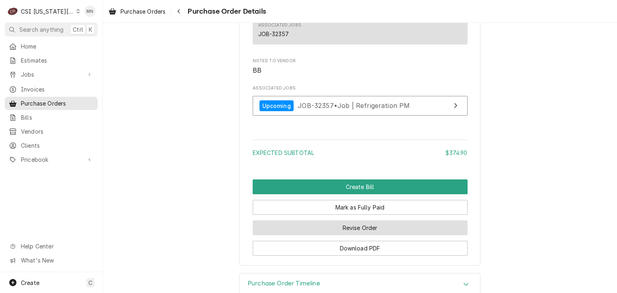
click at [371, 235] on button "Revise Order" at bounding box center [360, 228] width 215 height 15
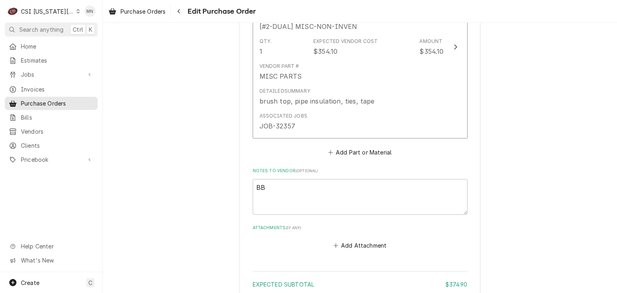
scroll to position [720, 0]
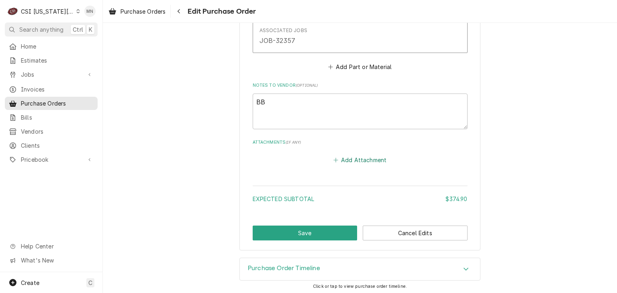
click at [354, 158] on button "Add Attachment" at bounding box center [360, 160] width 56 height 11
type textarea "x"
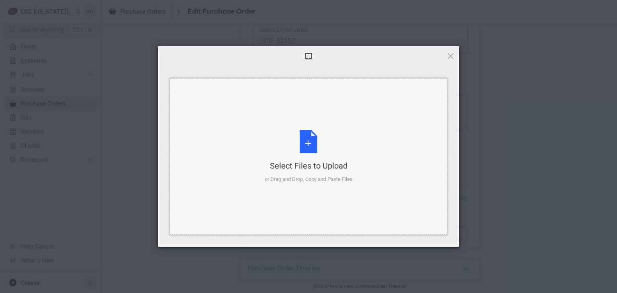
click at [315, 148] on div "Select Files to Upload or Drag and Drop, Copy and Paste Files" at bounding box center [309, 156] width 88 height 53
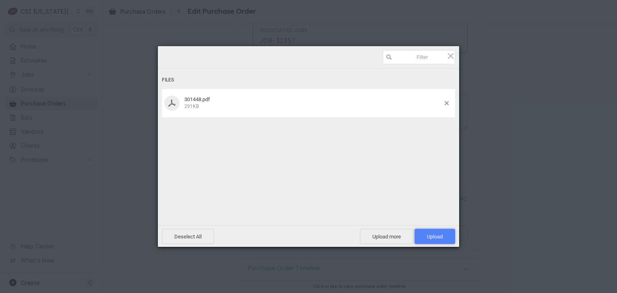
click at [432, 236] on span "Upload 1" at bounding box center [435, 237] width 16 height 6
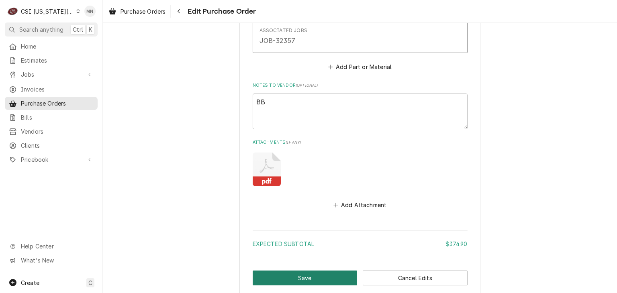
click at [321, 275] on button "Save" at bounding box center [305, 278] width 105 height 15
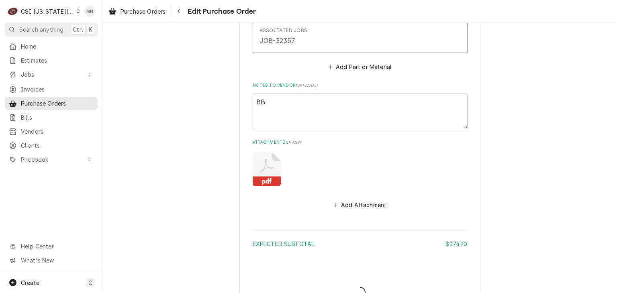
type textarea "x"
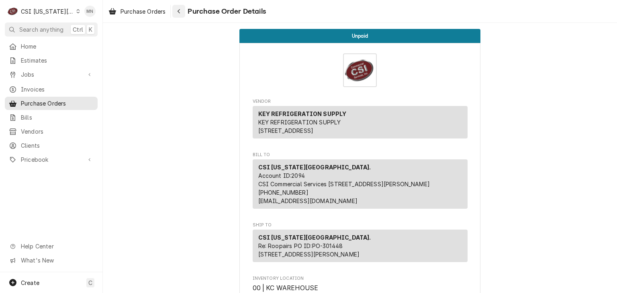
click at [185, 12] on button "Navigate back" at bounding box center [178, 11] width 13 height 13
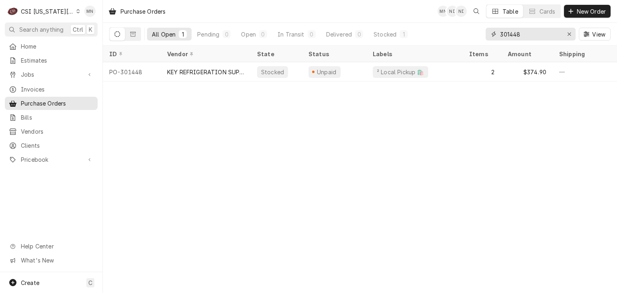
click at [524, 33] on input "301448" at bounding box center [530, 34] width 60 height 13
type input "301443"
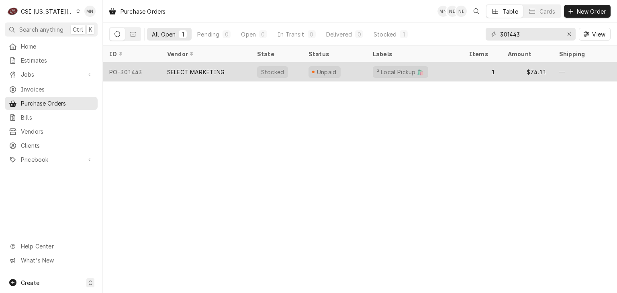
click at [218, 69] on div "SELECT MARKETING" at bounding box center [196, 72] width 58 height 8
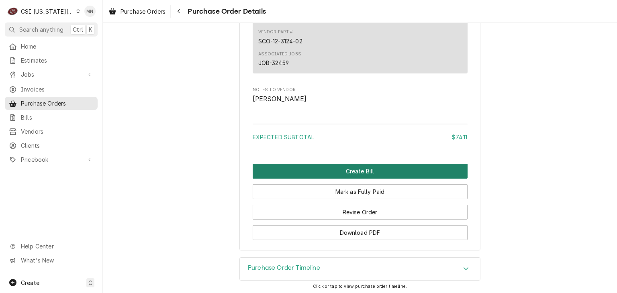
scroll to position [709, 0]
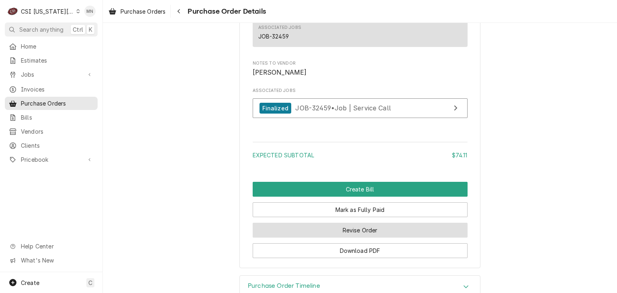
click at [351, 238] on button "Revise Order" at bounding box center [360, 230] width 215 height 15
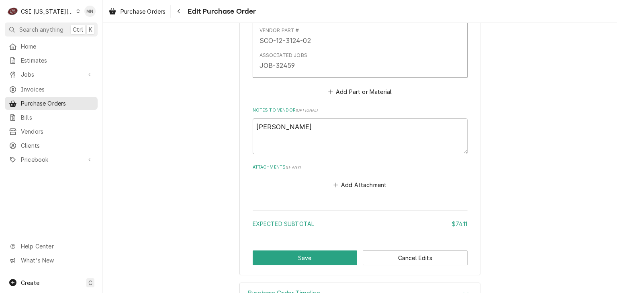
scroll to position [505, 0]
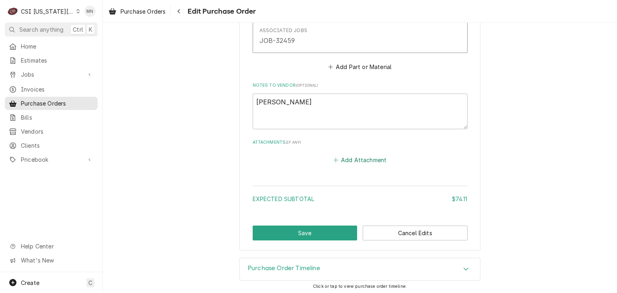
click at [351, 156] on button "Add Attachment" at bounding box center [360, 160] width 56 height 11
type textarea "x"
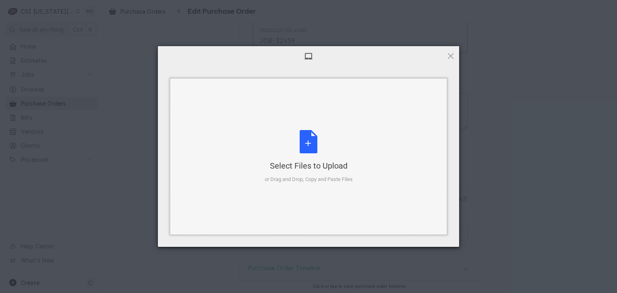
click at [312, 150] on div "Select Files to Upload or Drag and Drop, Copy and Paste Files" at bounding box center [309, 156] width 88 height 53
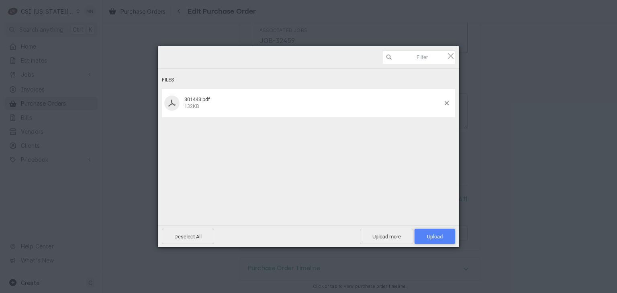
click at [445, 235] on span "Upload 1" at bounding box center [435, 236] width 41 height 15
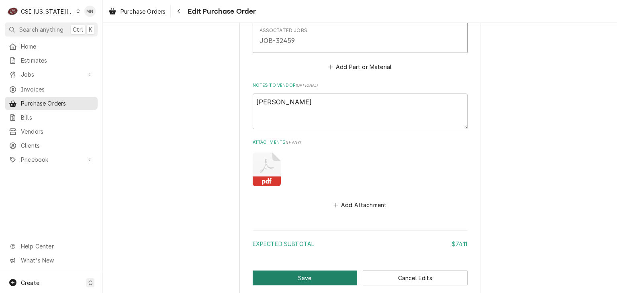
click at [288, 272] on button "Save" at bounding box center [305, 278] width 105 height 15
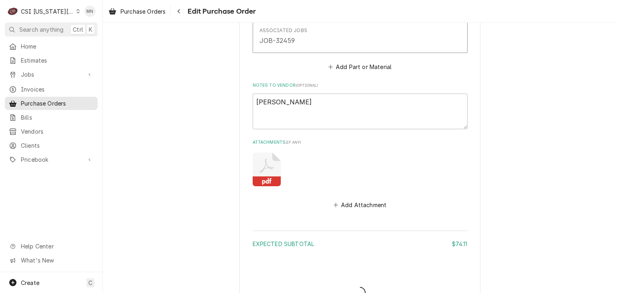
type textarea "x"
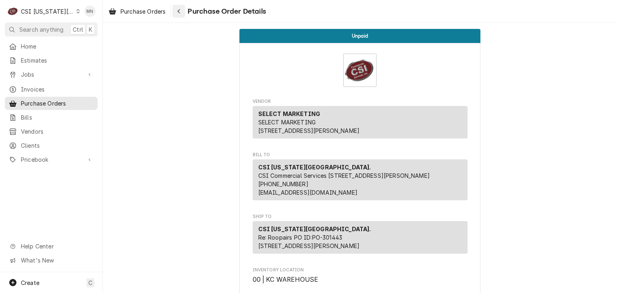
click at [181, 13] on icon "Navigate back" at bounding box center [179, 11] width 4 height 6
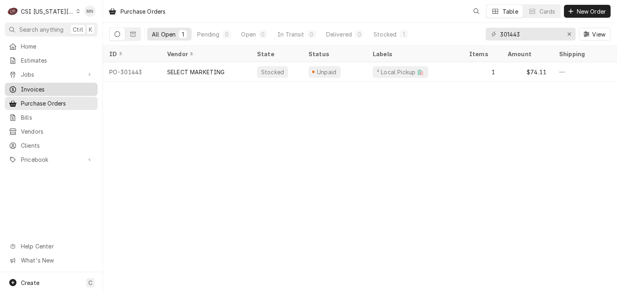
click at [31, 85] on span "Invoices" at bounding box center [57, 89] width 73 height 8
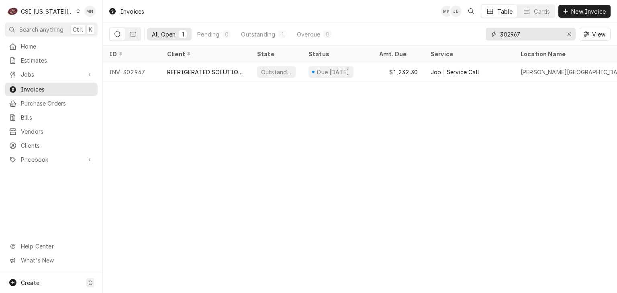
drag, startPoint x: 523, startPoint y: 31, endPoint x: 378, endPoint y: 36, distance: 145.5
click at [380, 35] on div "All Open 1 Pending 0 Outstanding 1 Overdue 0 302967 View" at bounding box center [359, 34] width 501 height 22
type input "302944"
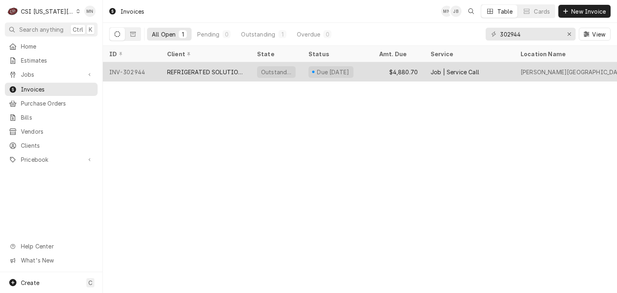
click at [227, 74] on div "REFRIGERATED SOLUTIONS GROUP (2)" at bounding box center [206, 71] width 90 height 19
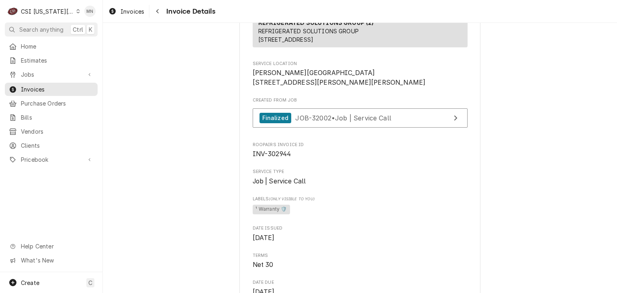
scroll to position [161, 0]
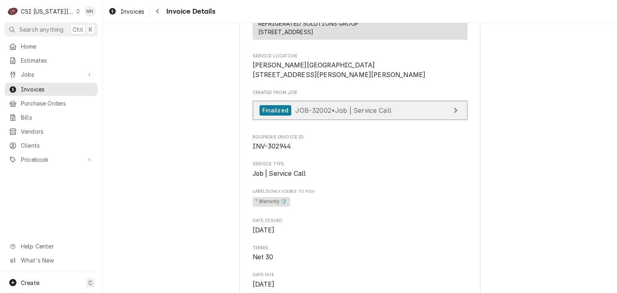
click at [339, 114] on span "JOB-32002 • Job | Service Call" at bounding box center [343, 110] width 96 height 8
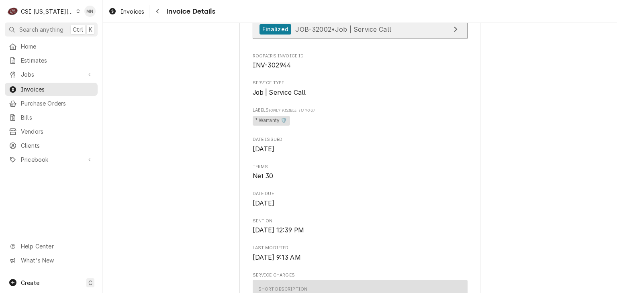
scroll to position [241, 0]
click at [376, 34] on span "JOB-32002 • Job | Service Call" at bounding box center [343, 30] width 96 height 8
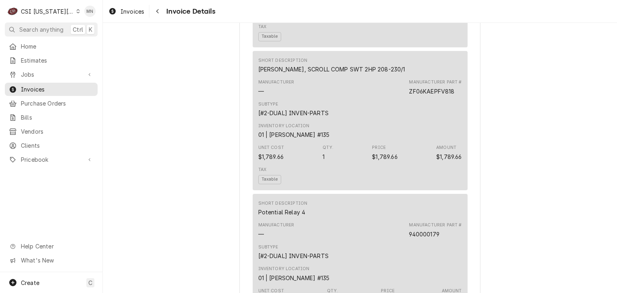
scroll to position [1205, 0]
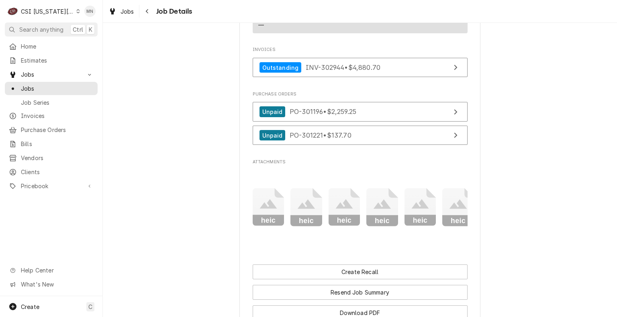
scroll to position [603, 0]
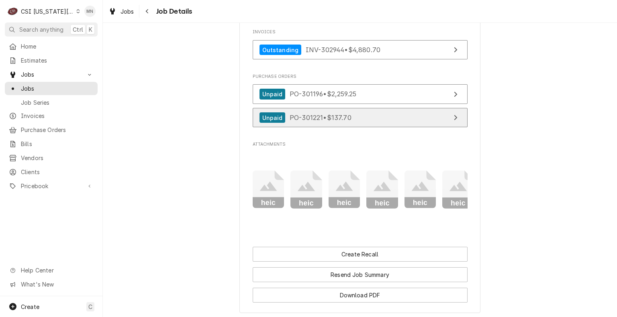
click at [380, 128] on link "Unpaid PO-301221 • $137.70" at bounding box center [360, 118] width 215 height 20
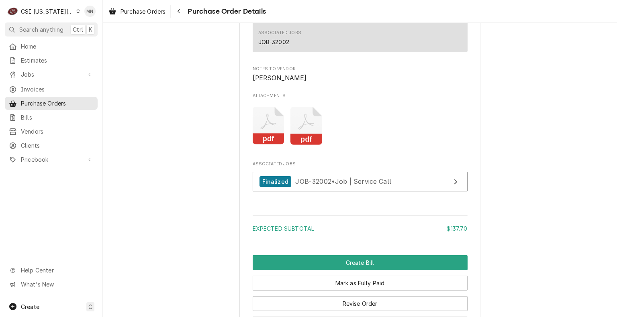
scroll to position [723, 0]
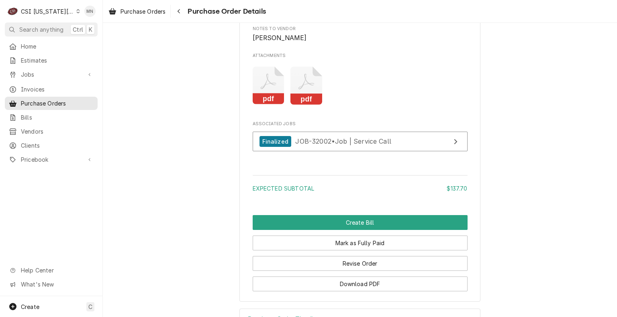
click at [265, 105] on rect "Attachments" at bounding box center [269, 99] width 32 height 11
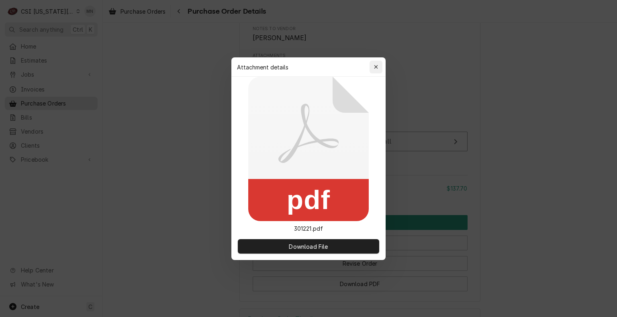
click at [376, 70] on div "button" at bounding box center [376, 67] width 8 height 8
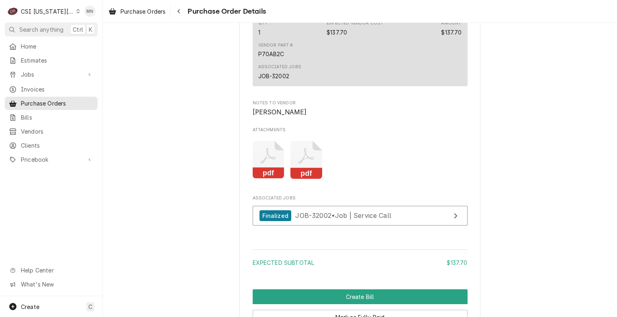
scroll to position [683, 0]
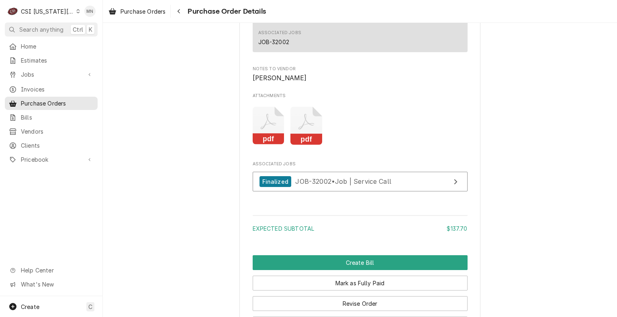
click at [300, 140] on icon "Attachments" at bounding box center [306, 126] width 32 height 38
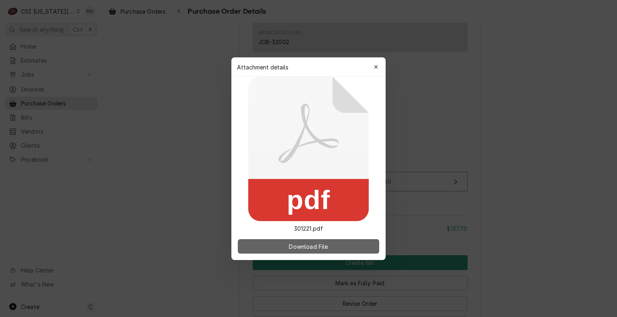
click at [300, 241] on button "Download File" at bounding box center [308, 246] width 141 height 14
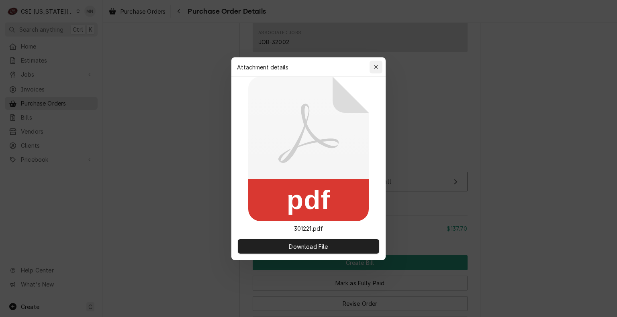
click at [378, 66] on div "button" at bounding box center [376, 67] width 8 height 8
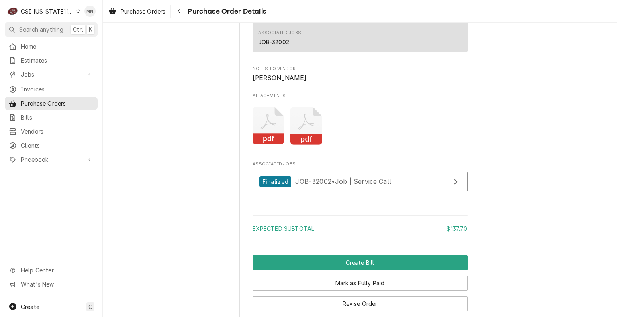
click at [272, 145] on icon "Attachments" at bounding box center [269, 126] width 32 height 38
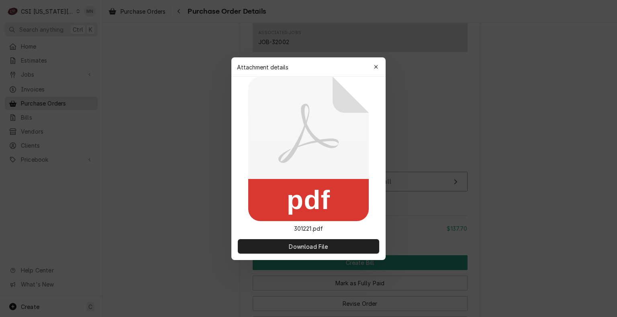
drag, startPoint x: 291, startPoint y: 245, endPoint x: 309, endPoint y: 232, distance: 21.9
click at [291, 245] on span "Download File" at bounding box center [308, 246] width 42 height 8
click at [381, 66] on button "button" at bounding box center [376, 67] width 13 height 13
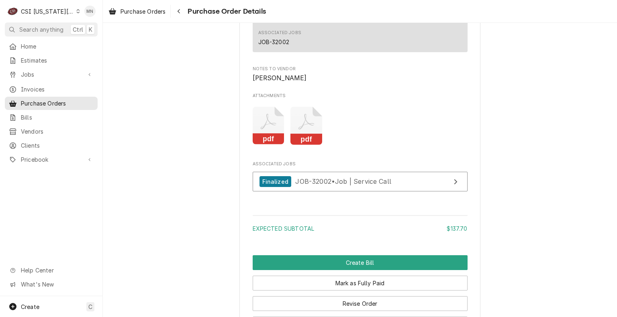
click at [310, 142] on icon "Attachments" at bounding box center [306, 126] width 32 height 38
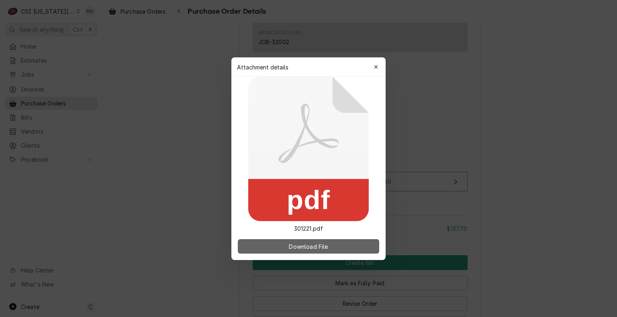
click at [310, 248] on span "Download File" at bounding box center [308, 246] width 42 height 8
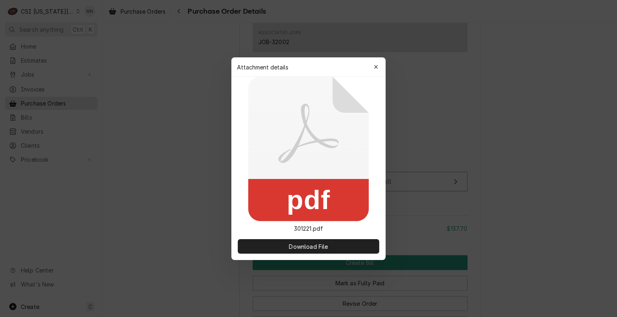
click at [376, 60] on div "Attachment details Close" at bounding box center [308, 66] width 154 height 19
click at [374, 70] on div "button" at bounding box center [376, 67] width 8 height 8
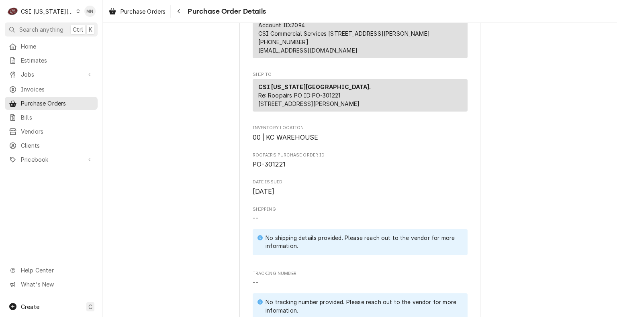
scroll to position [80, 0]
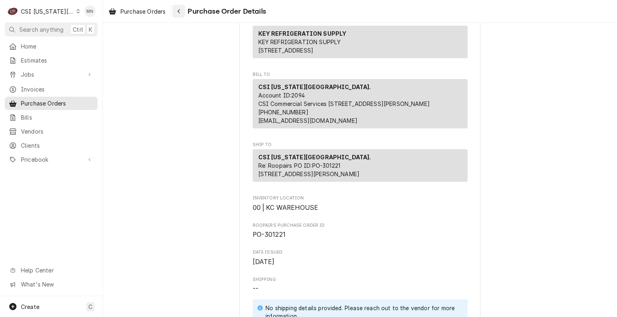
click at [184, 11] on button "Navigate back" at bounding box center [178, 11] width 13 height 13
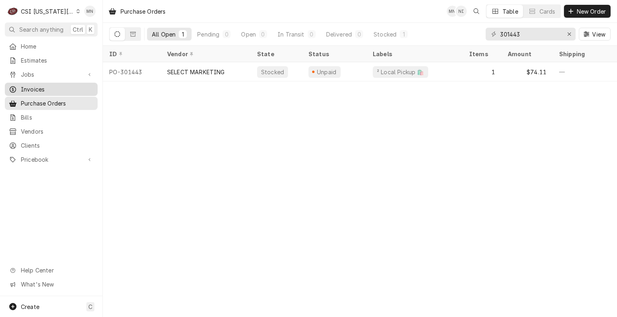
click at [41, 84] on div "Invoices" at bounding box center [51, 89] width 90 height 10
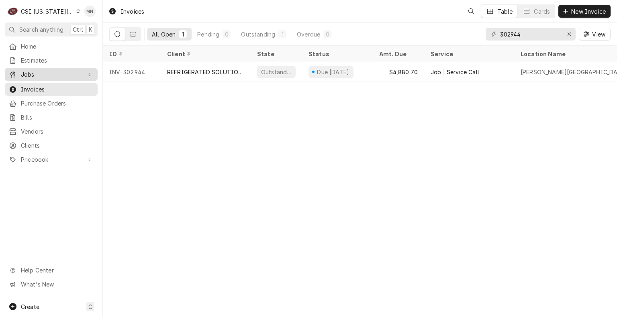
click at [45, 72] on span "Jobs" at bounding box center [51, 74] width 61 height 8
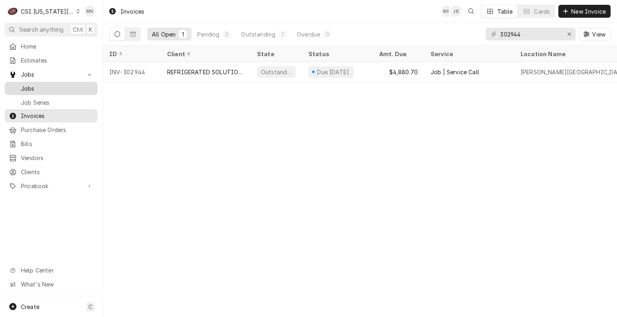
click at [44, 84] on span "Jobs" at bounding box center [57, 88] width 73 height 8
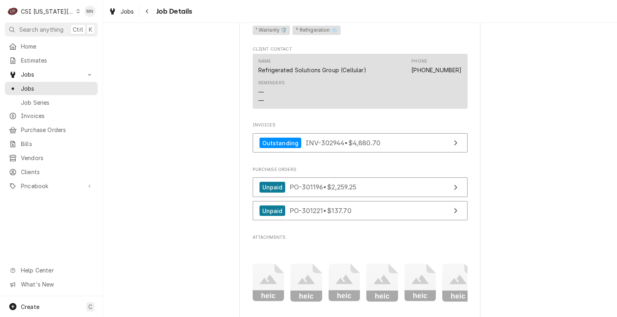
scroll to position [562, 0]
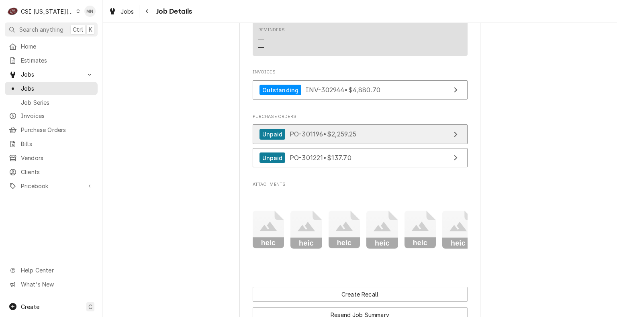
click at [356, 138] on span "PO-301196 • $2,259.25" at bounding box center [323, 134] width 67 height 8
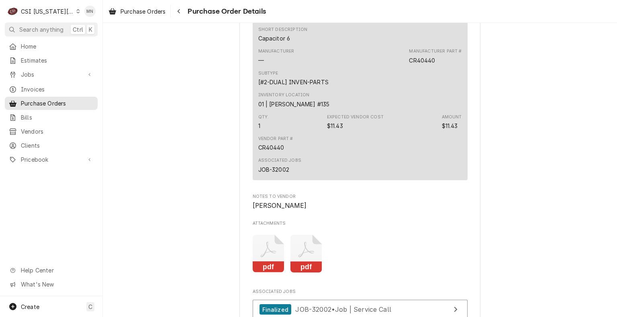
scroll to position [1326, 0]
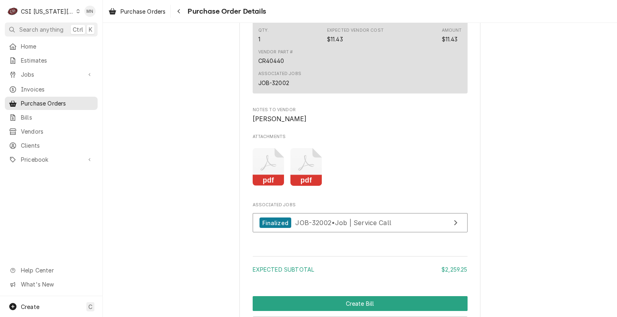
click at [304, 186] on icon "Attachments" at bounding box center [306, 167] width 32 height 38
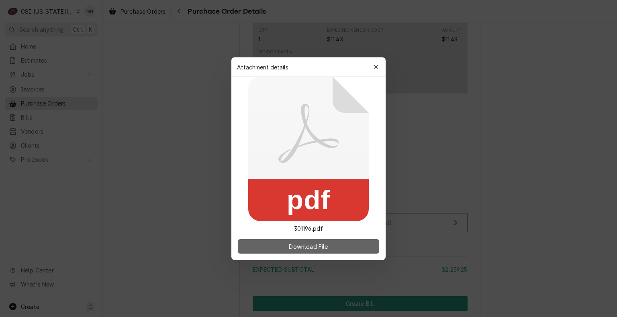
click at [304, 250] on span "Download File" at bounding box center [308, 246] width 42 height 8
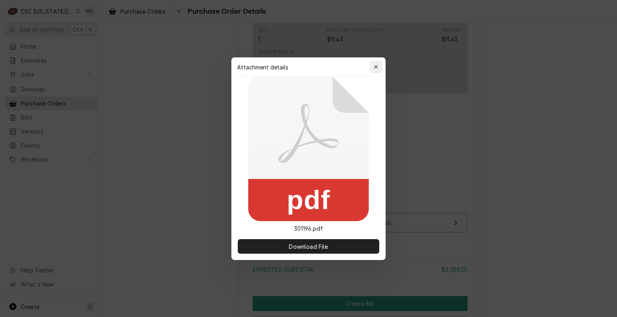
click at [381, 63] on button "button" at bounding box center [376, 67] width 13 height 13
